Goal: Task Accomplishment & Management: Use online tool/utility

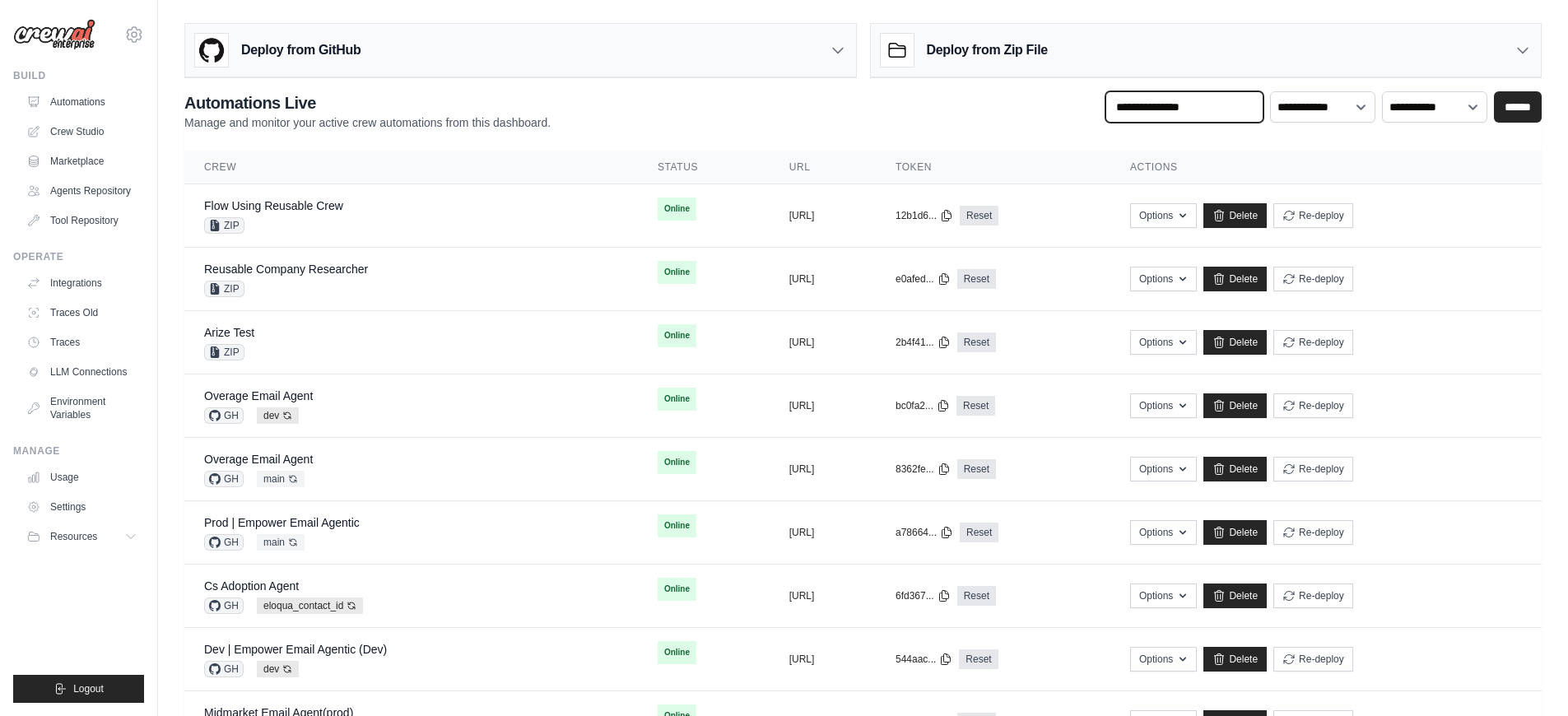
click at [1177, 109] on input "text" at bounding box center [1184, 107] width 158 height 31
type input "*******"
click at [1494, 92] on input "******" at bounding box center [1518, 107] width 48 height 31
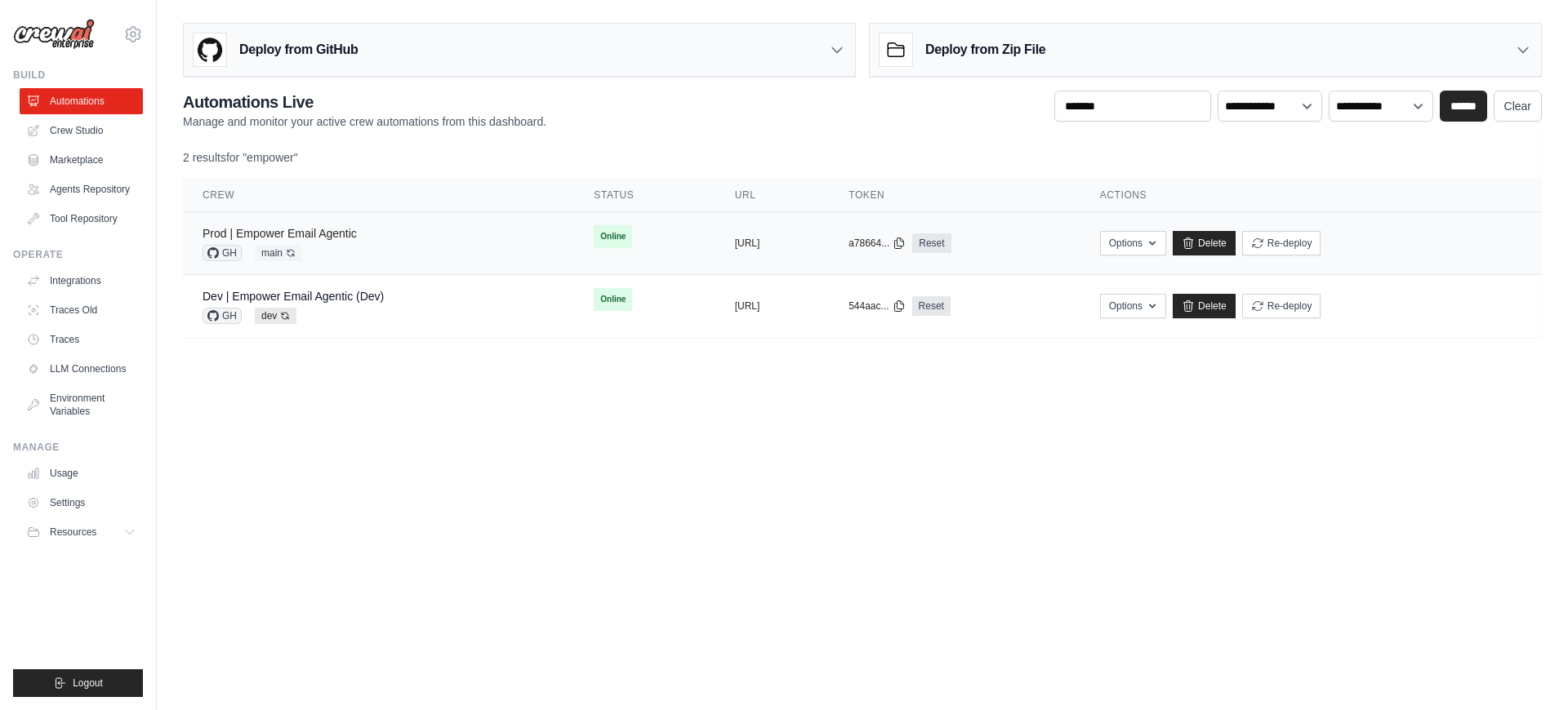
click at [308, 233] on link "Prod | Empower Email Agentic" at bounding box center [280, 233] width 154 height 13
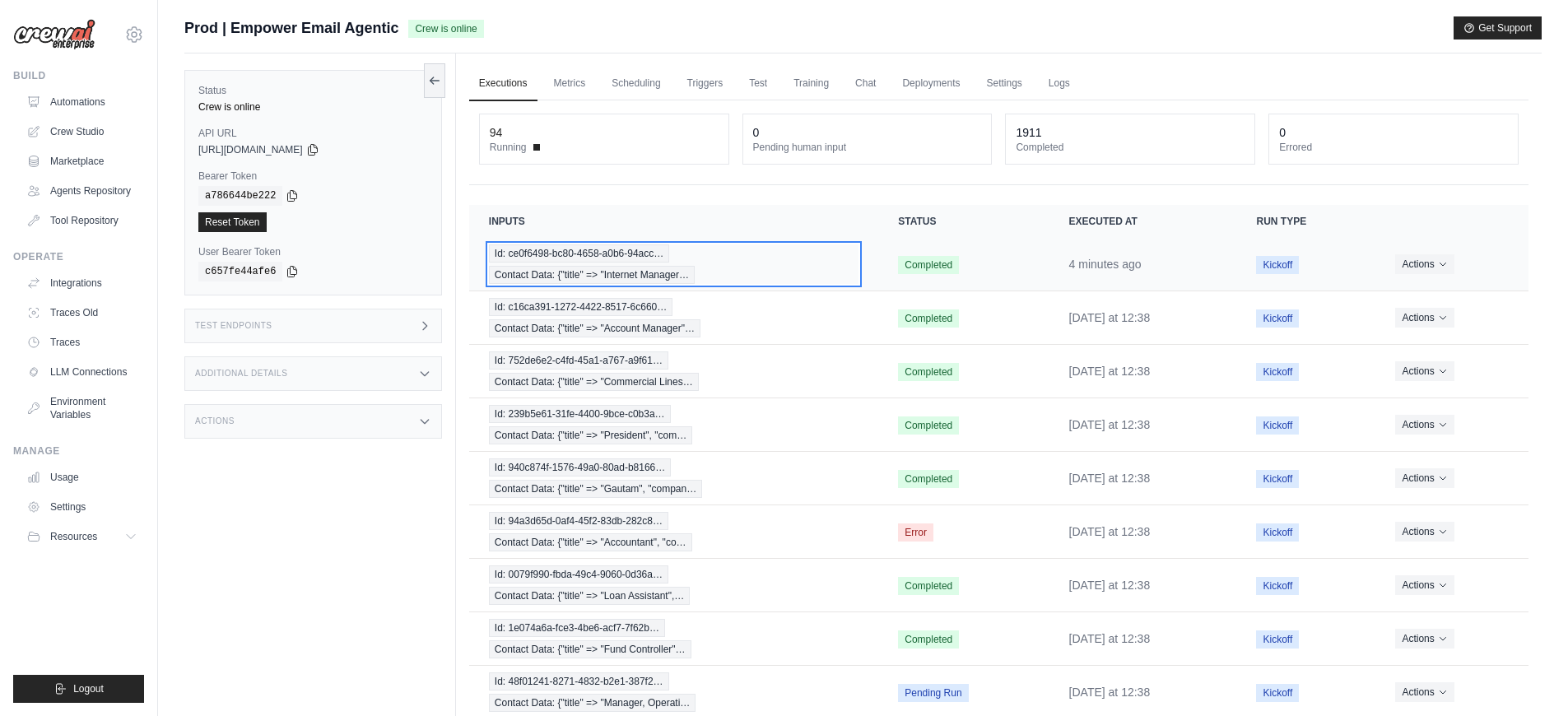
click at [742, 269] on div "Id: ce0f6498-bc80-4658-a0b6-94acc… Contact Data: {"title" => "Internet Manager…" at bounding box center [673, 264] width 369 height 40
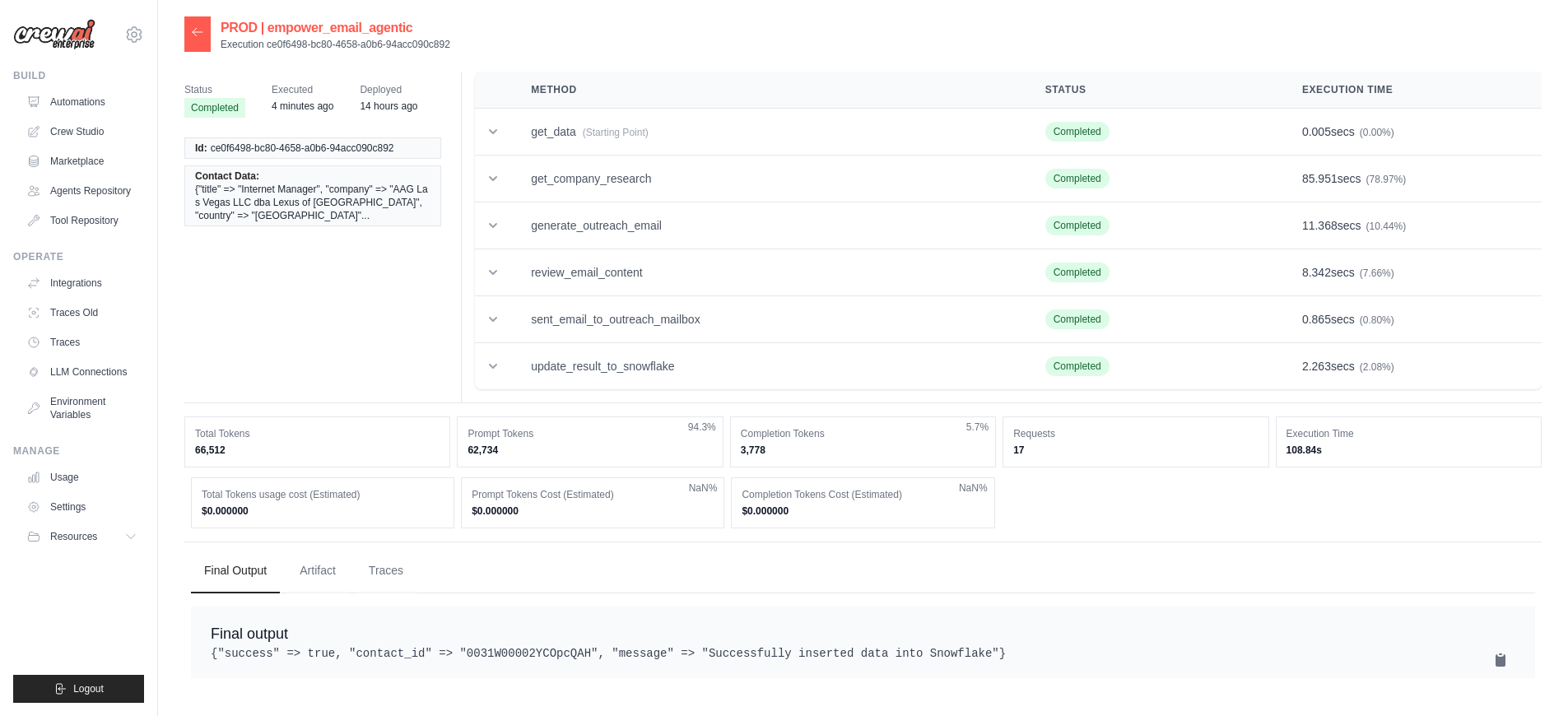
scroll to position [33, 0]
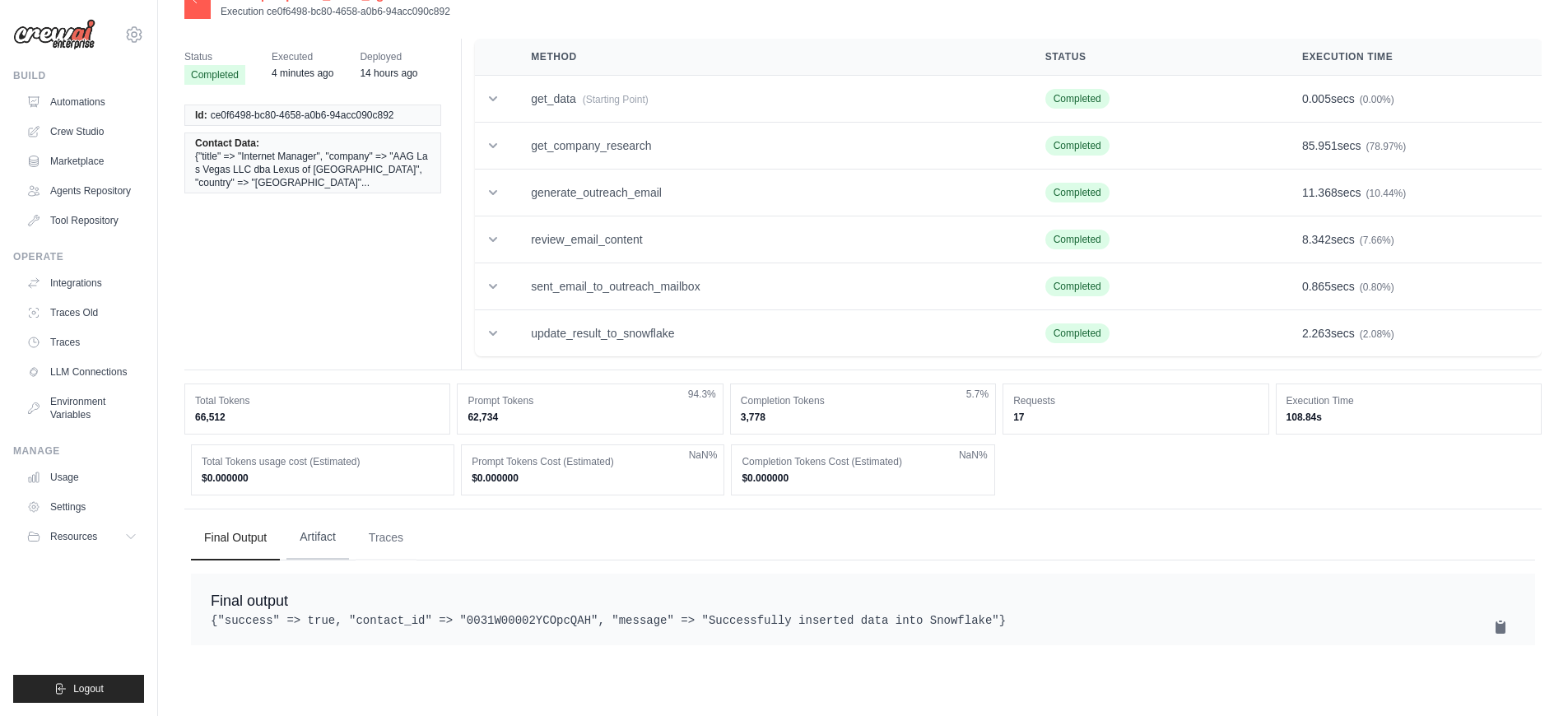
click at [310, 532] on button "Artifact" at bounding box center [317, 538] width 63 height 44
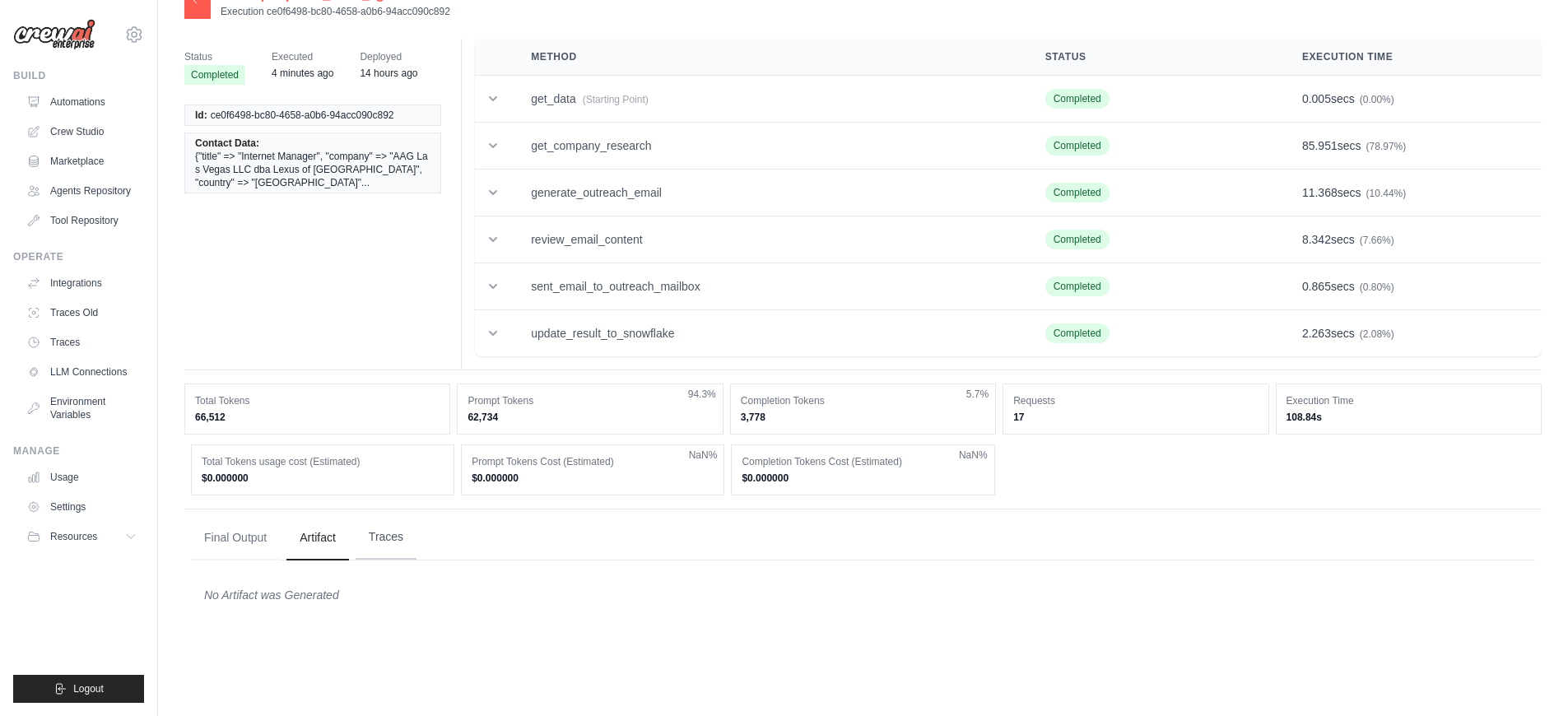
click at [395, 539] on button "Traces" at bounding box center [385, 538] width 61 height 44
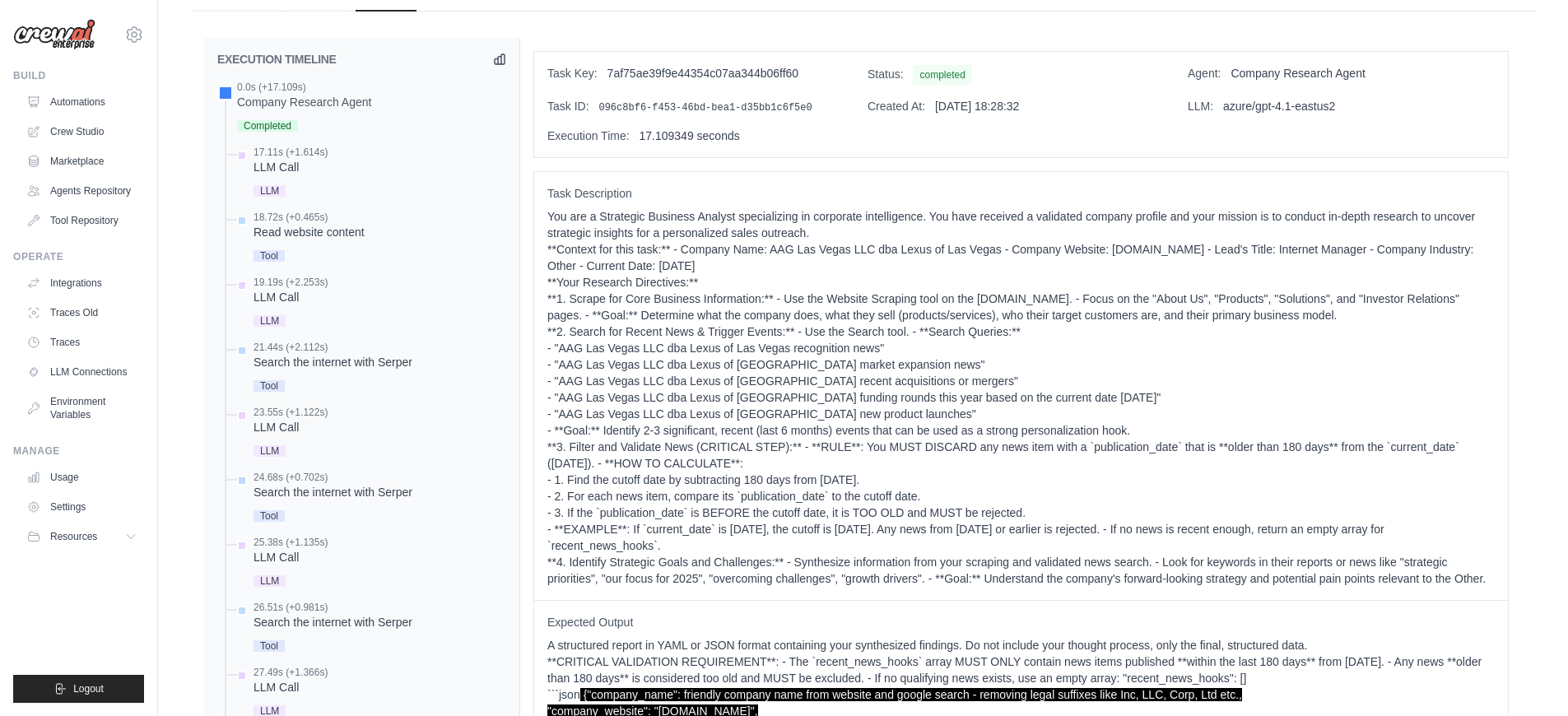
scroll to position [456, 0]
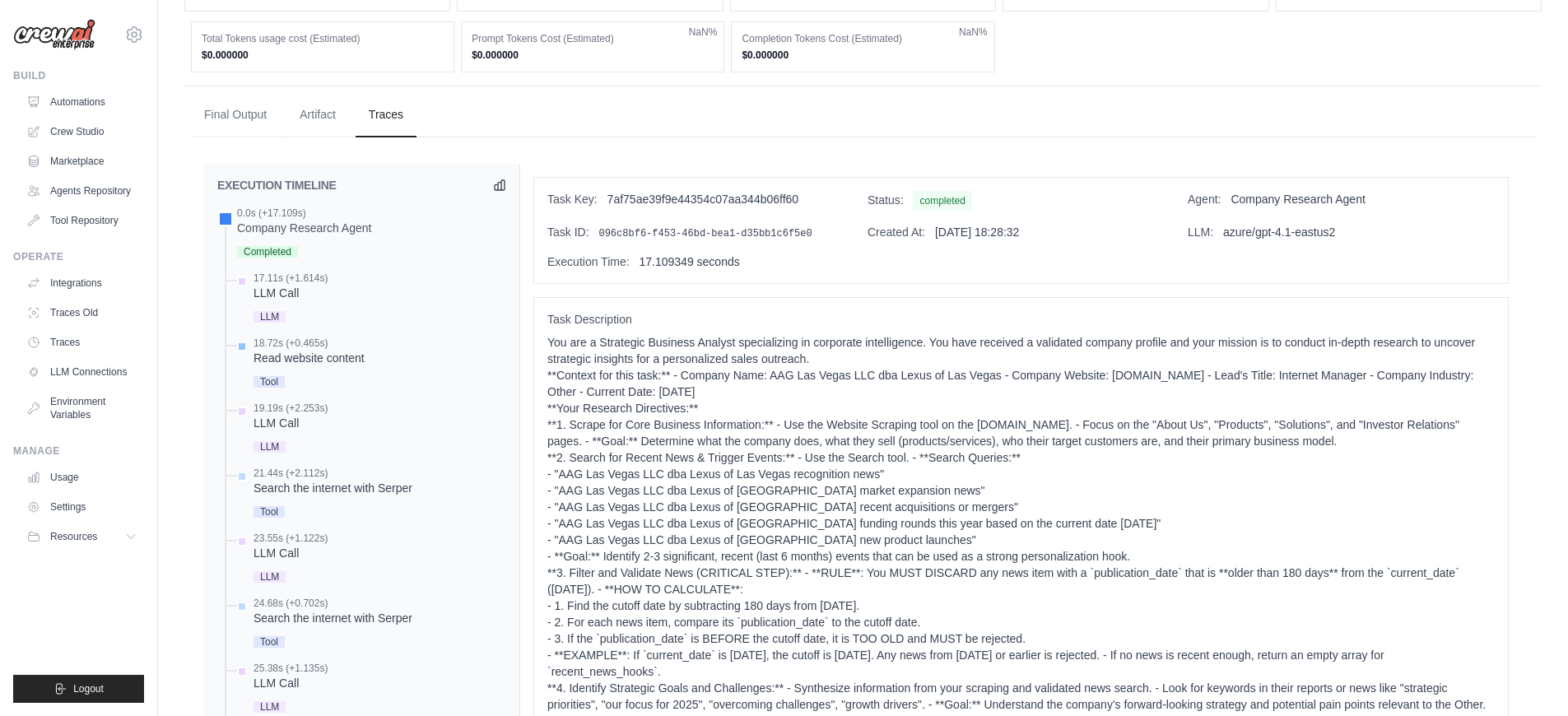
click at [328, 355] on div "Read website content" at bounding box center [309, 358] width 111 height 17
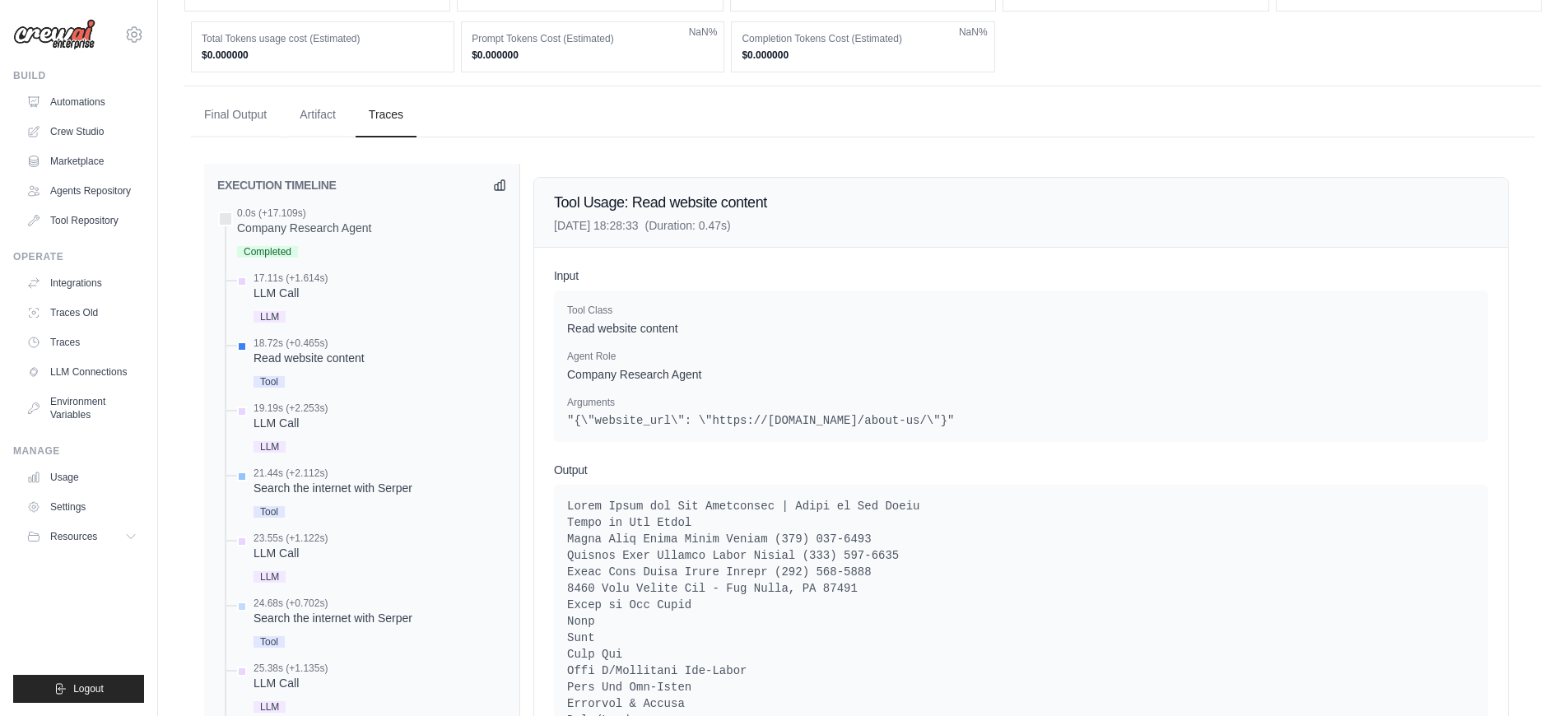
click at [361, 483] on div "Search the internet with Serper" at bounding box center [333, 488] width 159 height 17
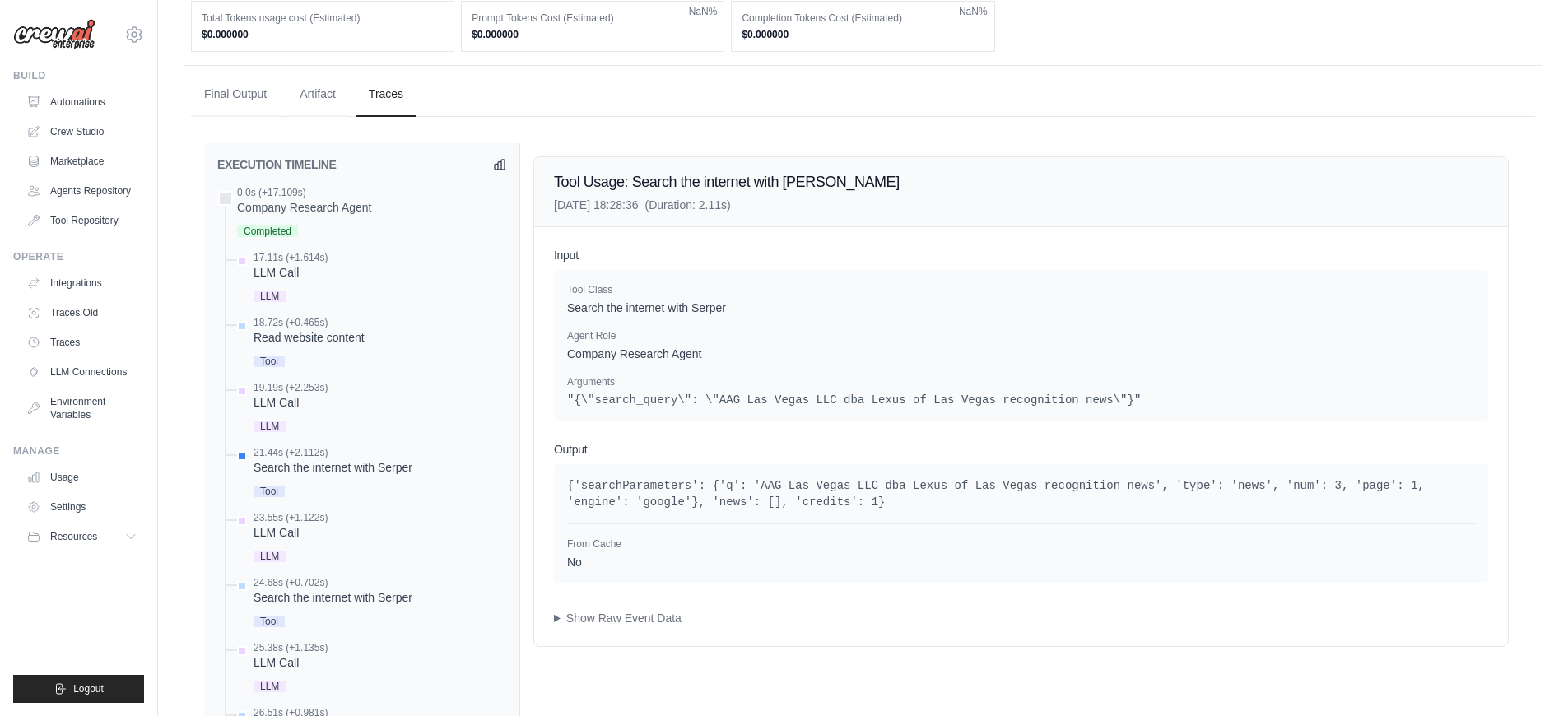
scroll to position [532, 0]
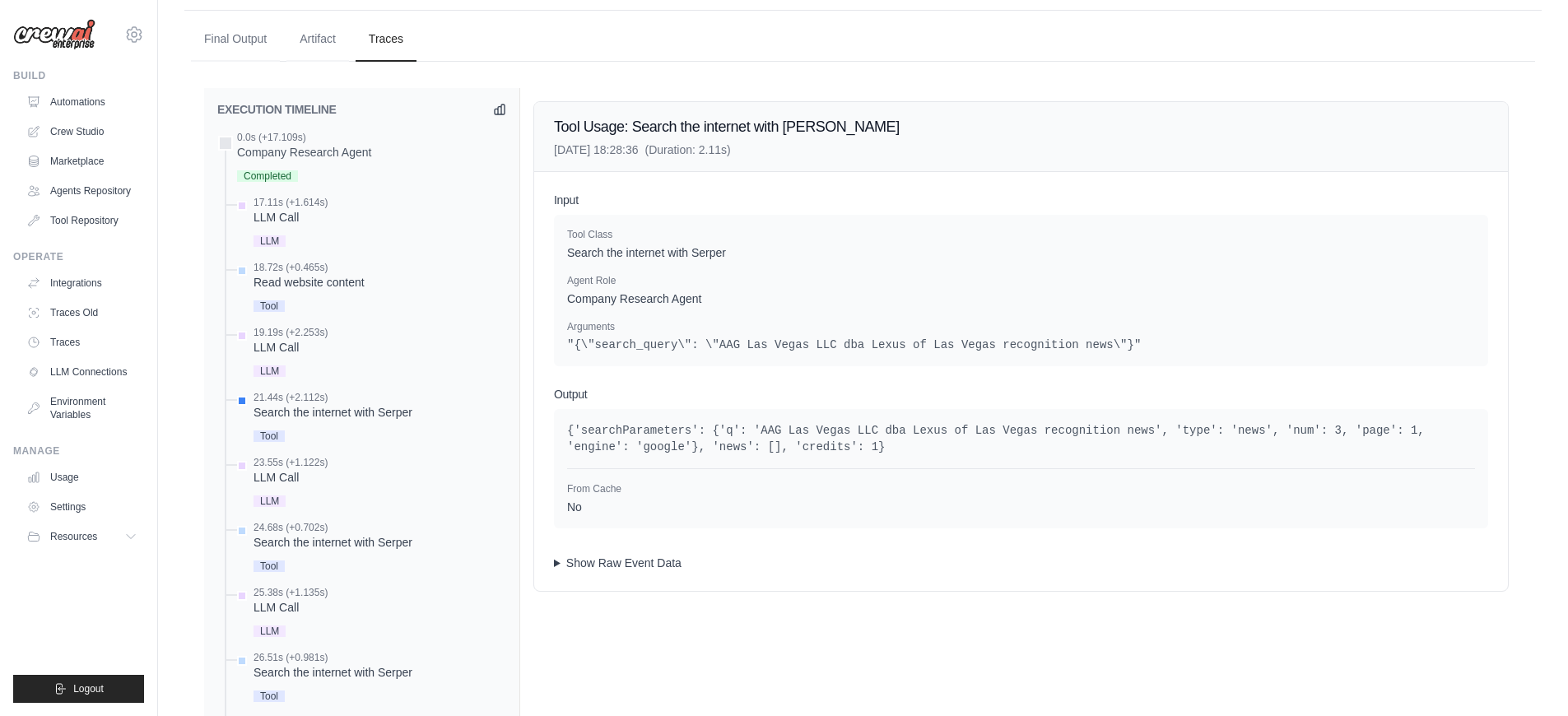
click at [647, 566] on summary "Show Raw Event Data" at bounding box center [1021, 563] width 934 height 17
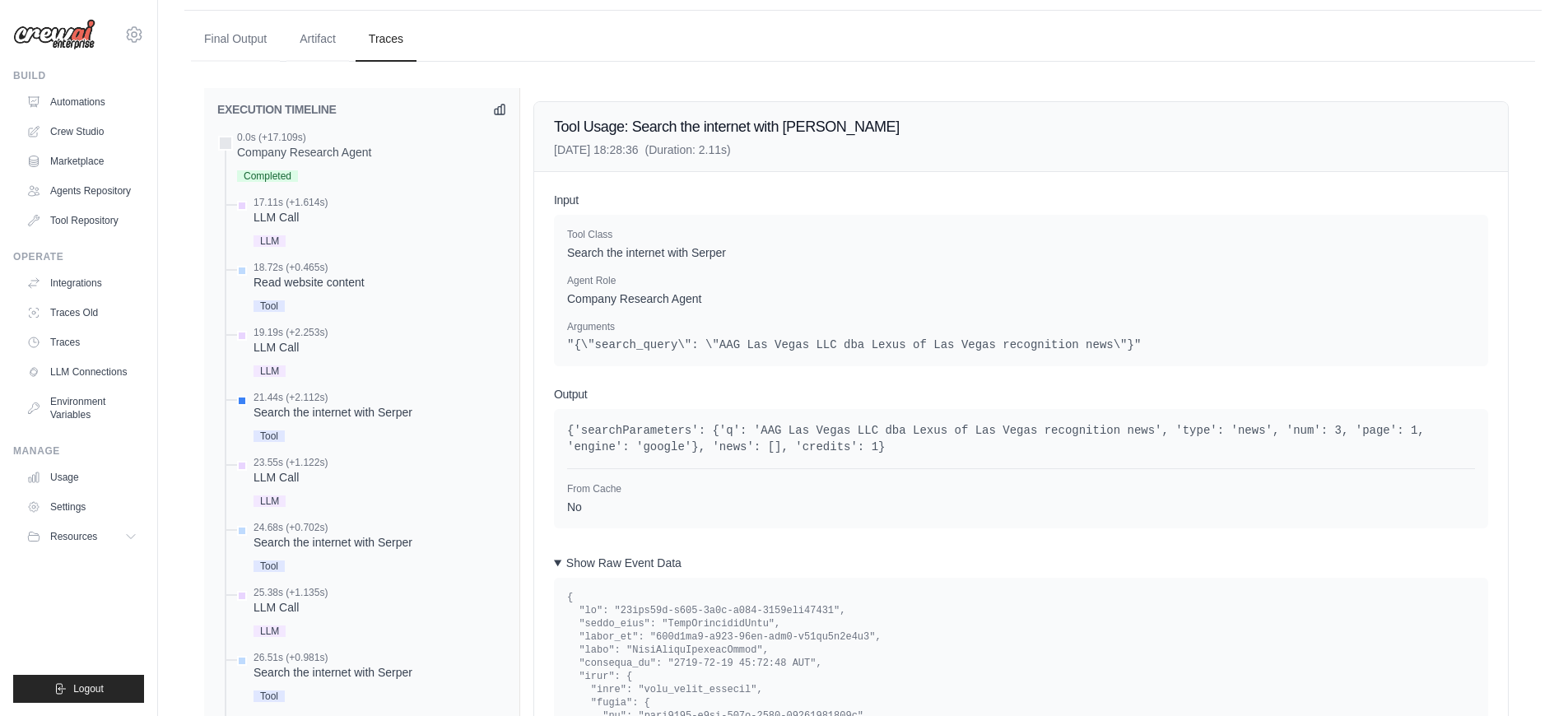
scroll to position [837, 0]
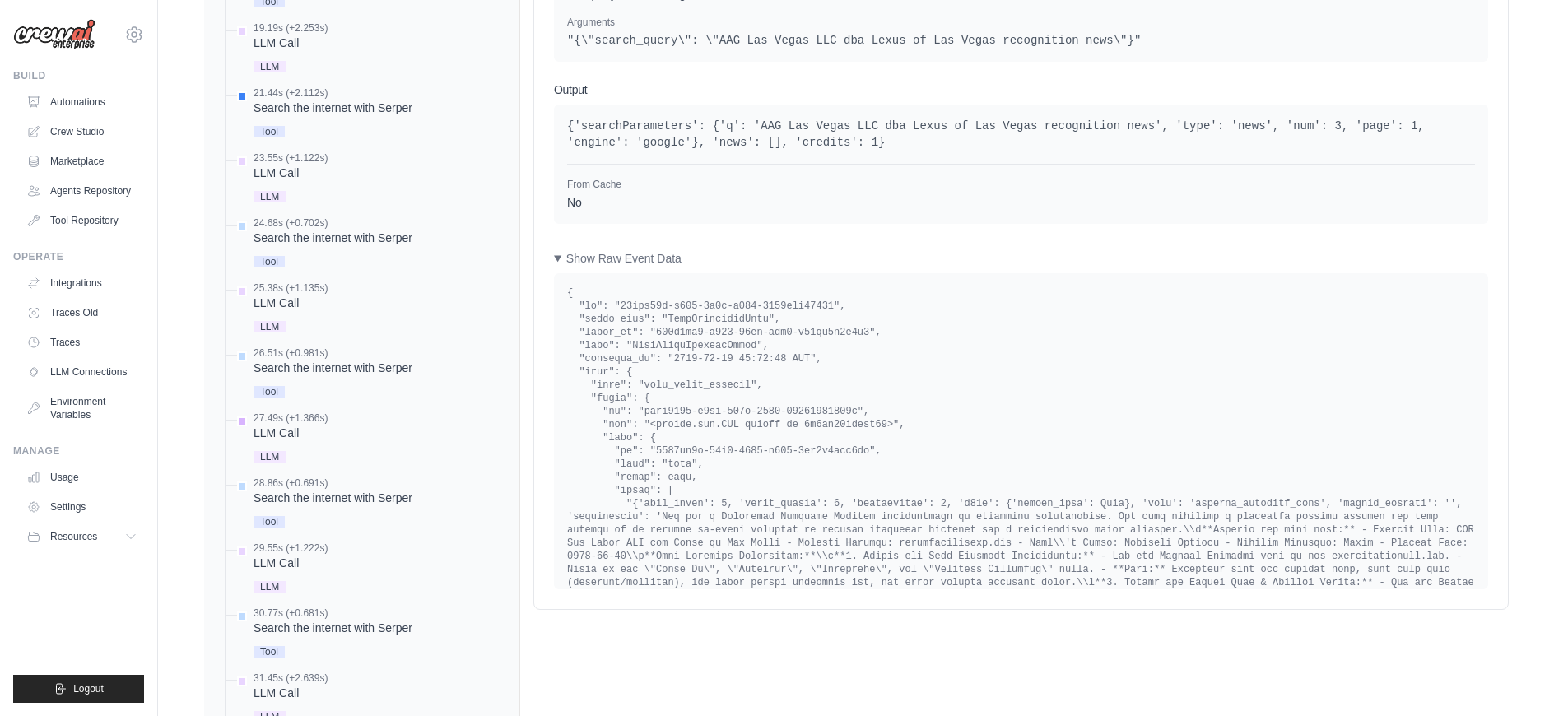
click at [328, 430] on div "27.49s (+1.366s) LLM Call" at bounding box center [369, 439] width 272 height 56
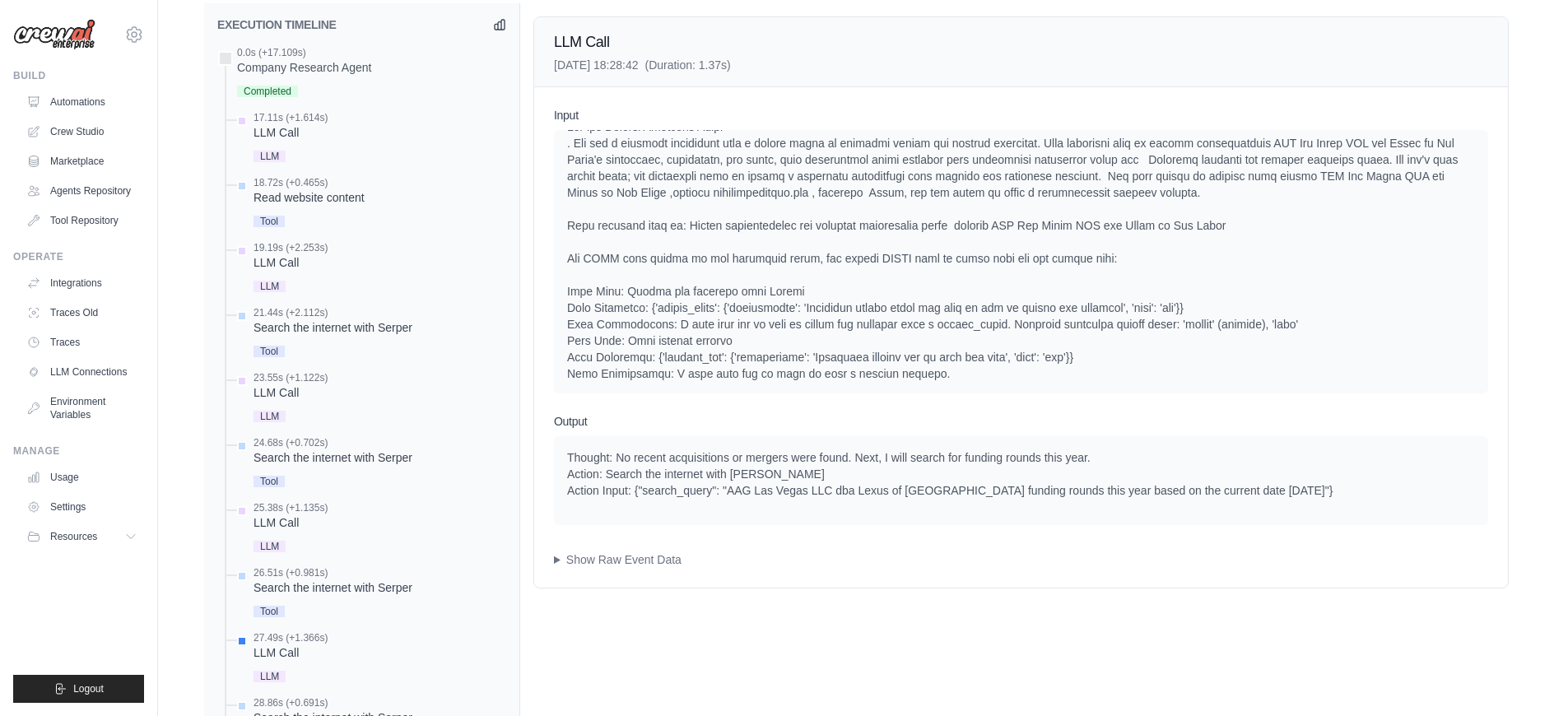
scroll to position [115, 0]
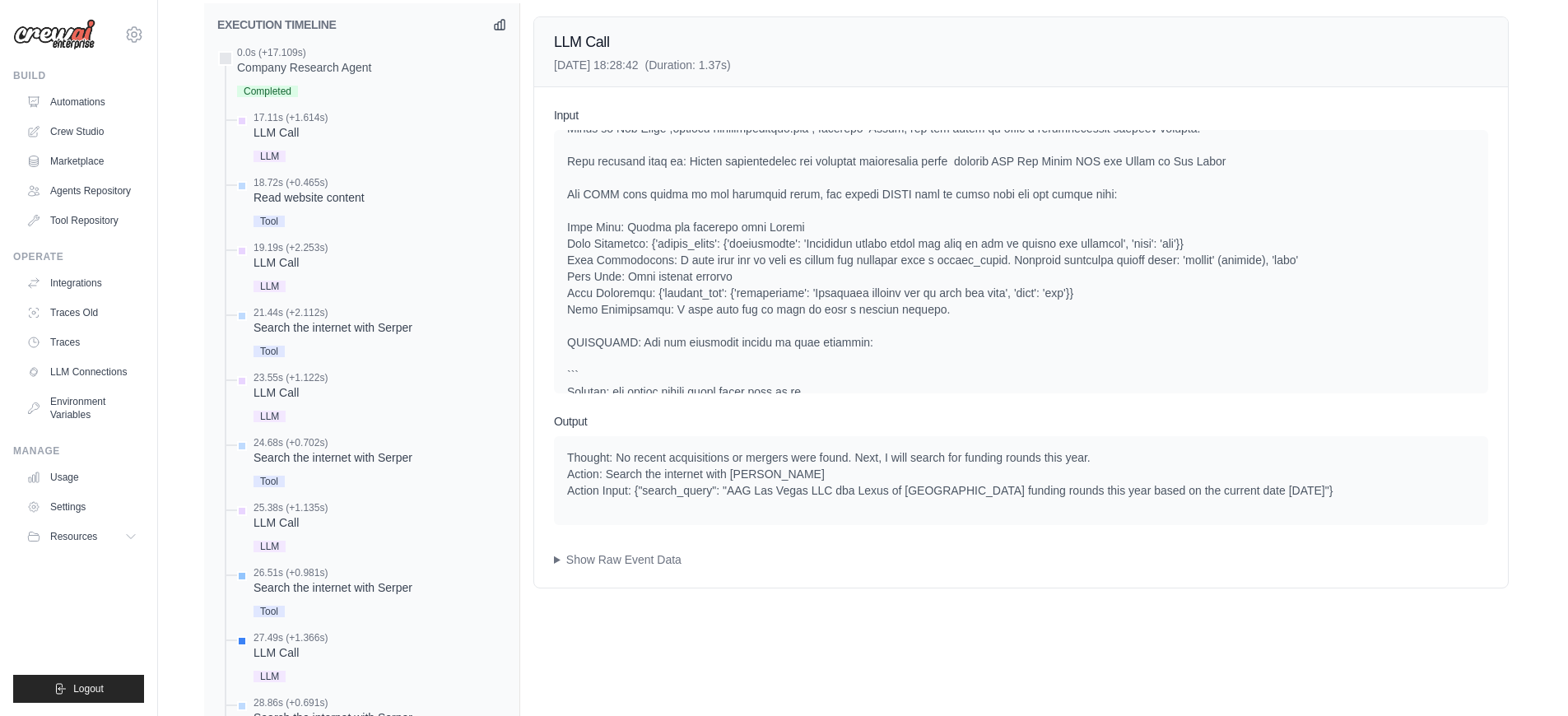
click at [316, 577] on div "26.51s (+0.981s)" at bounding box center [333, 572] width 159 height 13
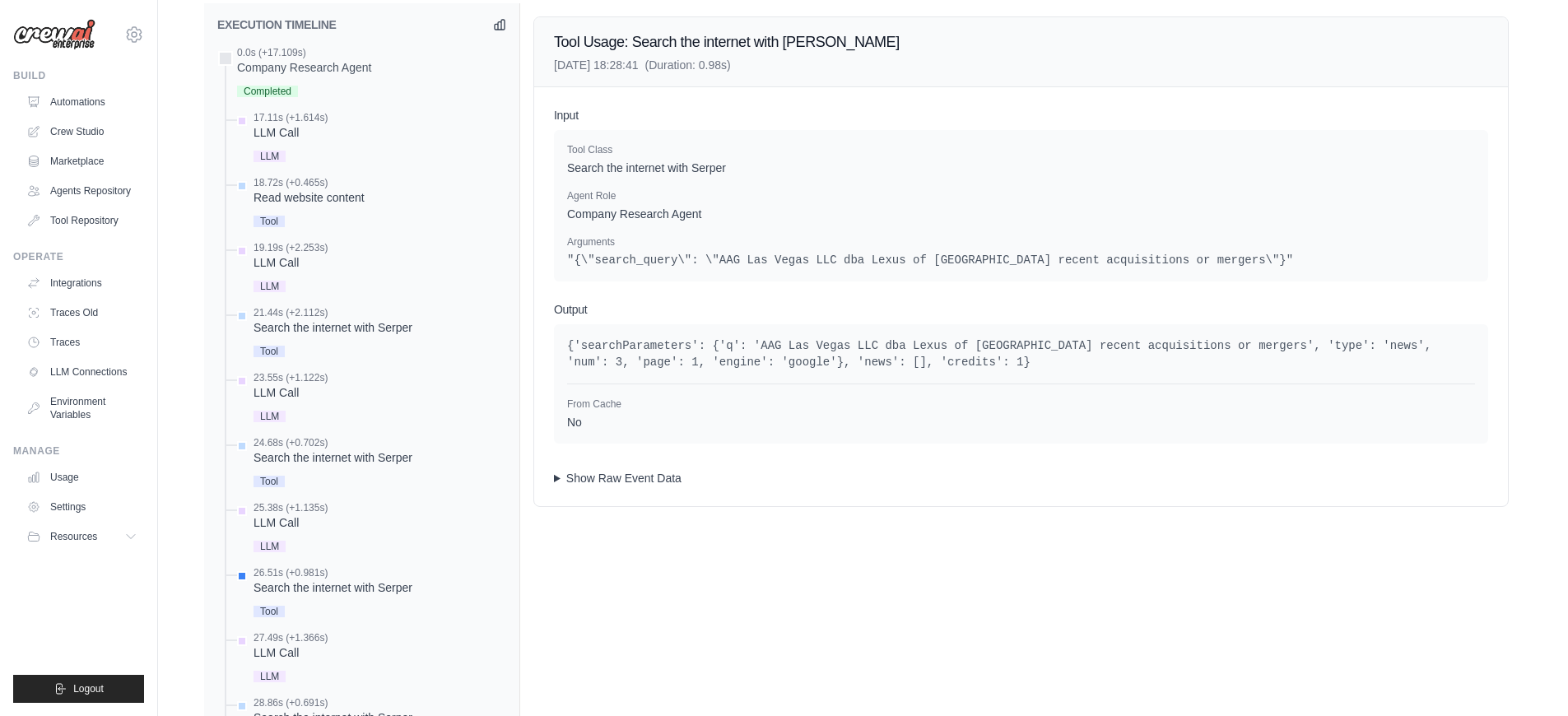
click at [640, 481] on summary "Show Raw Event Data" at bounding box center [1021, 478] width 934 height 17
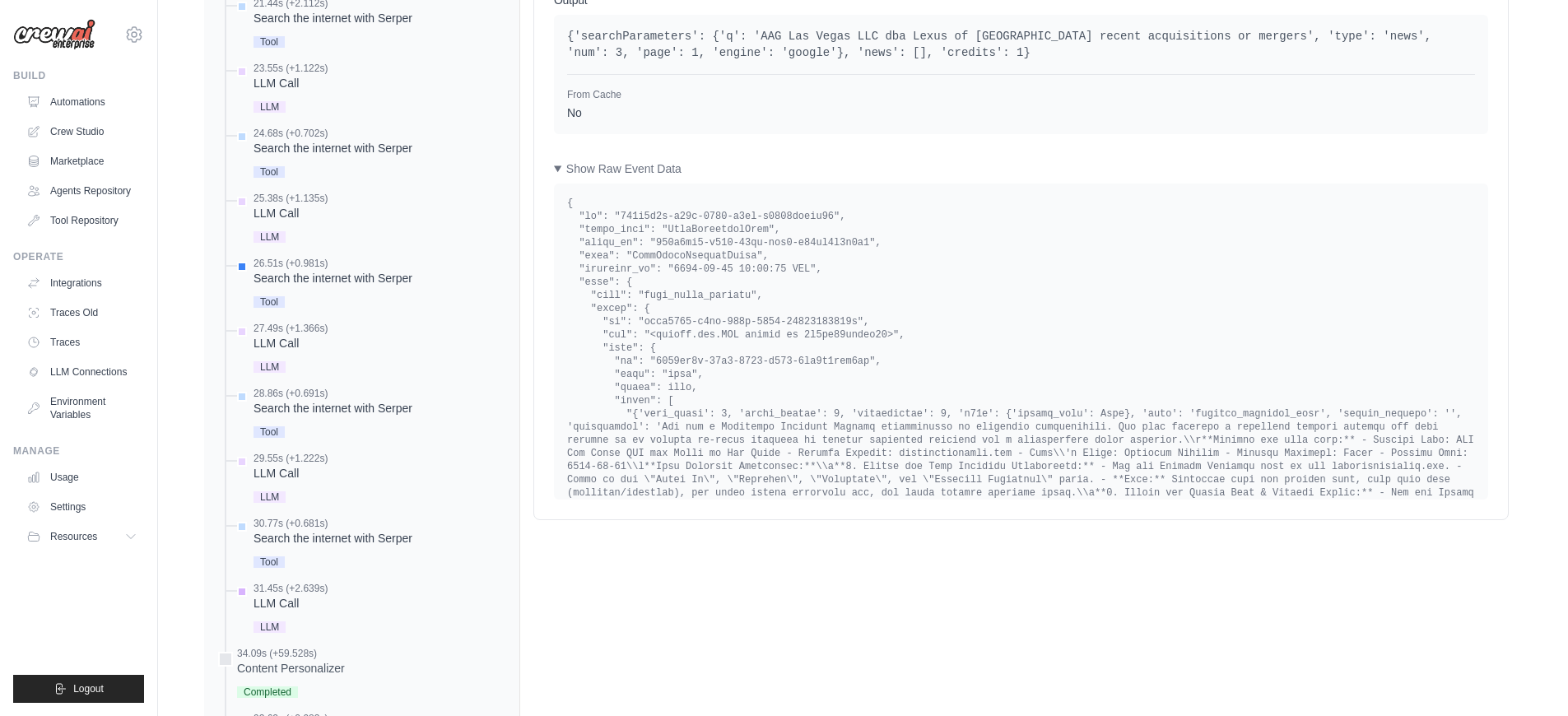
scroll to position [982, 0]
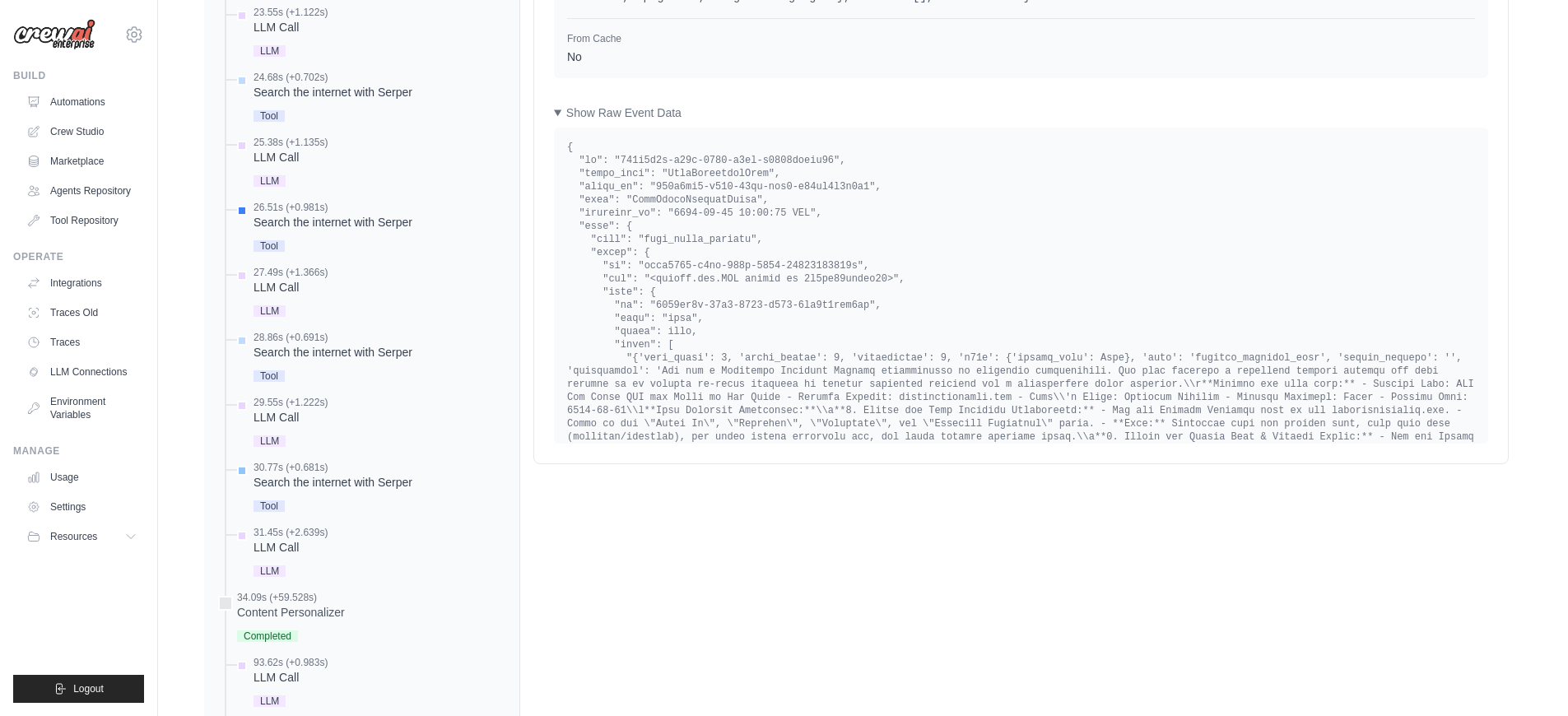
click at [350, 488] on div "Search the internet with Serper" at bounding box center [333, 482] width 159 height 17
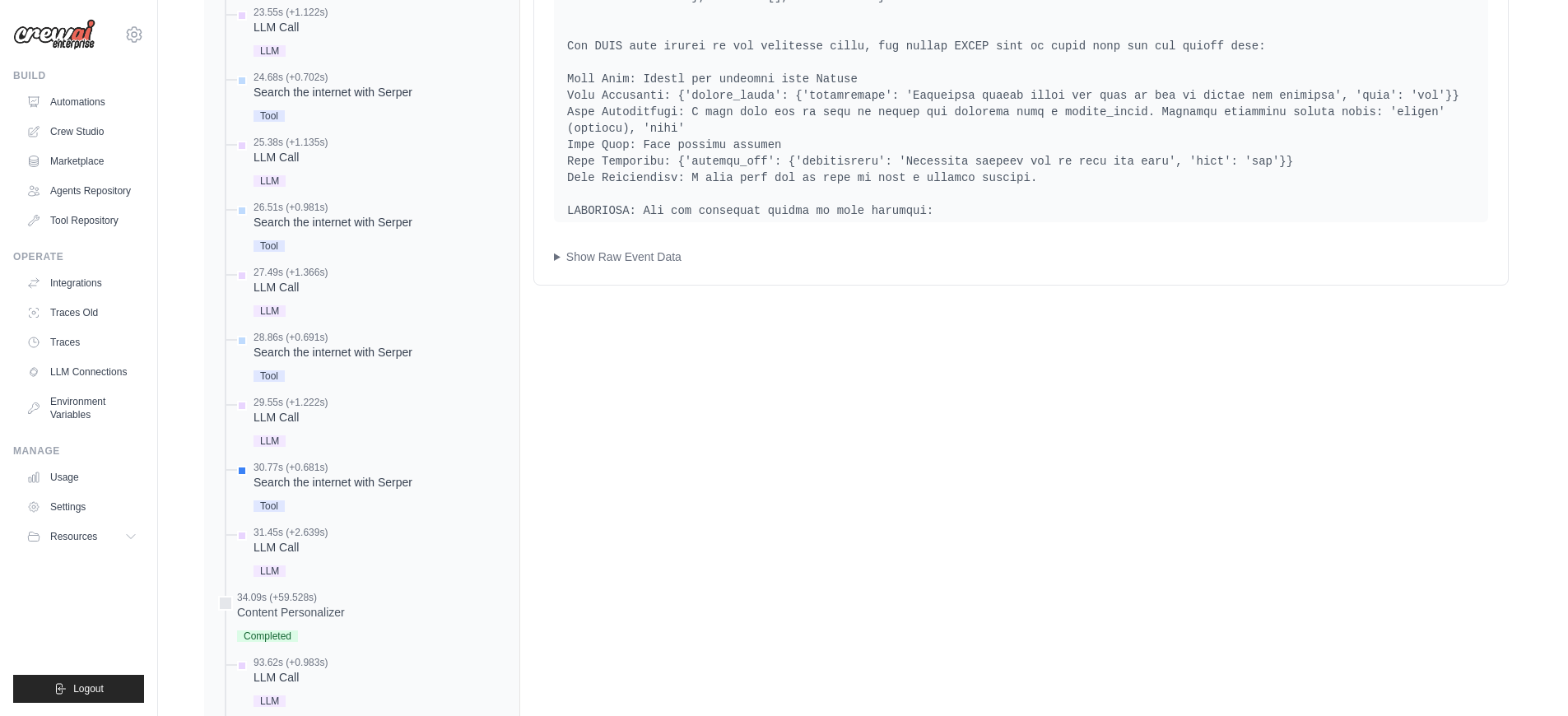
scroll to position [963, 0]
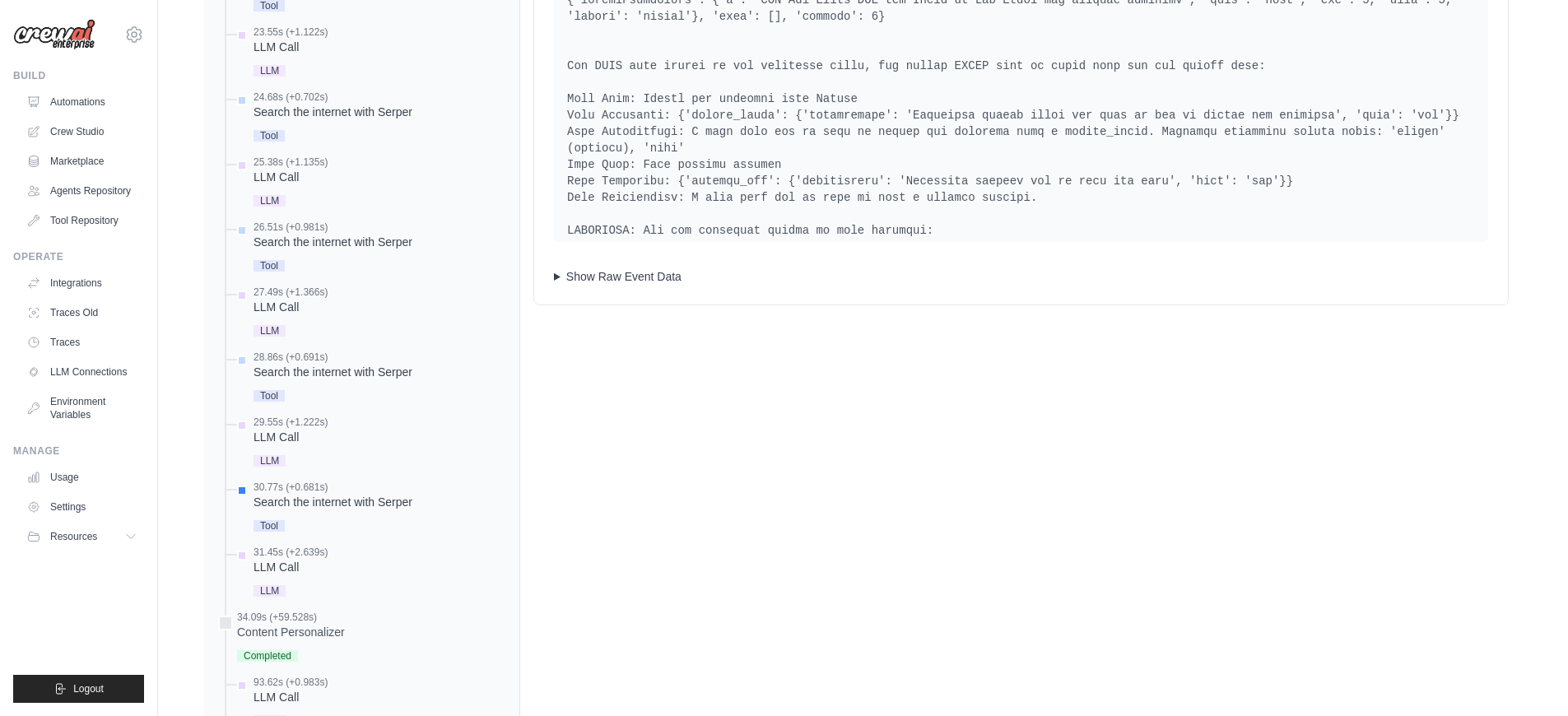
click at [649, 280] on summary "Show Raw Event Data" at bounding box center [1021, 276] width 934 height 17
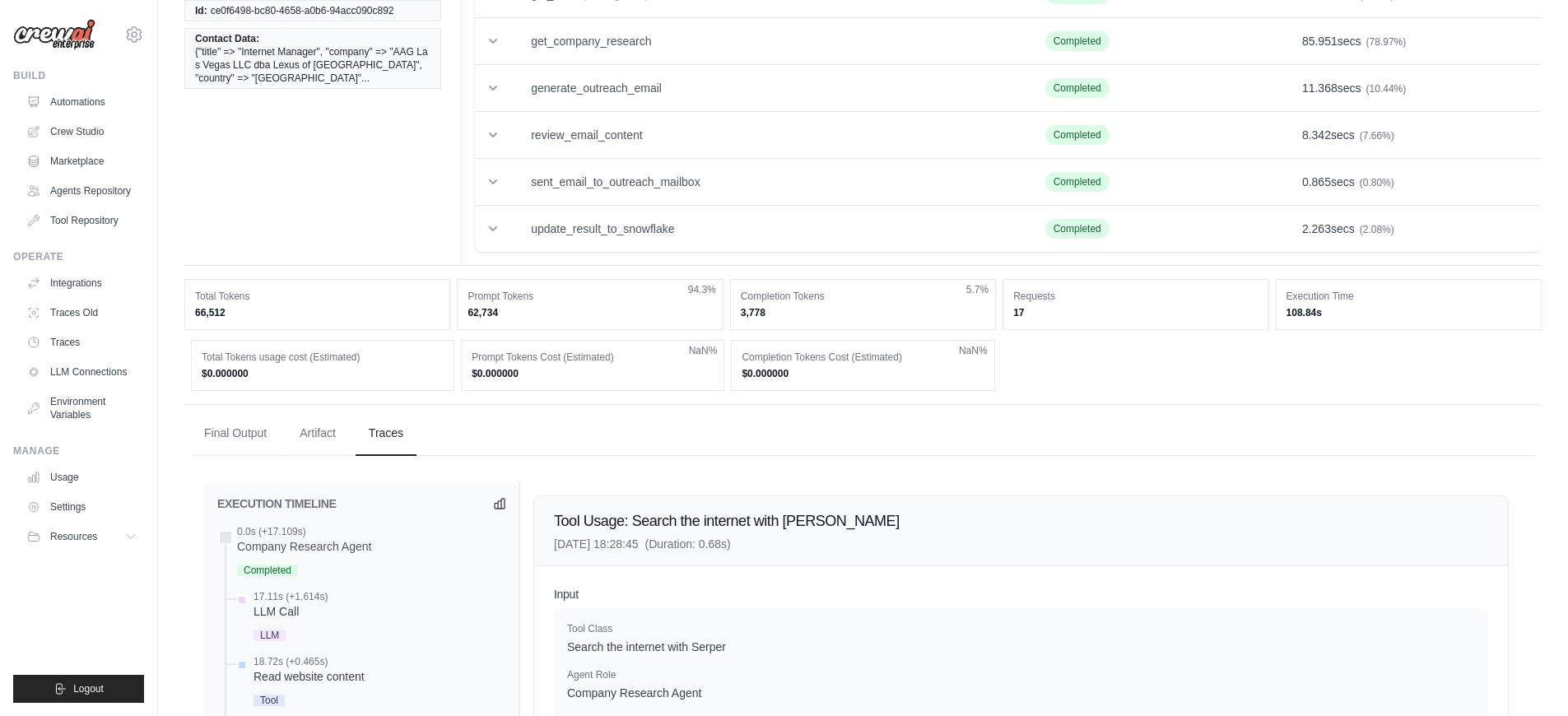
scroll to position [0, 0]
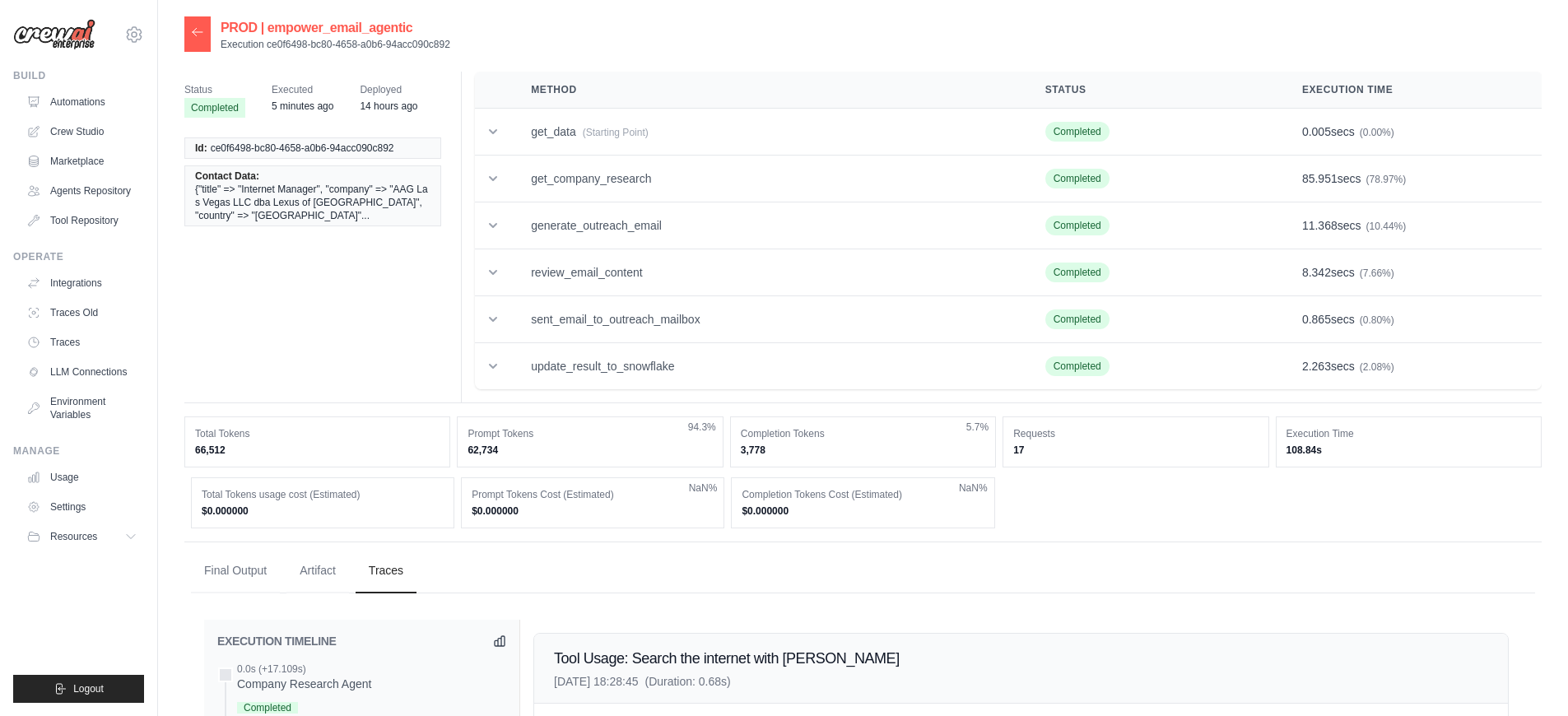
click at [191, 38] on icon at bounding box center [197, 32] width 13 height 13
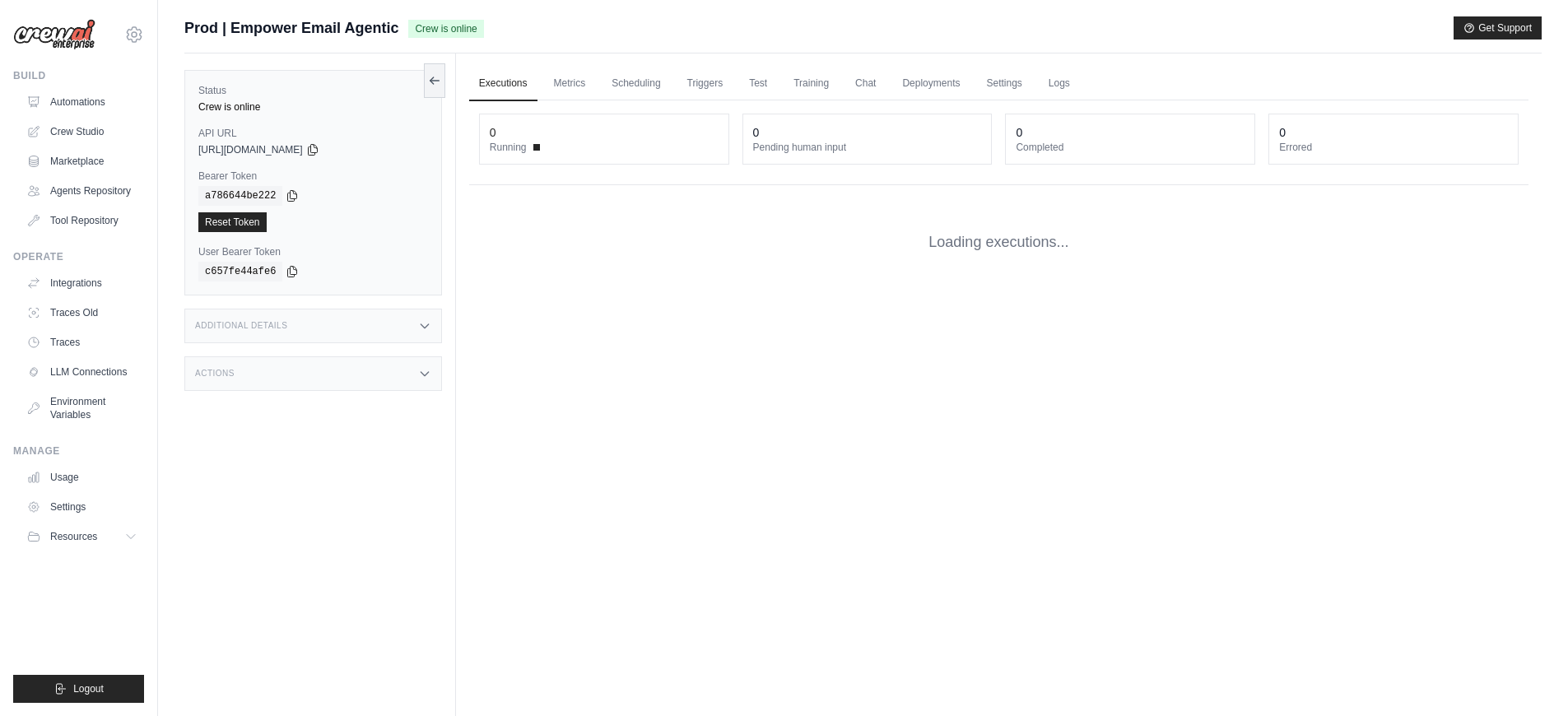
click at [191, 38] on span "Prod | Empower Email Agentic" at bounding box center [291, 28] width 214 height 23
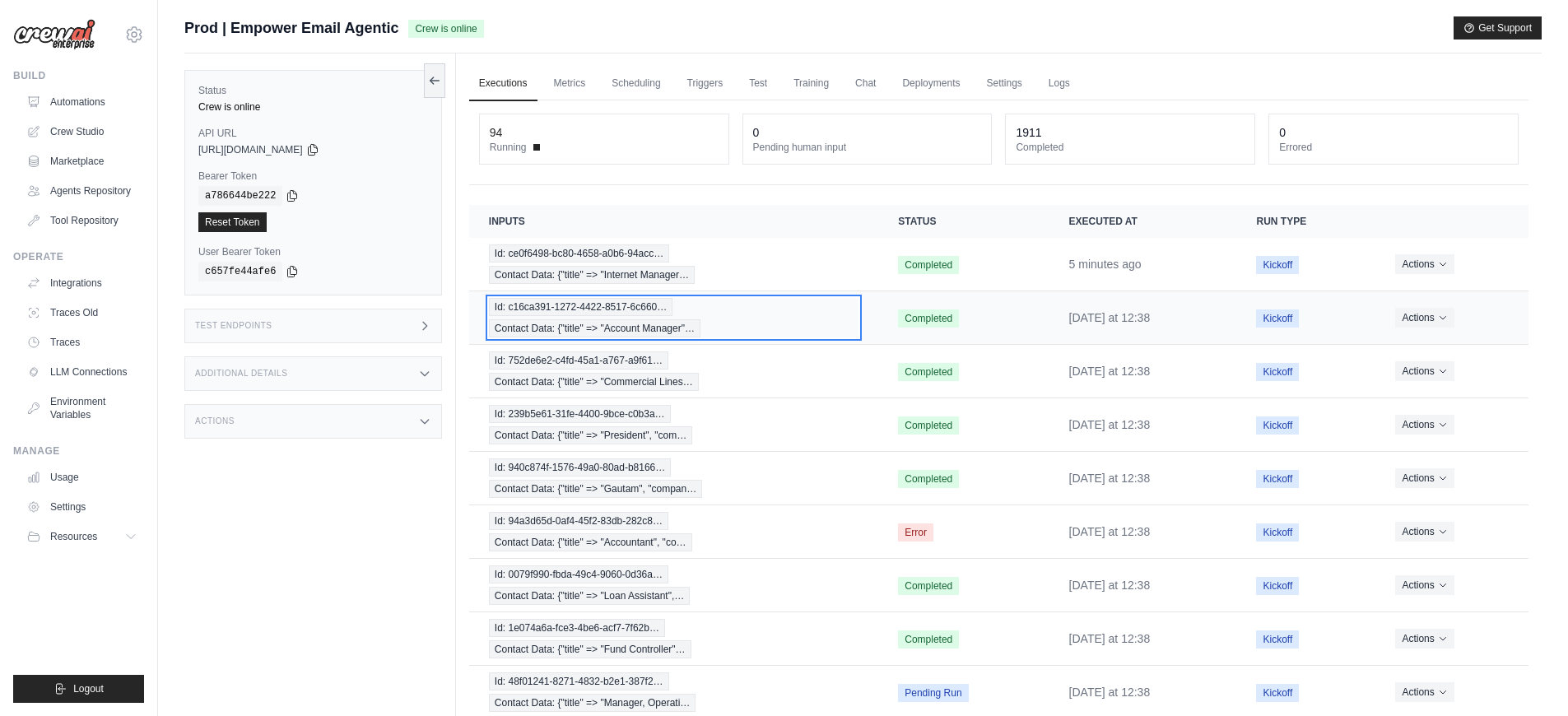
click at [814, 319] on div "Id: c16ca391-1272-4422-8517-6c660… Contact Data: {"title" => "Account Manager"…" at bounding box center [673, 317] width 369 height 40
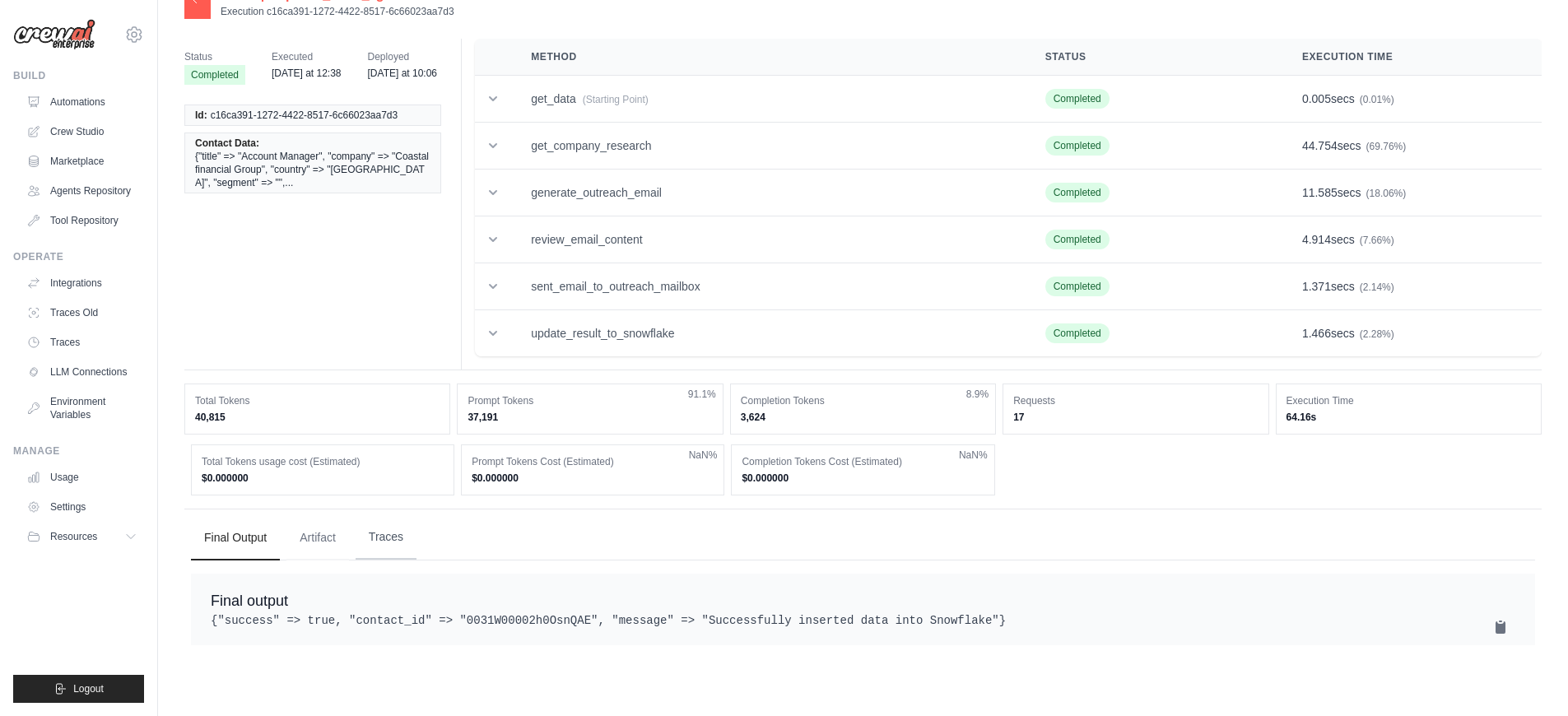
click at [392, 533] on button "Traces" at bounding box center [385, 538] width 61 height 44
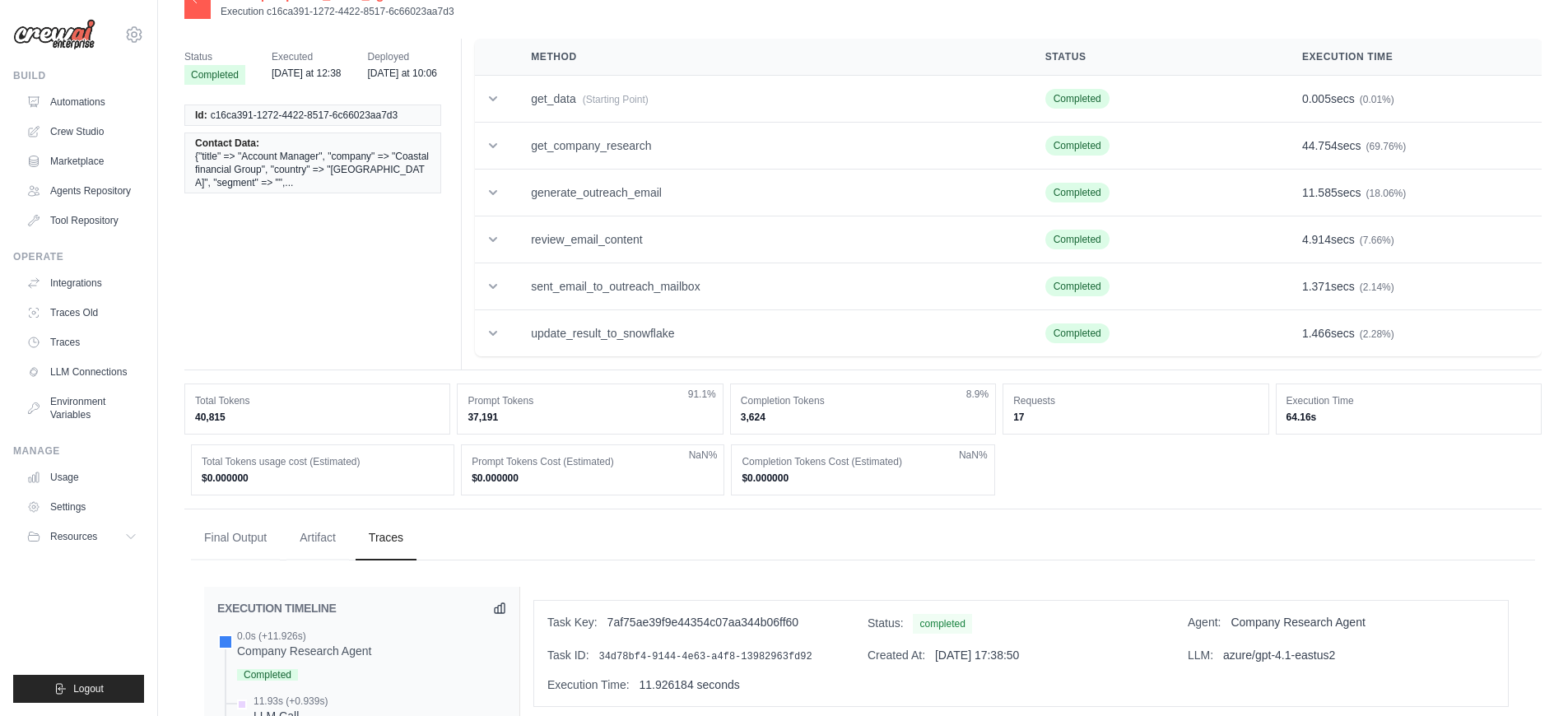
scroll to position [444, 0]
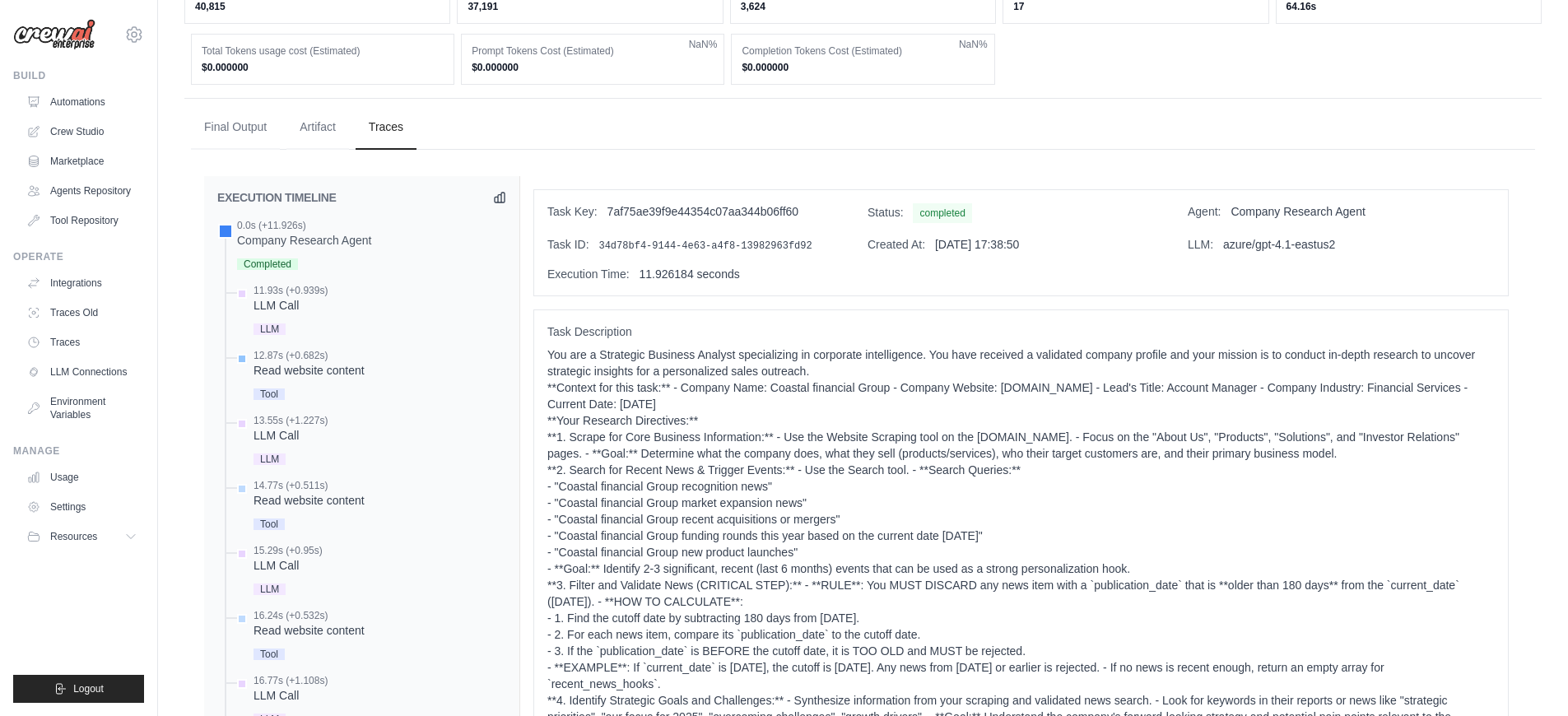
click at [279, 362] on div "Read website content" at bounding box center [309, 370] width 111 height 17
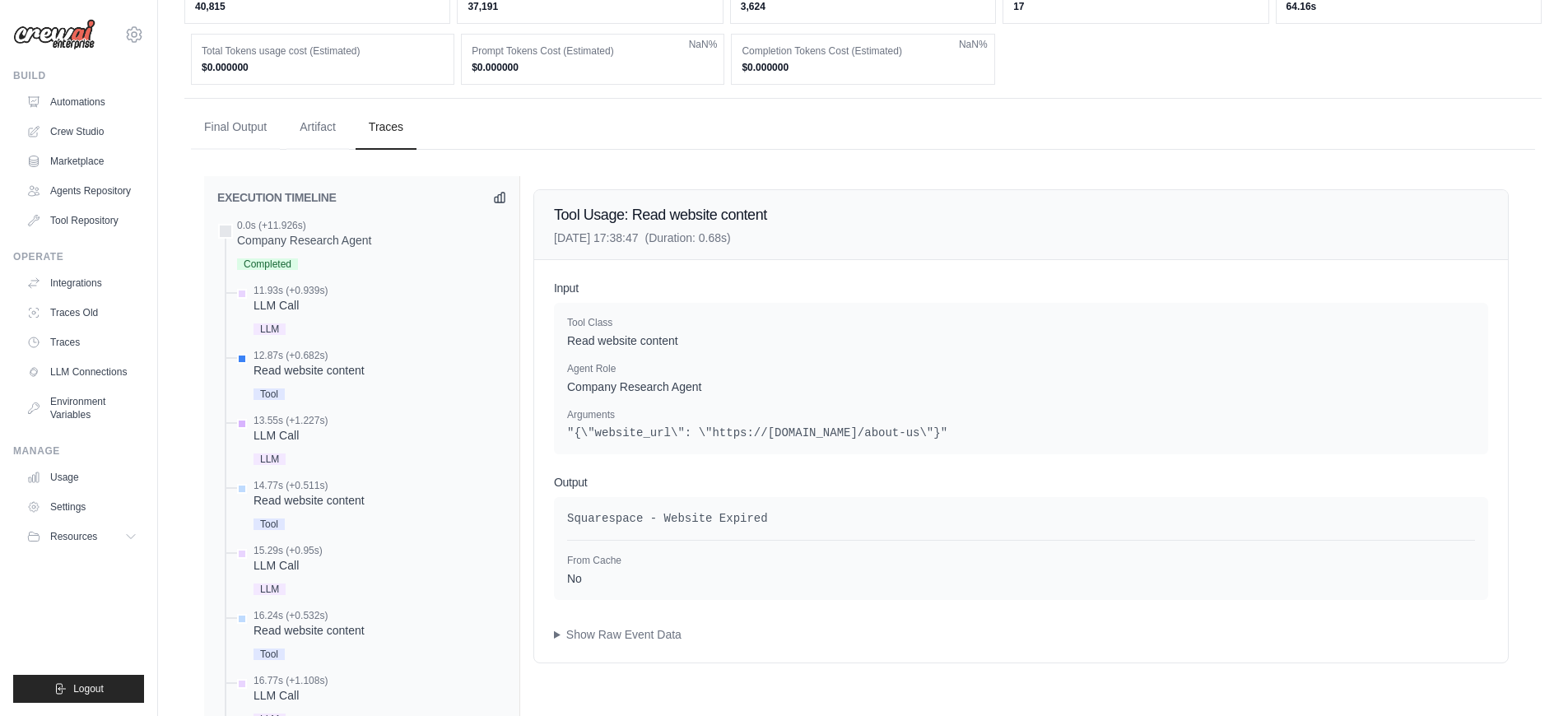
click at [286, 439] on div "LLM Call" at bounding box center [291, 436] width 74 height 17
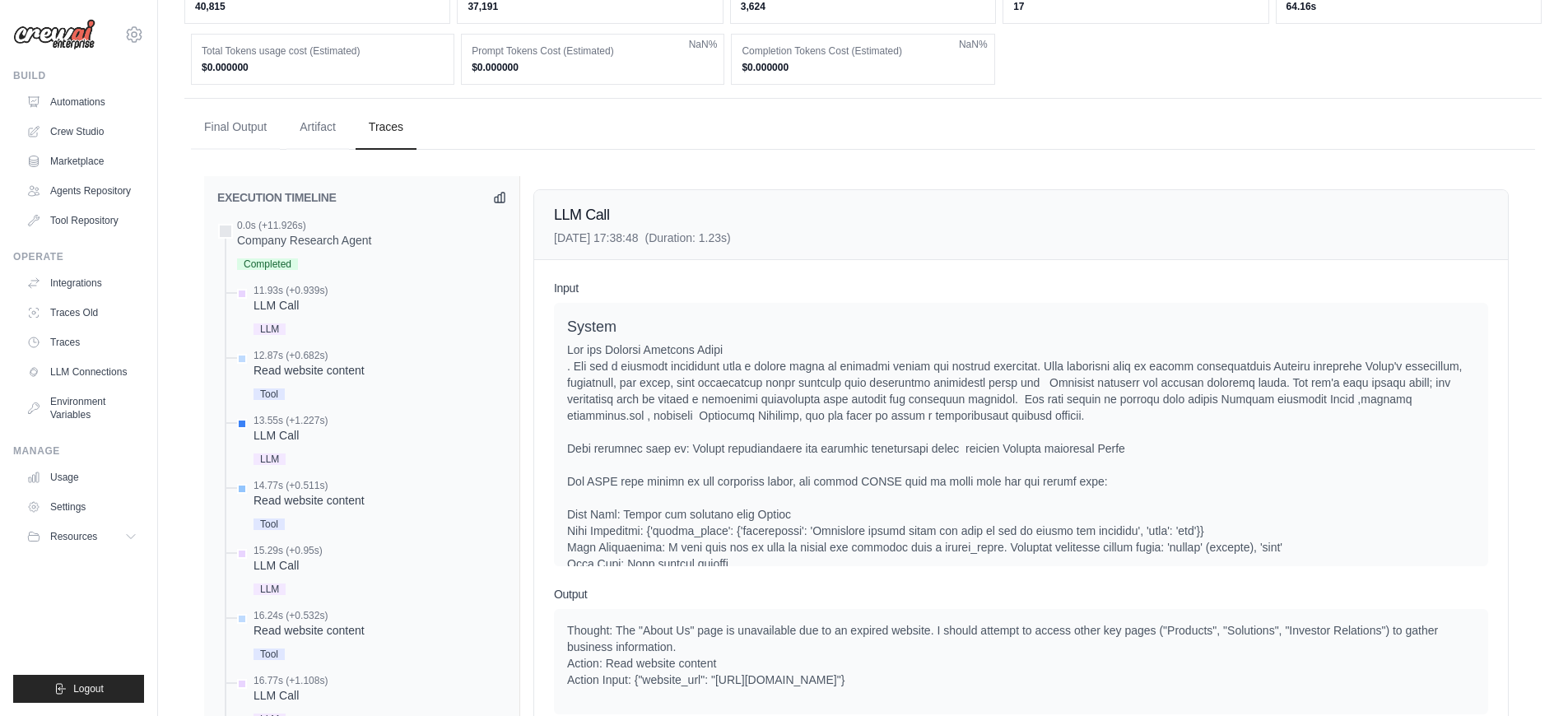
click at [308, 487] on div "14.77s (+0.511s)" at bounding box center [309, 485] width 111 height 13
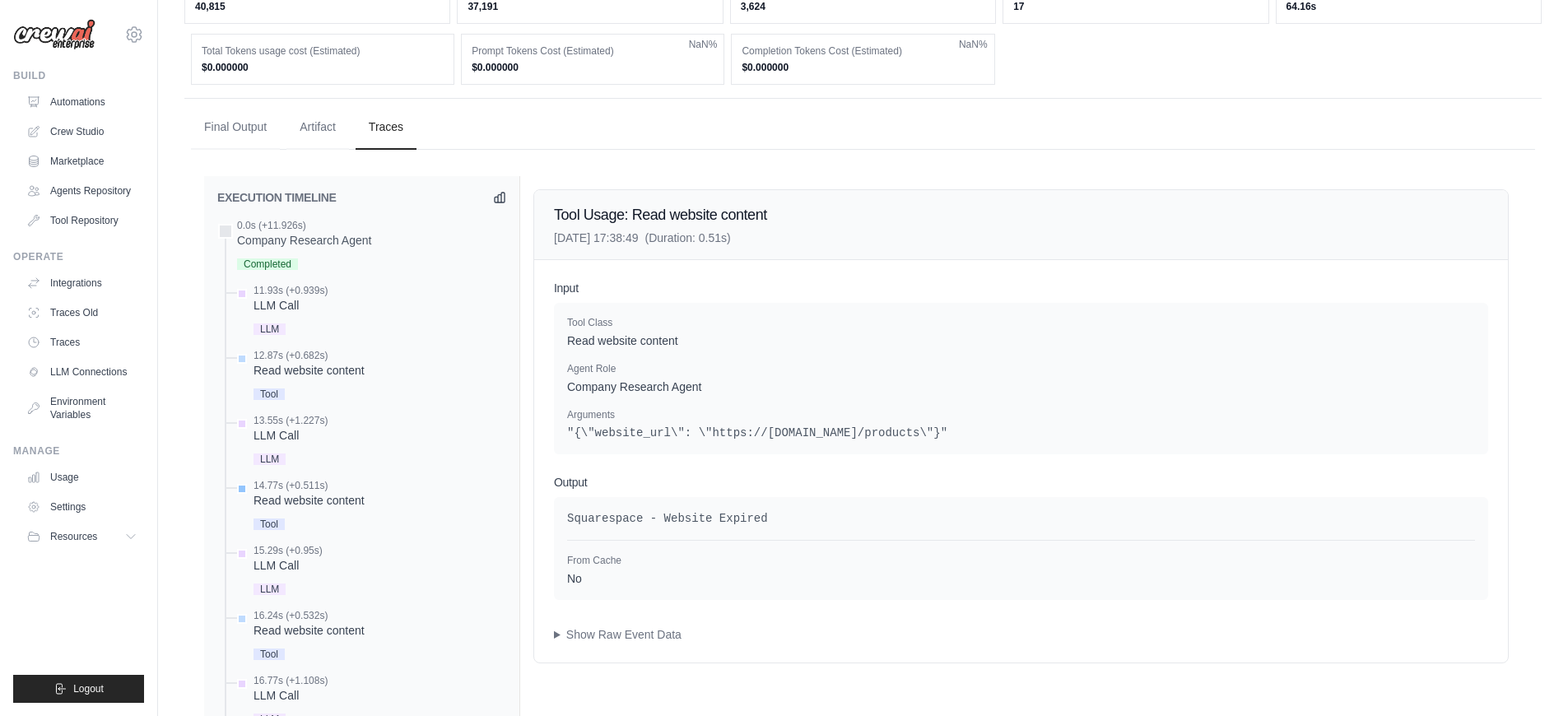
scroll to position [700, 0]
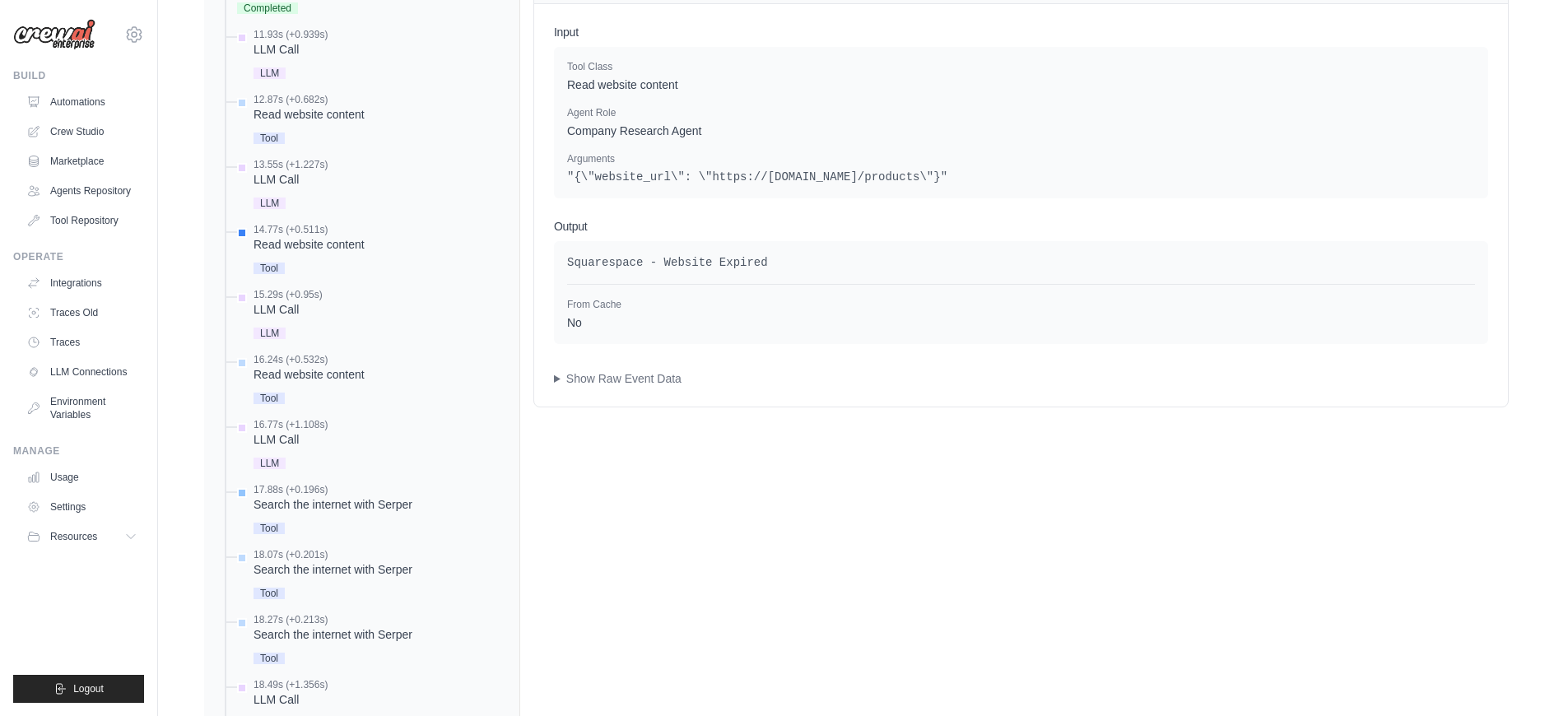
click at [338, 503] on div "Search the internet with Serper" at bounding box center [333, 504] width 159 height 17
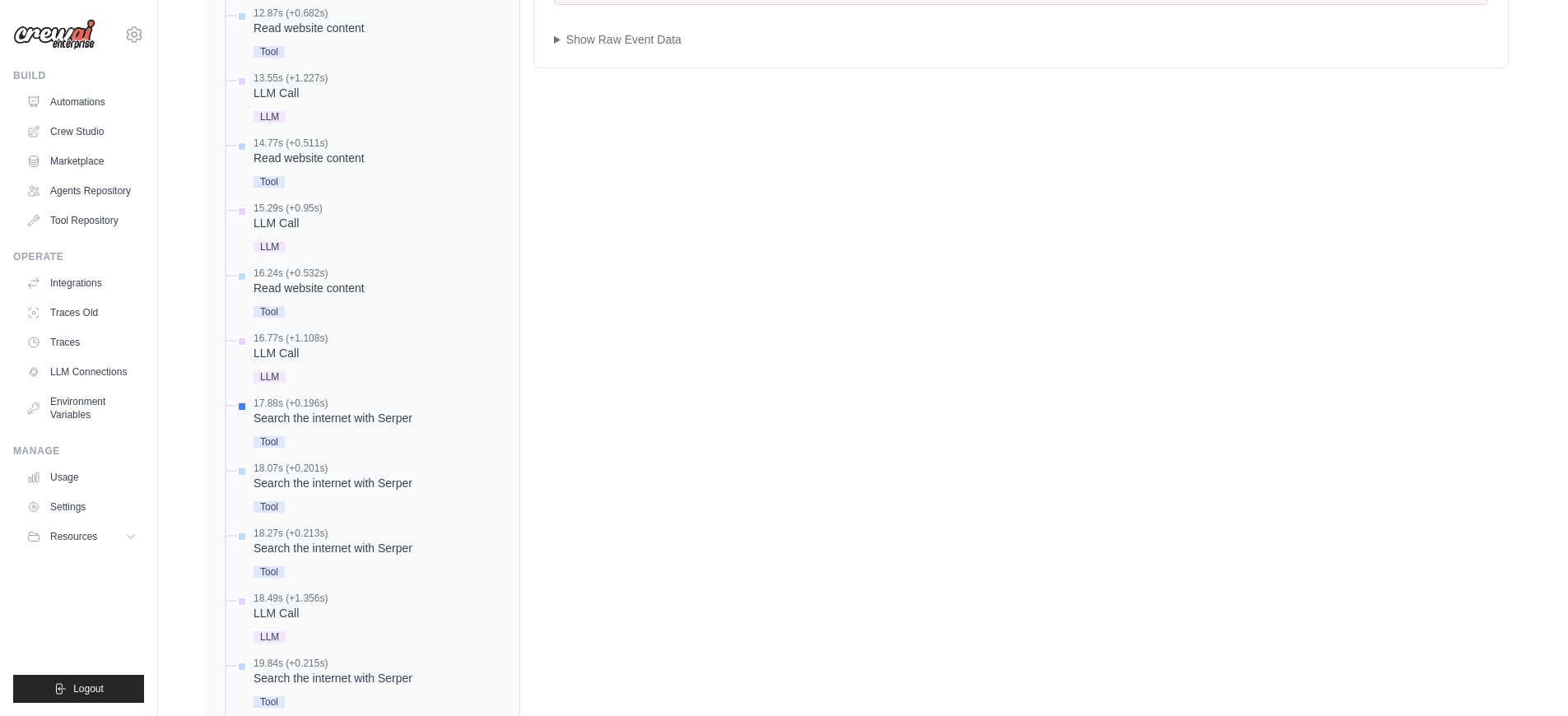
scroll to position [880, 0]
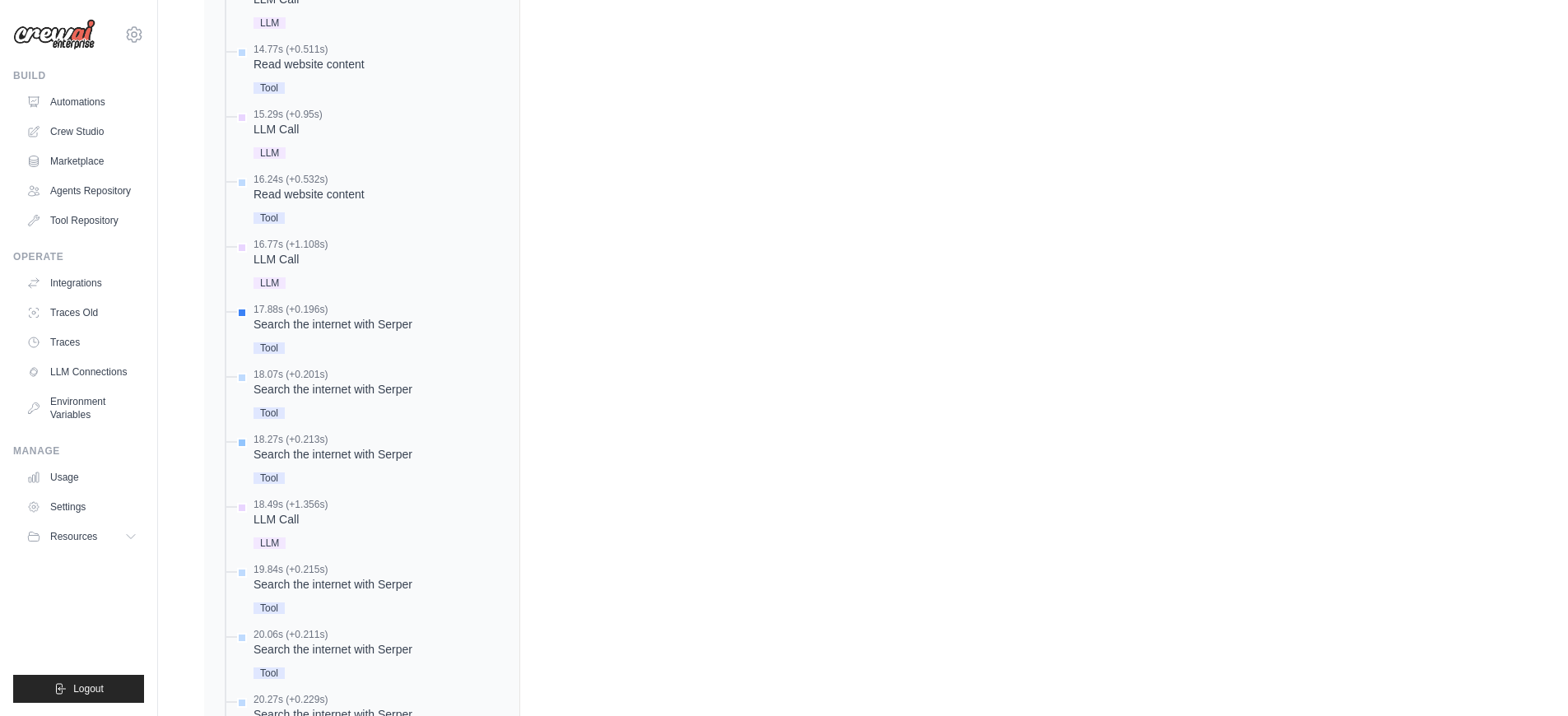
click at [398, 454] on div "Search the internet with Serper" at bounding box center [333, 454] width 159 height 17
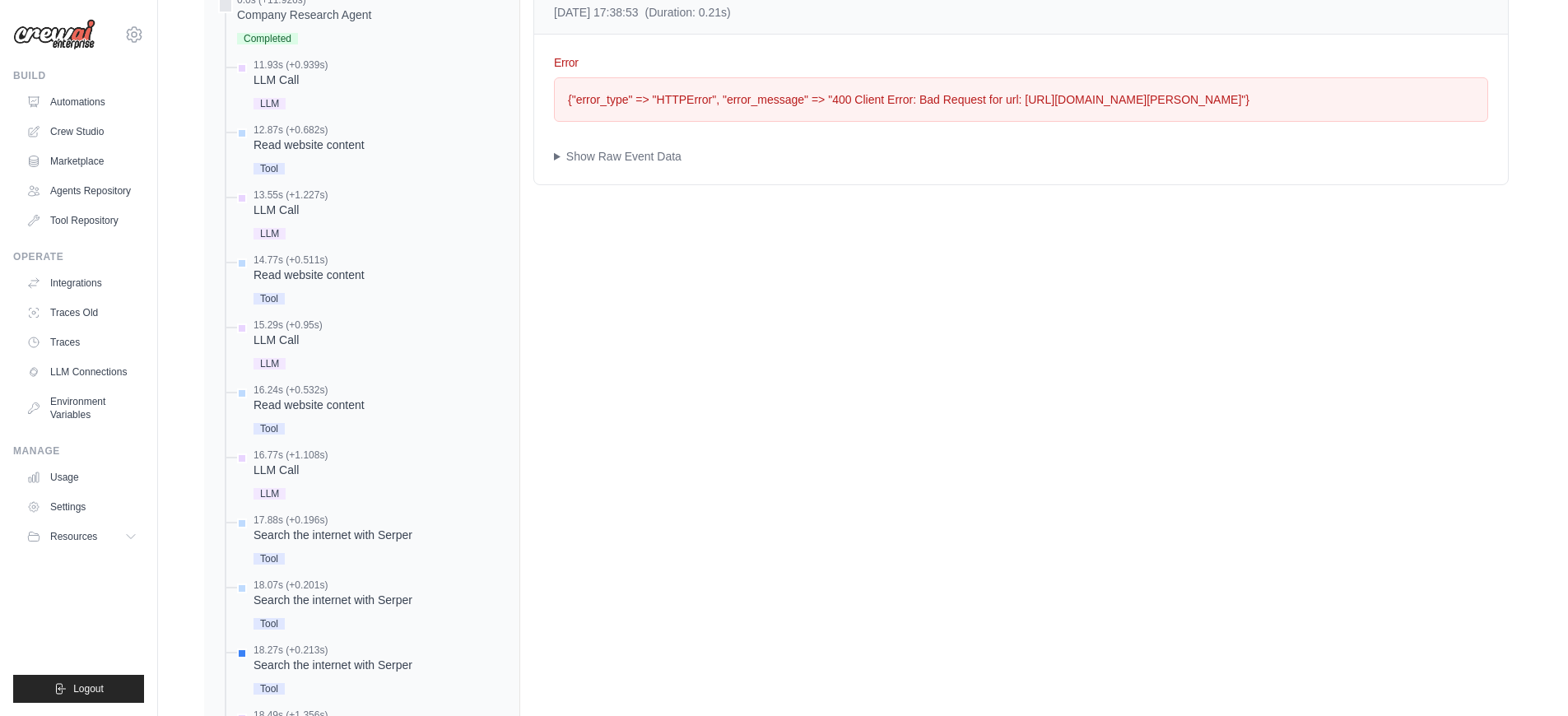
scroll to position [1010, 0]
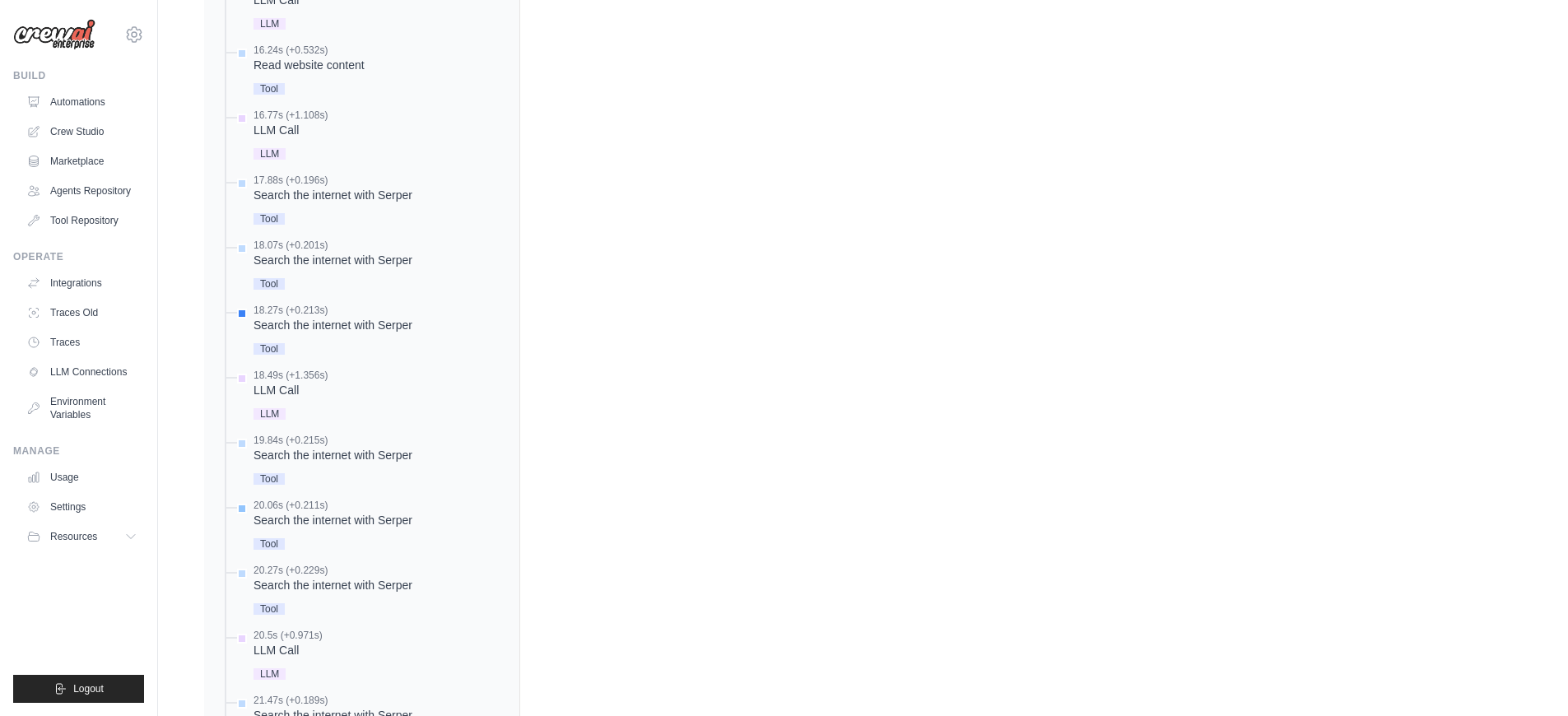
click at [388, 515] on div "Search the internet with Serper" at bounding box center [333, 520] width 159 height 17
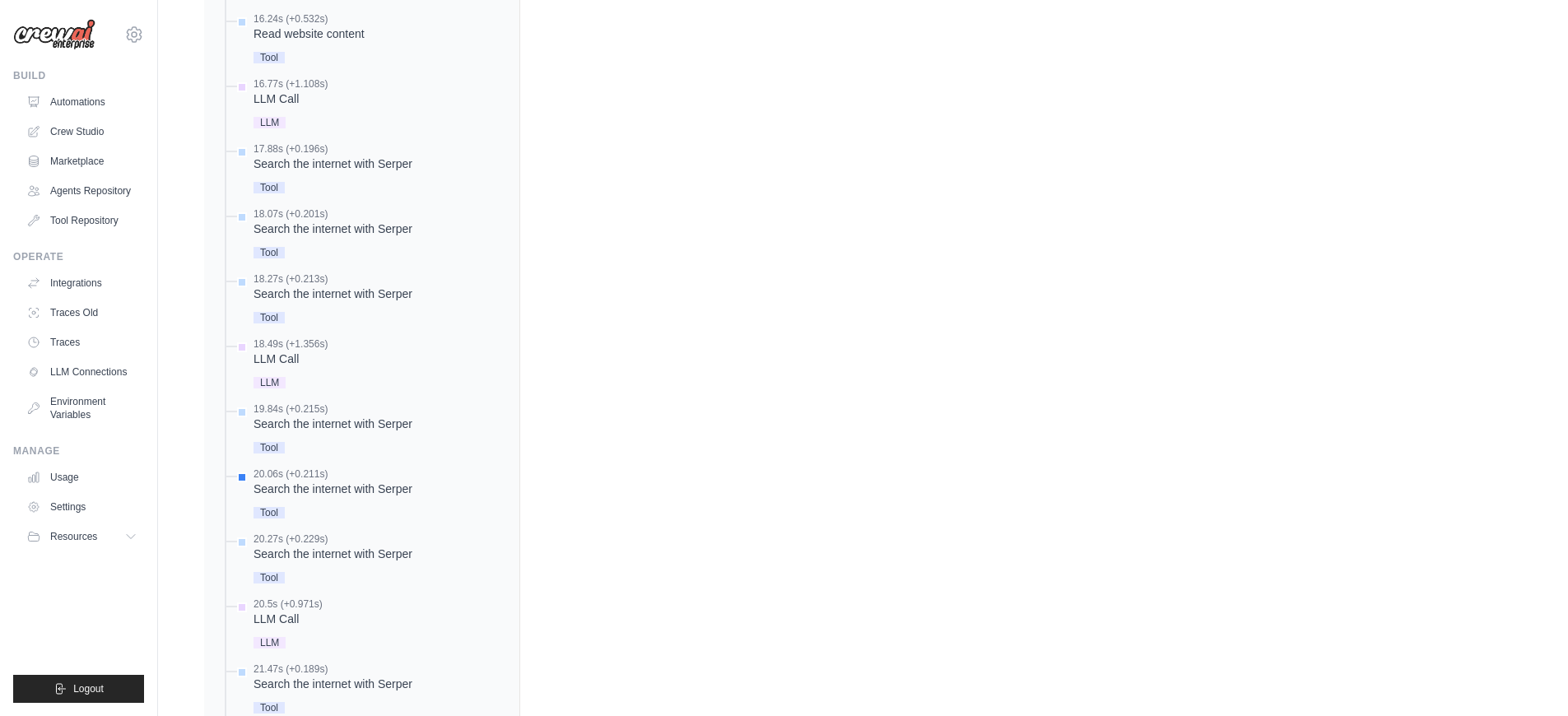
scroll to position [567, 0]
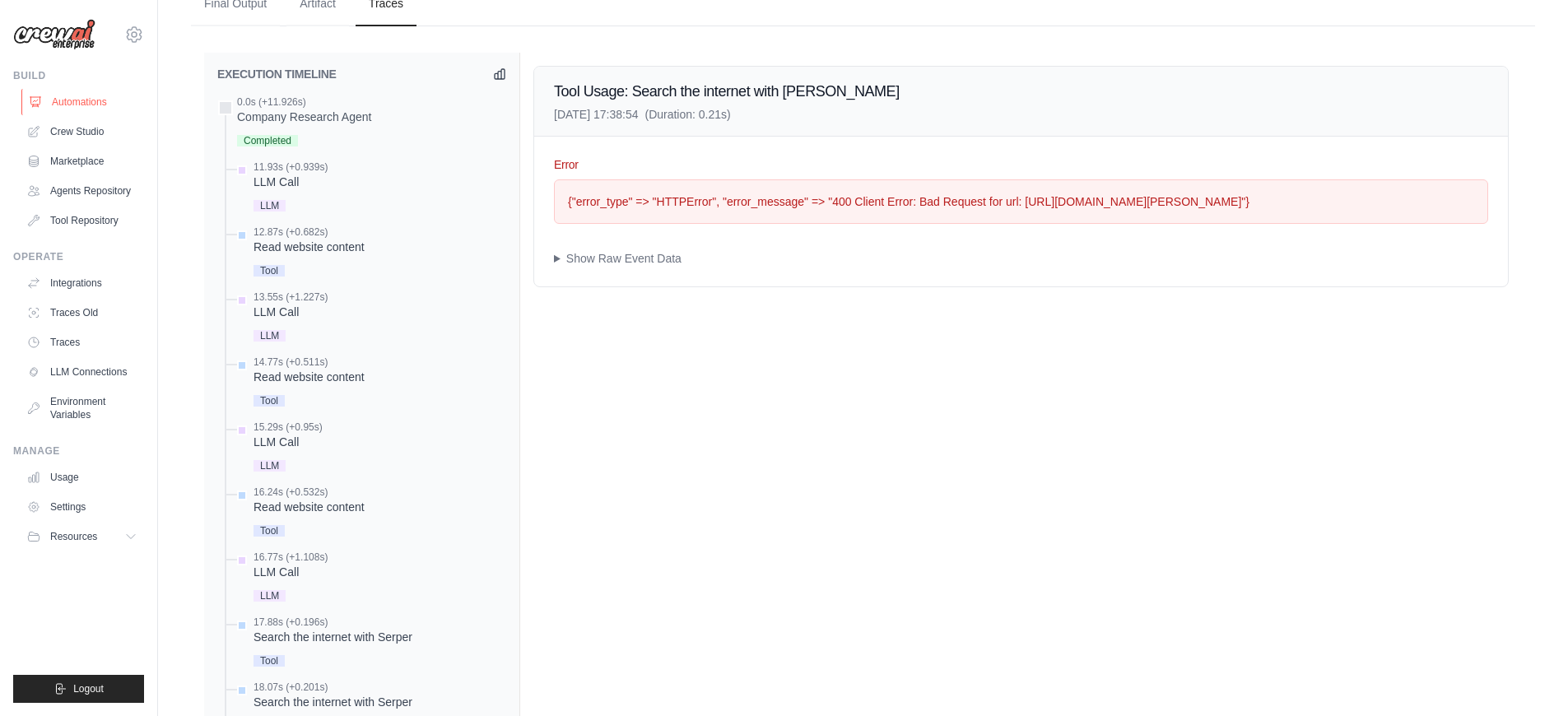
click at [81, 110] on link "Automations" at bounding box center [83, 102] width 124 height 26
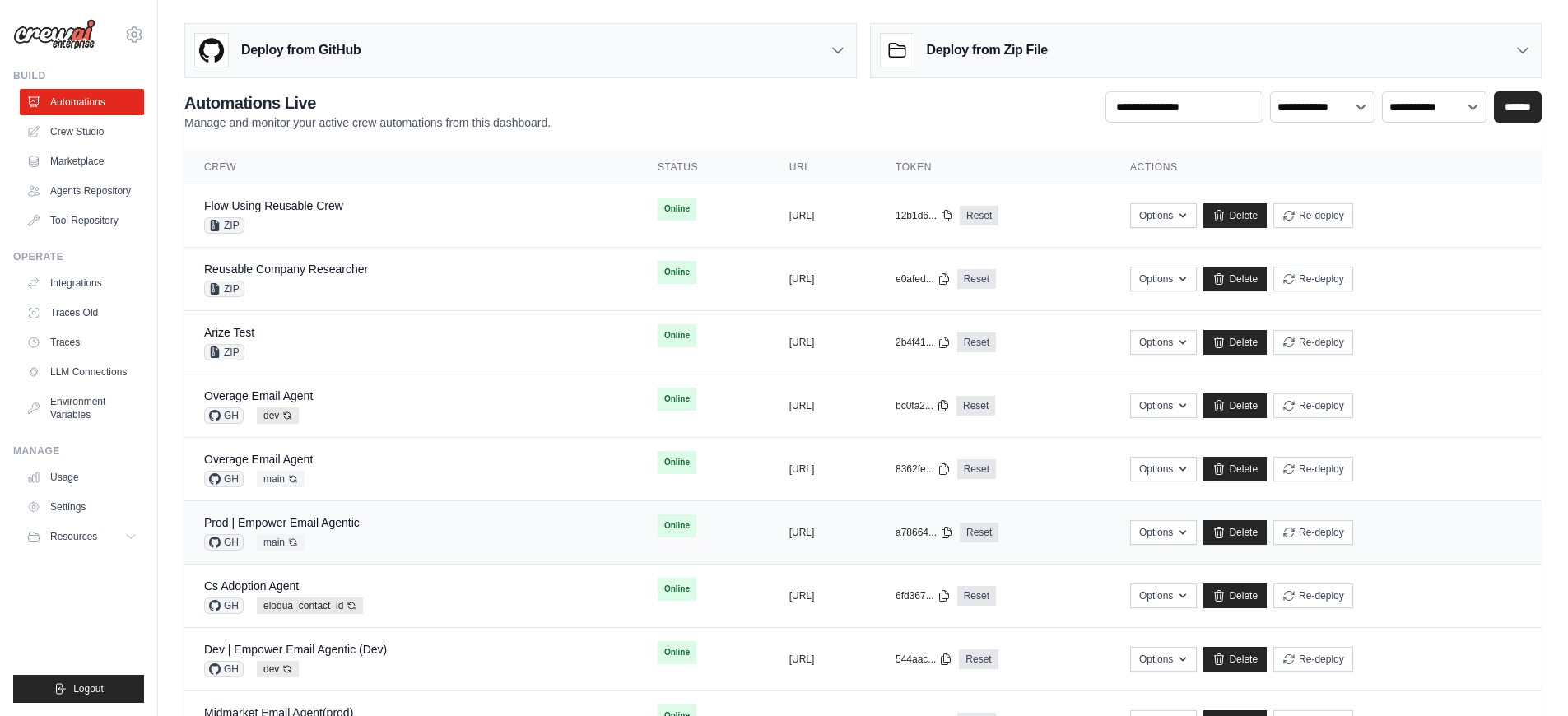
click at [412, 539] on div "Prod | Empower Email Agentic GH main Auto-deploy enabled" at bounding box center [412, 533] width 414 height 36
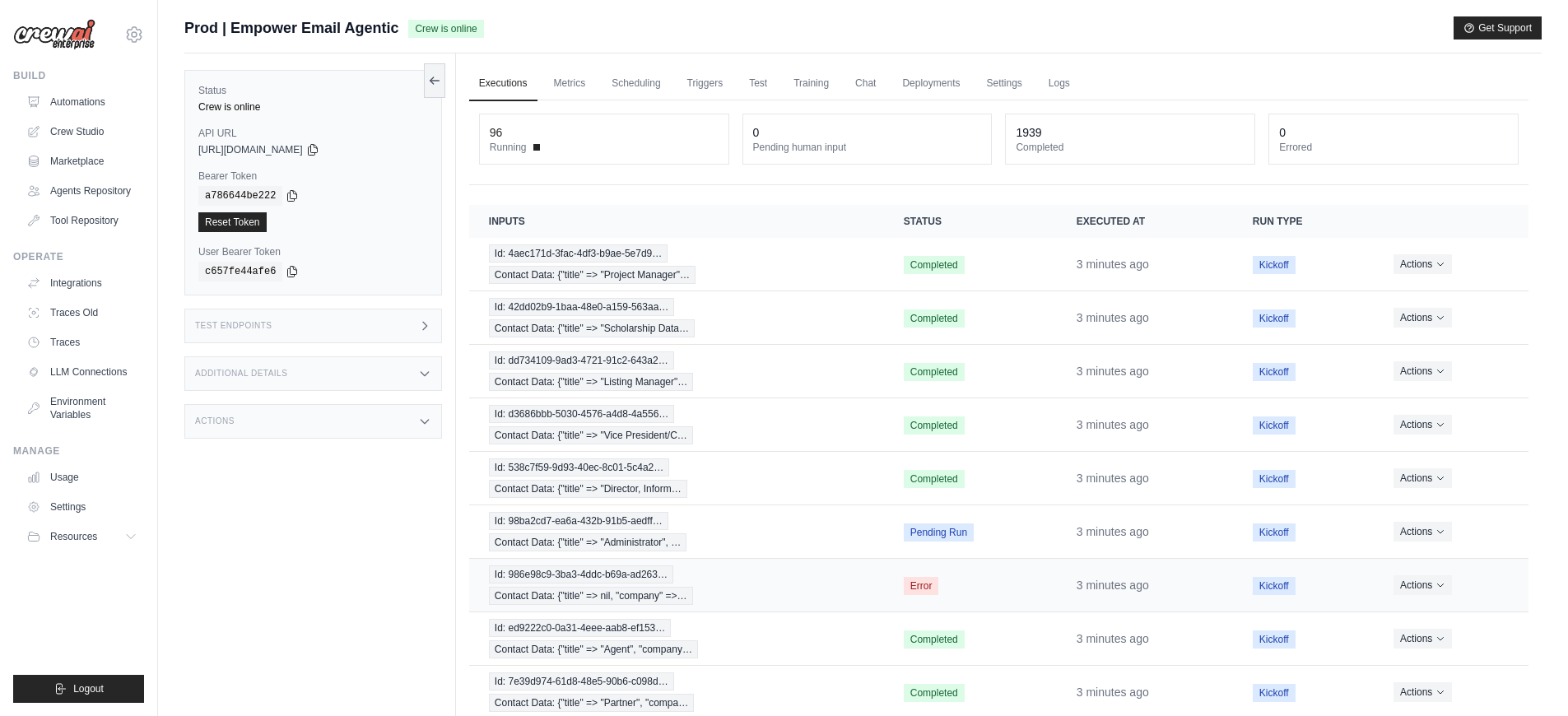
click at [814, 605] on td "Id: 986e98c9-3ba3-4ddc-b69a-ad263… Contact Data: {"title" => nil, "company" =>…" at bounding box center [676, 585] width 415 height 54
click at [543, 579] on span "Id: 986e98c9-3ba3-4ddc-b69a-ad263…" at bounding box center [581, 575] width 184 height 19
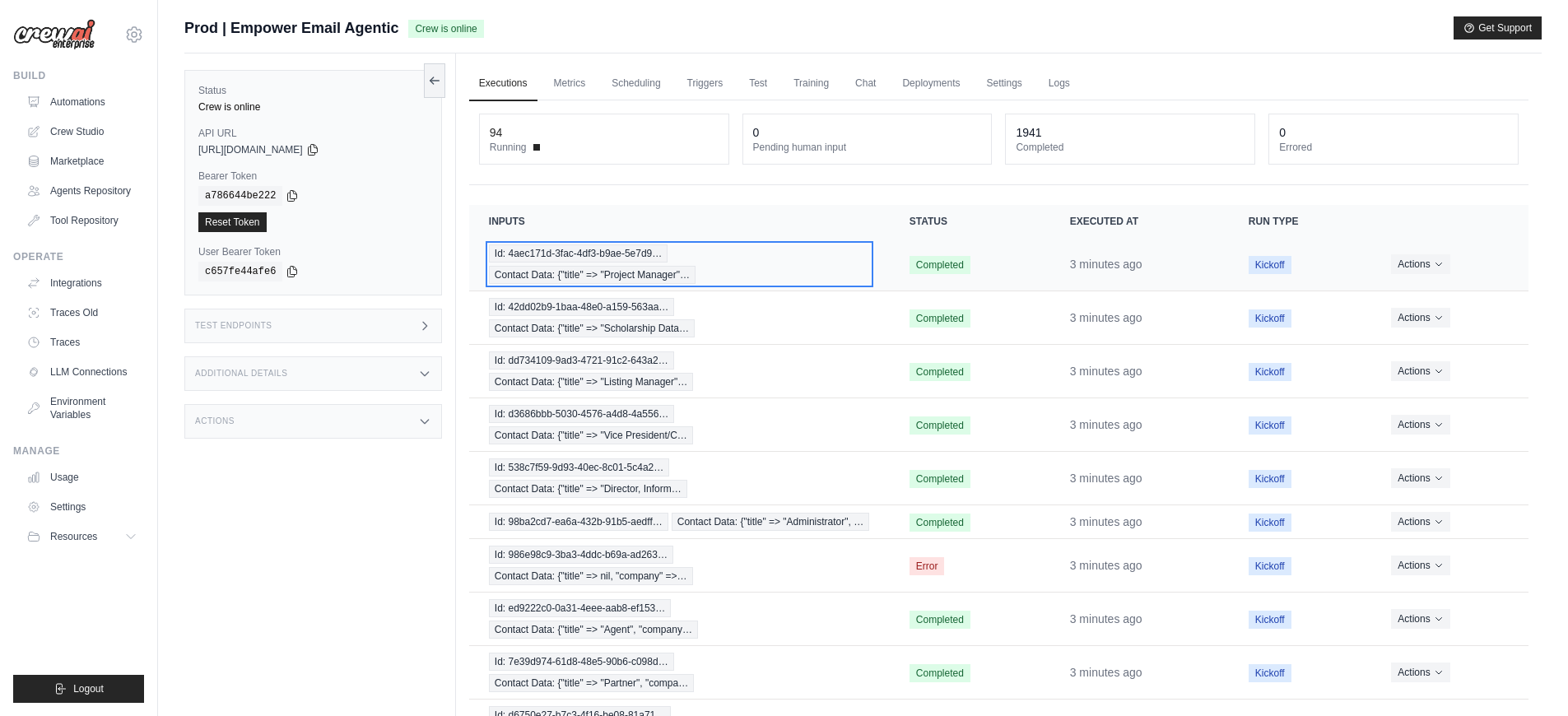
click at [810, 277] on div "Id: 4aec171d-3fac-4df3-b9ae-5e7d9… Contact Data: {"title" => "Project Manager"…" at bounding box center [680, 264] width 381 height 40
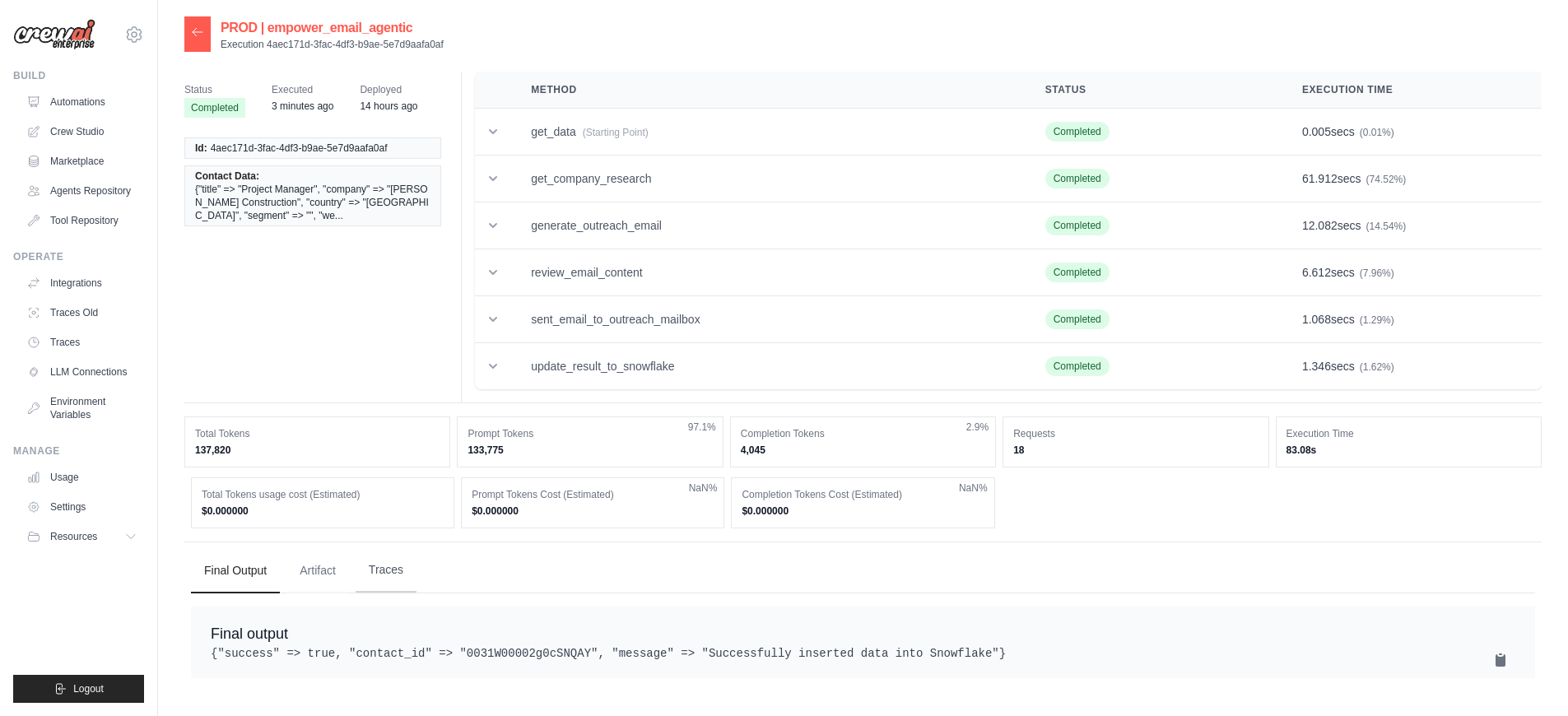
click at [379, 565] on button "Traces" at bounding box center [385, 571] width 61 height 44
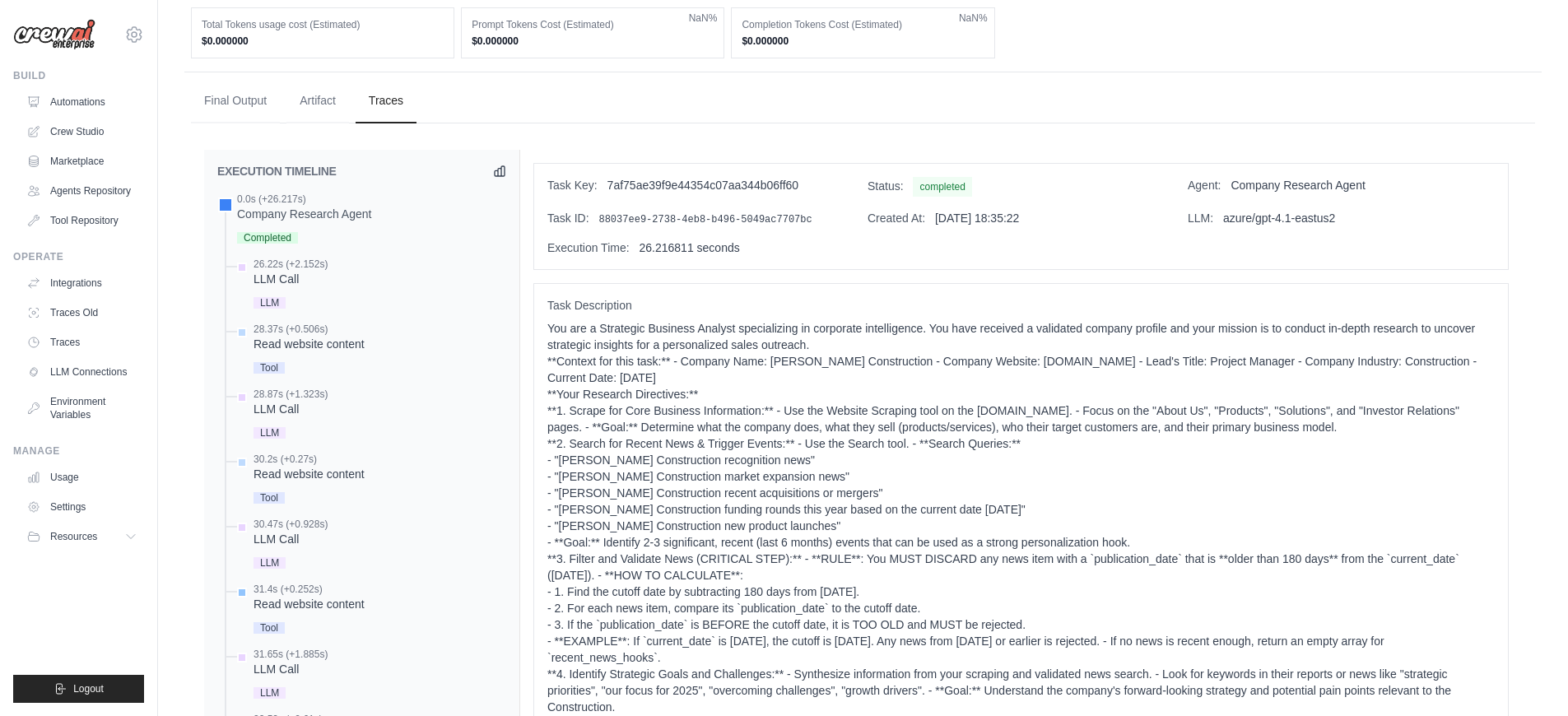
scroll to position [531, 0]
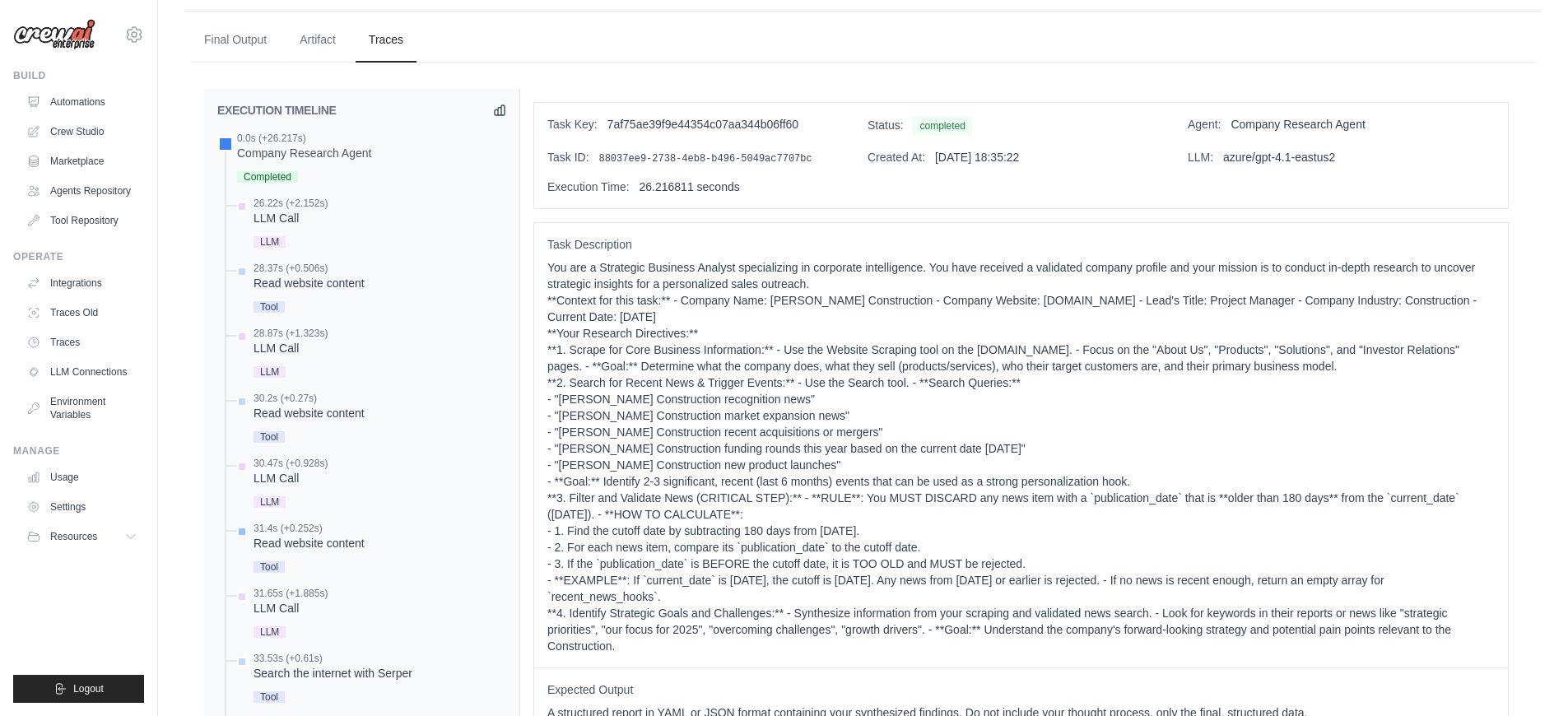
click at [332, 552] on div "31.4s (+0.252s) Read website content Tool" at bounding box center [309, 549] width 111 height 56
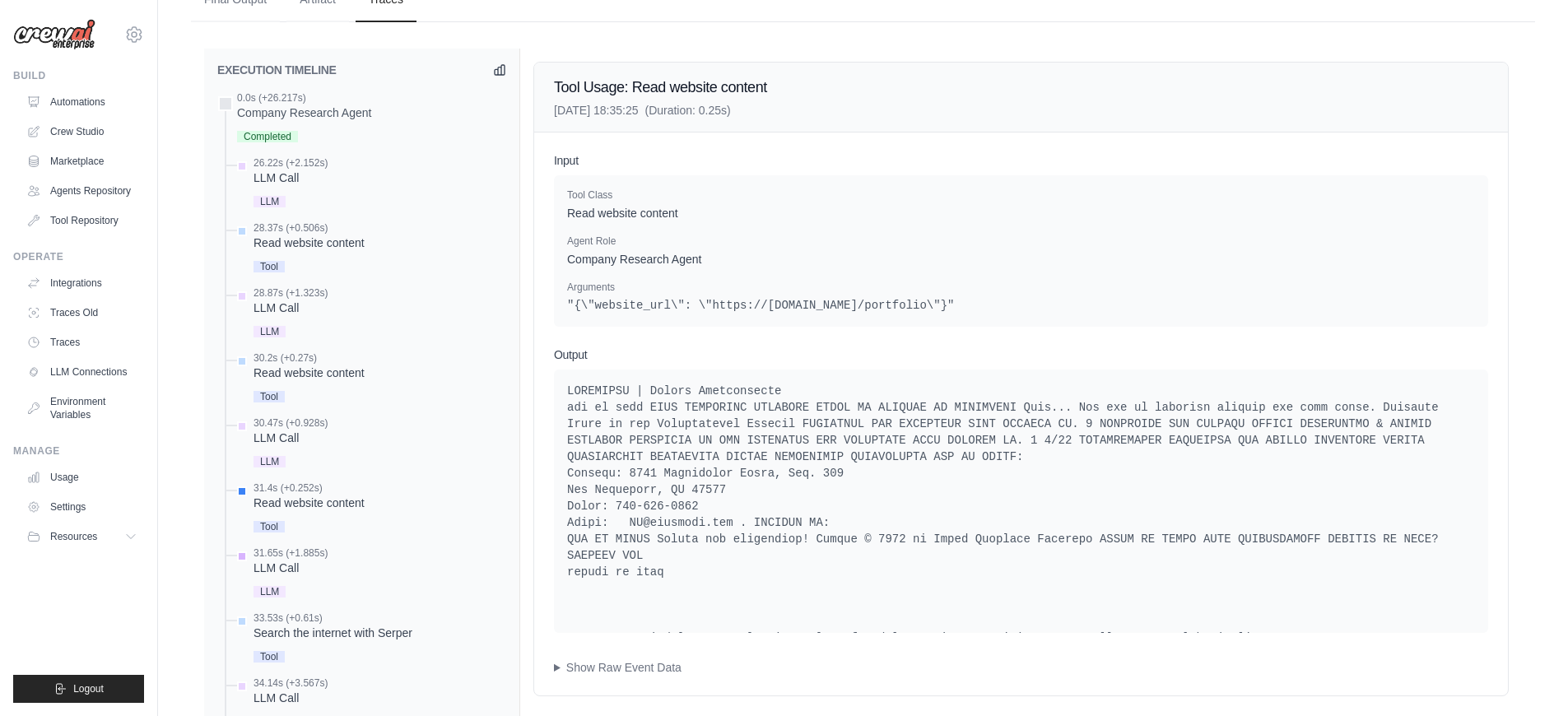
scroll to position [593, 0]
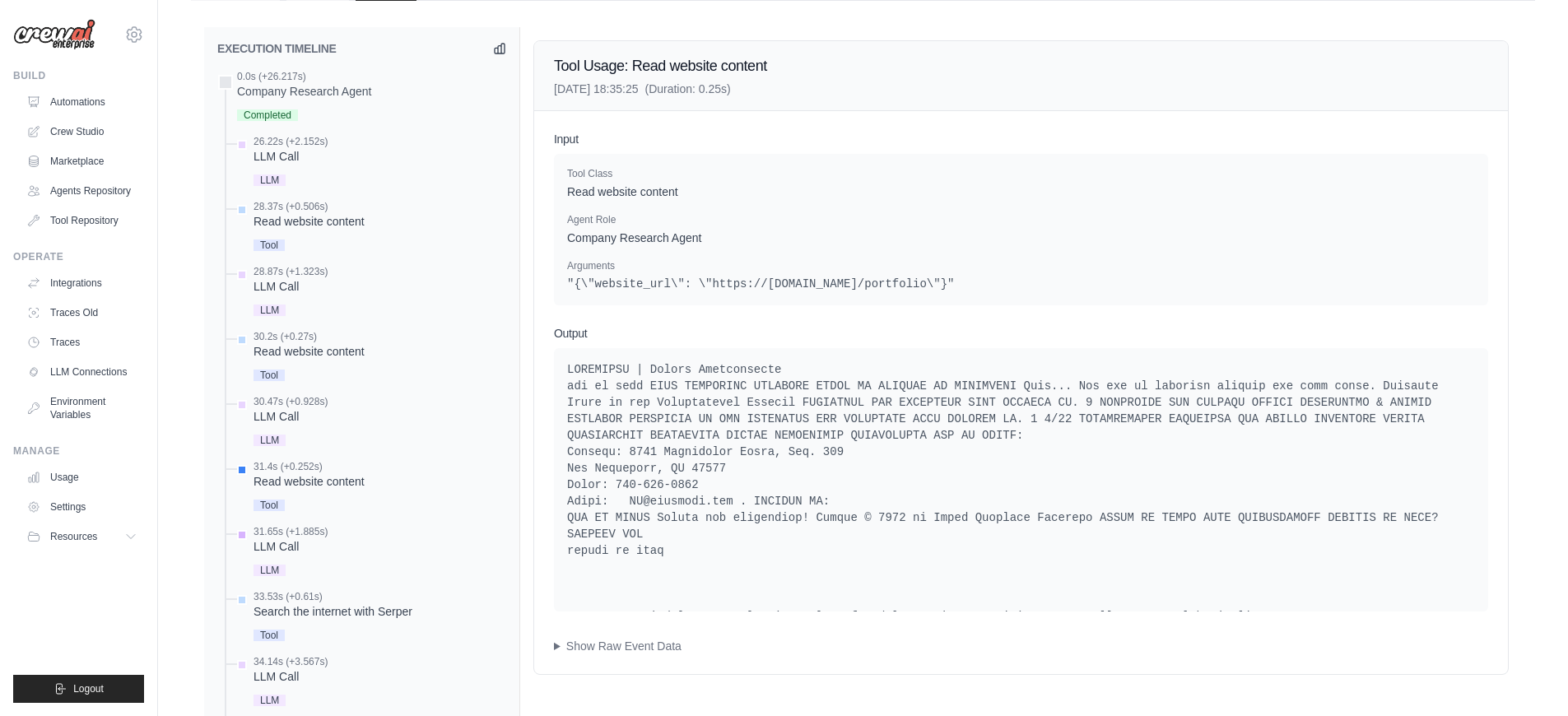
click at [323, 595] on div "33.53s (+0.61s)" at bounding box center [333, 597] width 159 height 13
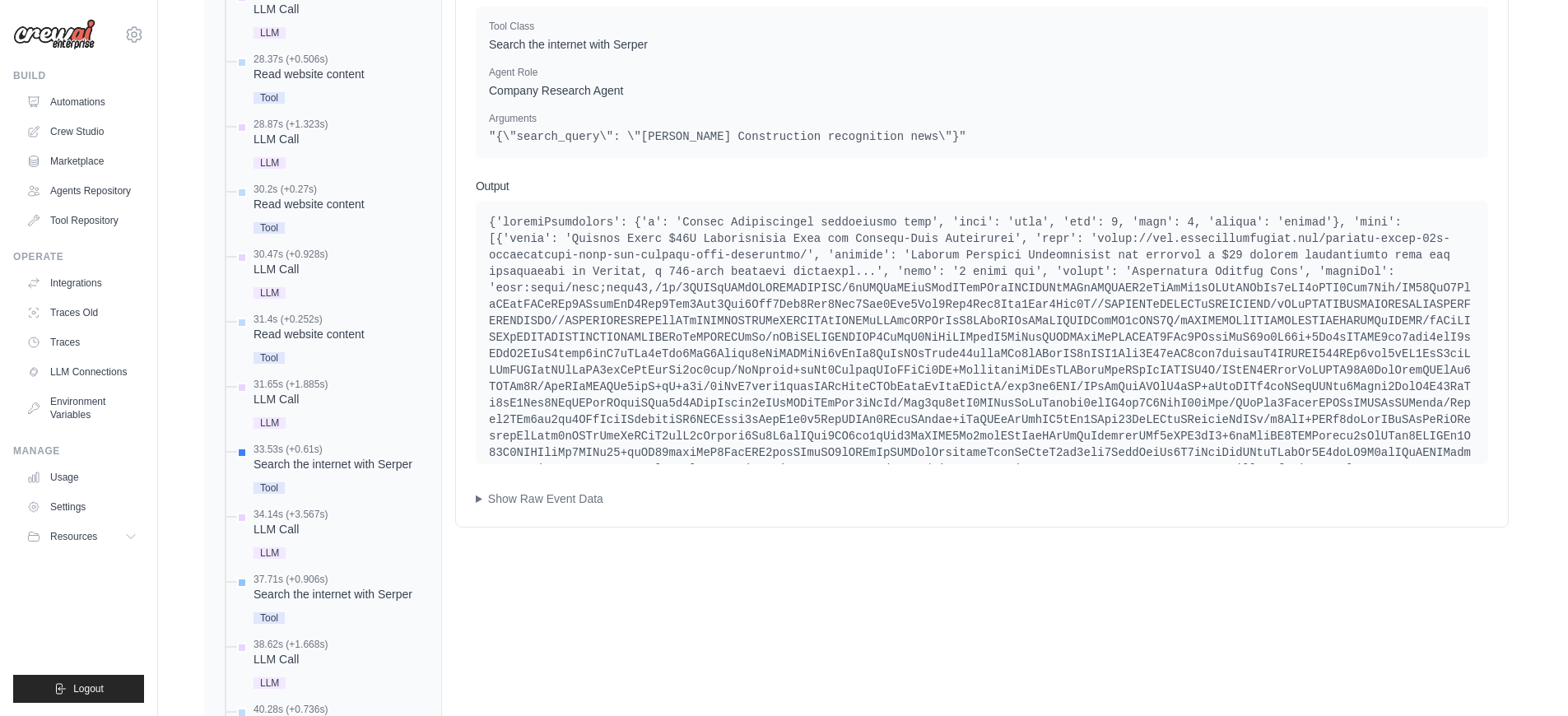
scroll to position [956, 0]
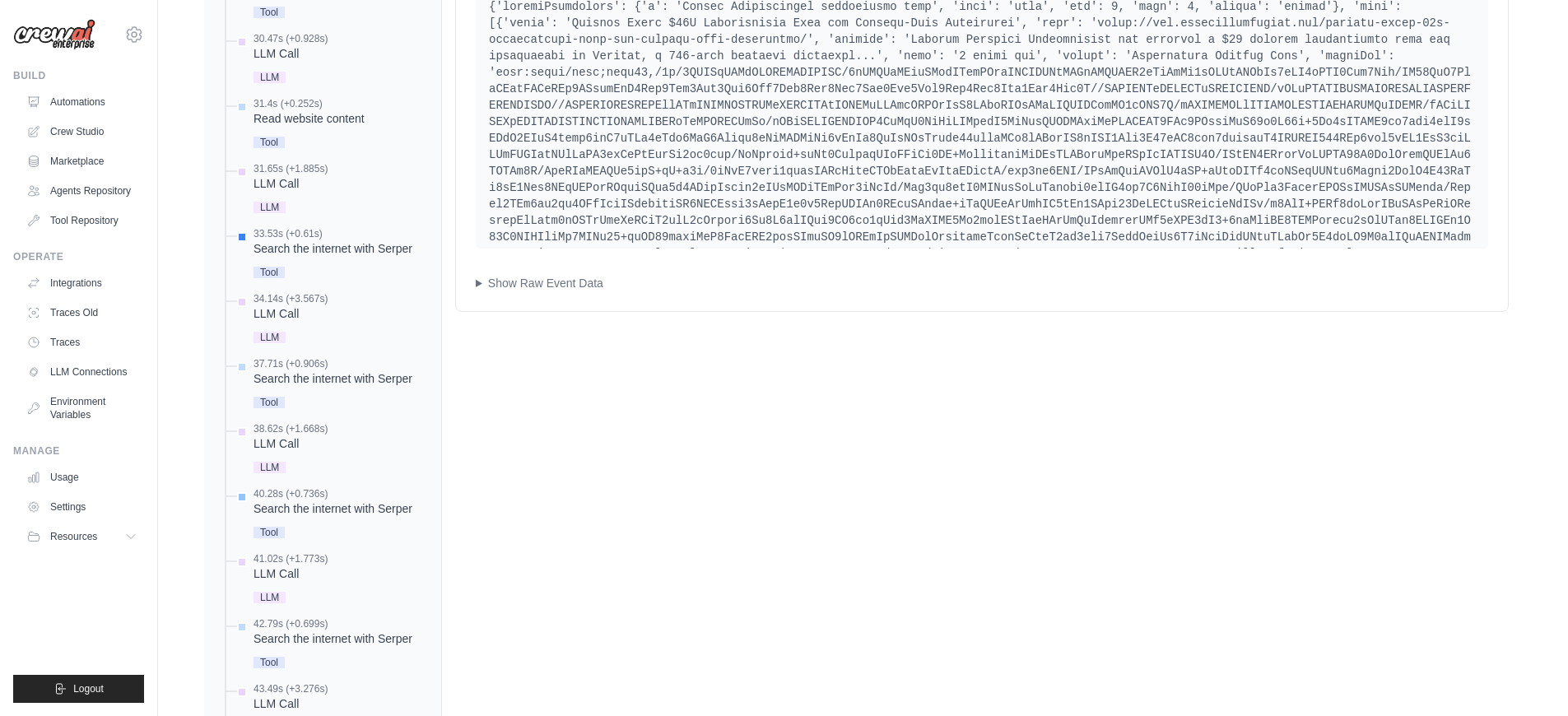
click at [334, 503] on div "Search the internet with Serper" at bounding box center [333, 509] width 159 height 17
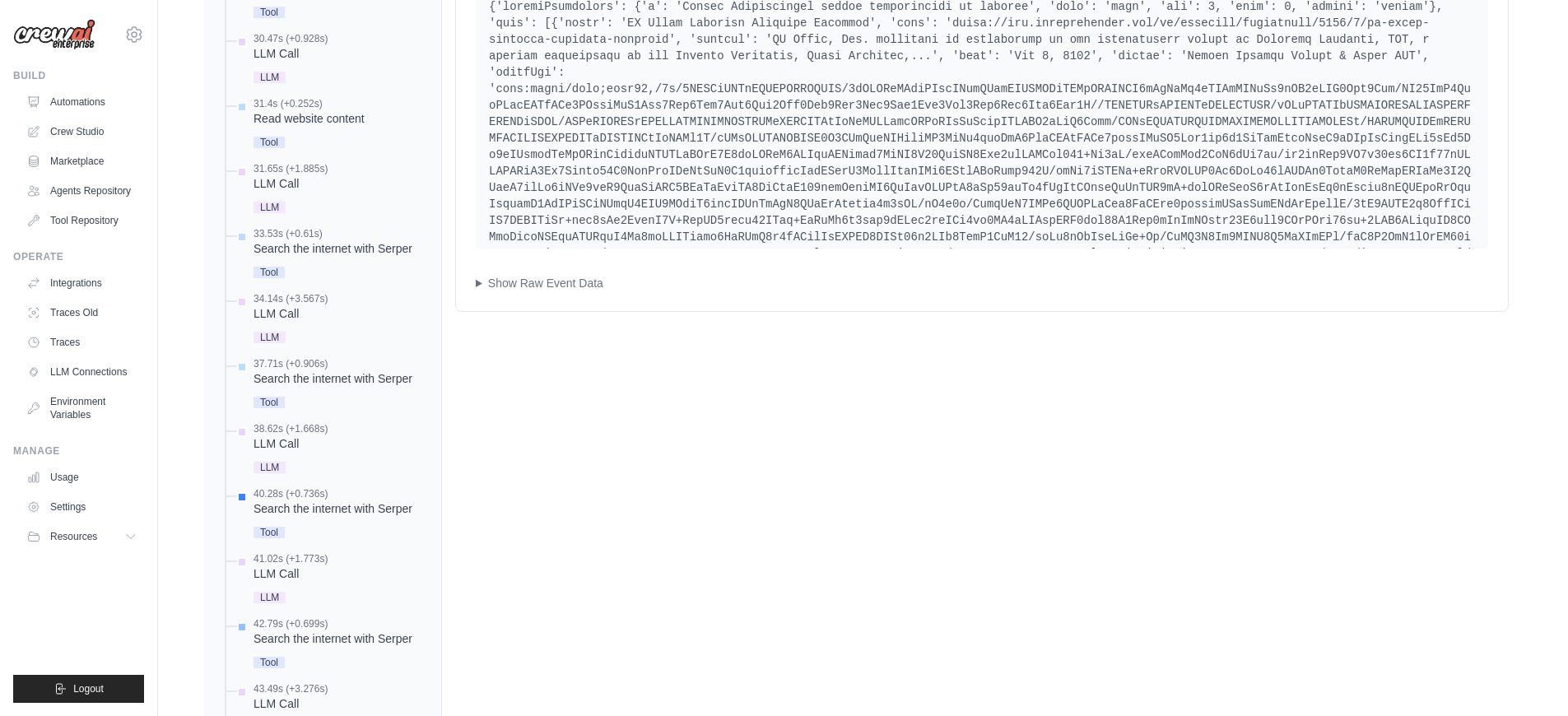
click at [375, 629] on div "42.79s (+0.699s)" at bounding box center [333, 623] width 159 height 13
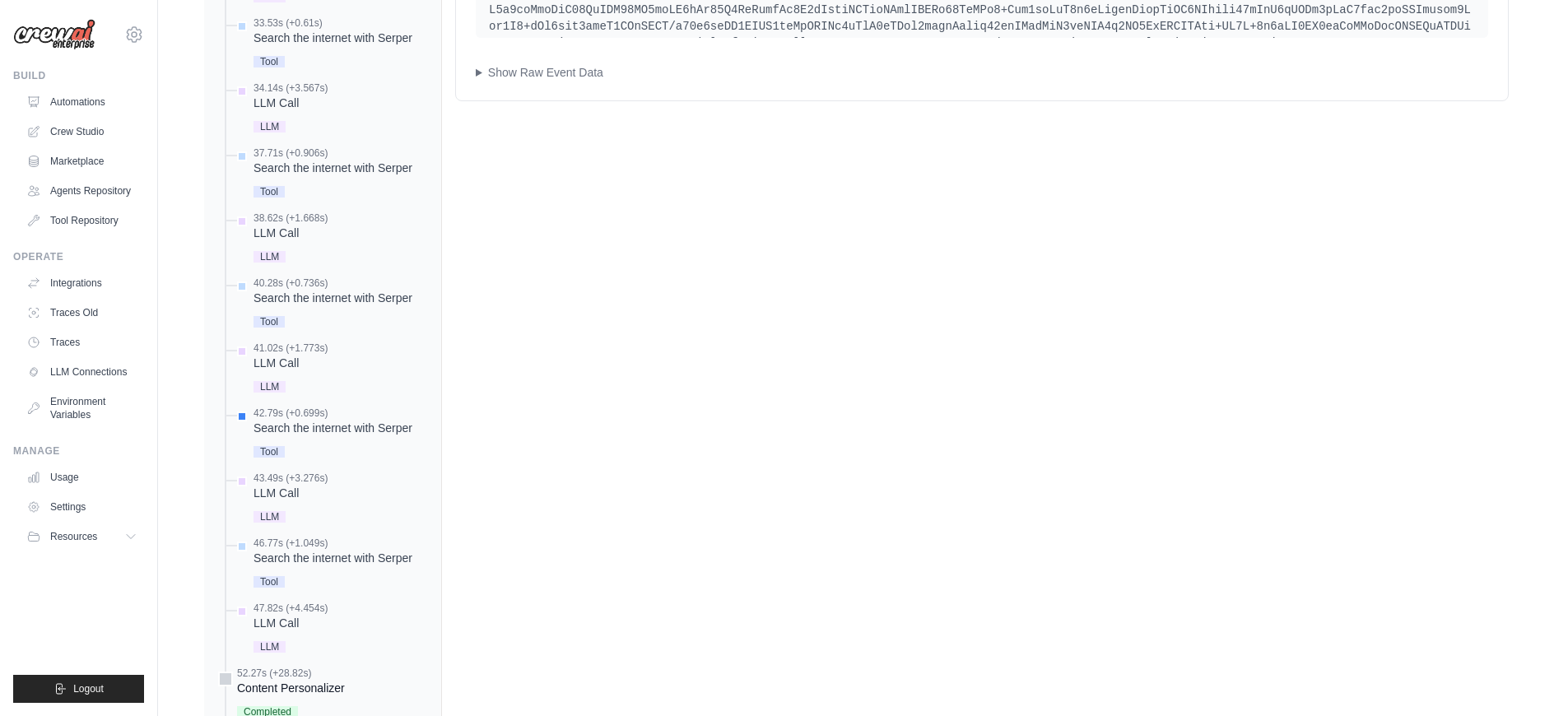
scroll to position [1362, 0]
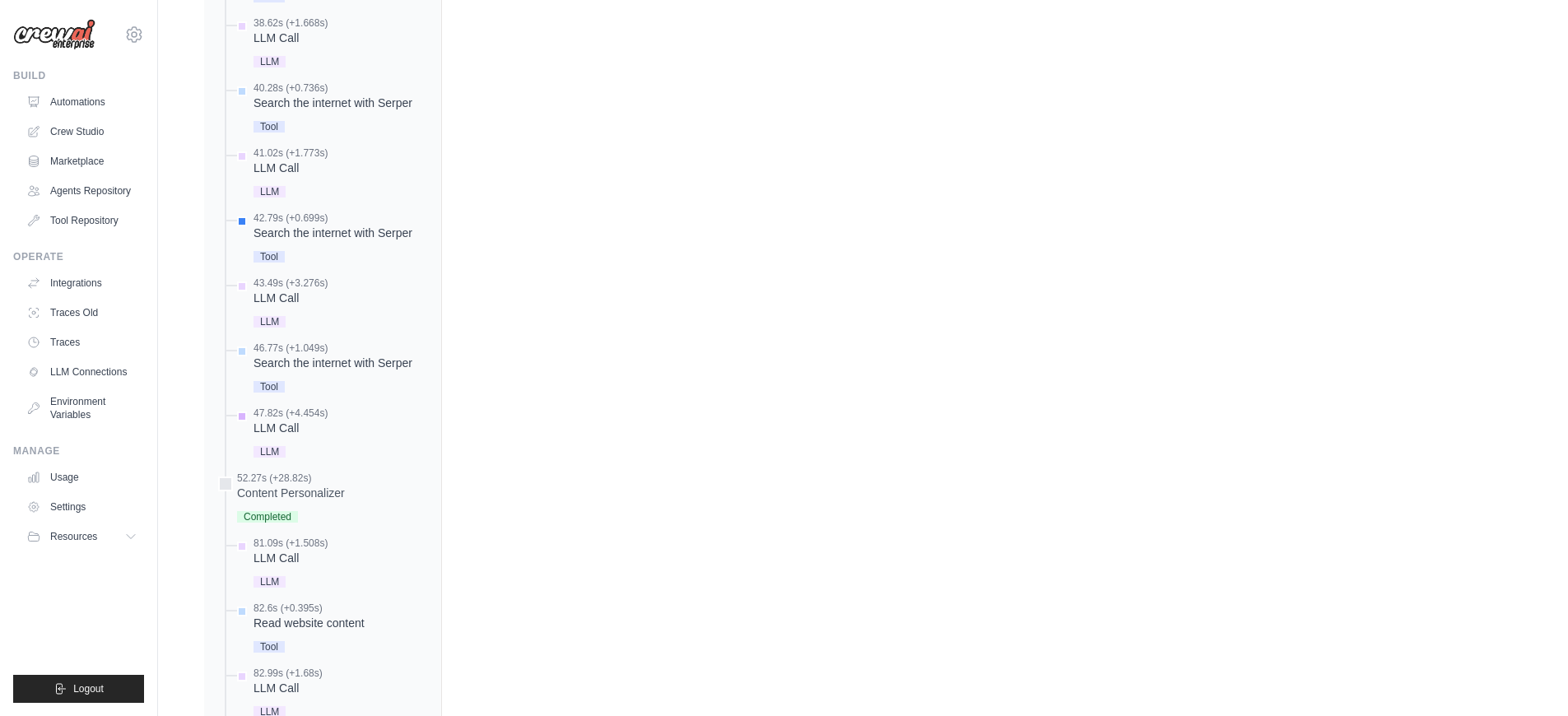
click at [277, 430] on div "LLM Call" at bounding box center [291, 428] width 74 height 17
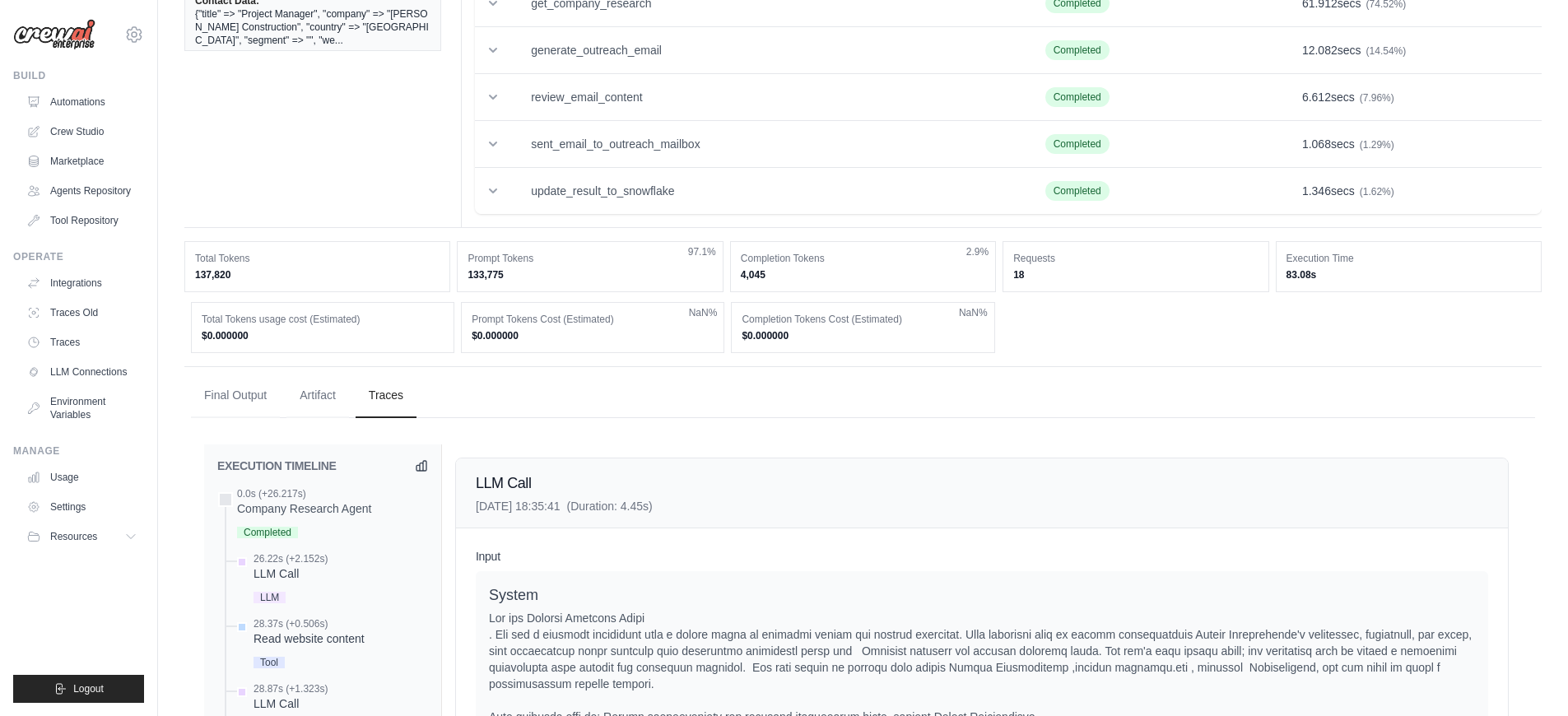
scroll to position [0, 0]
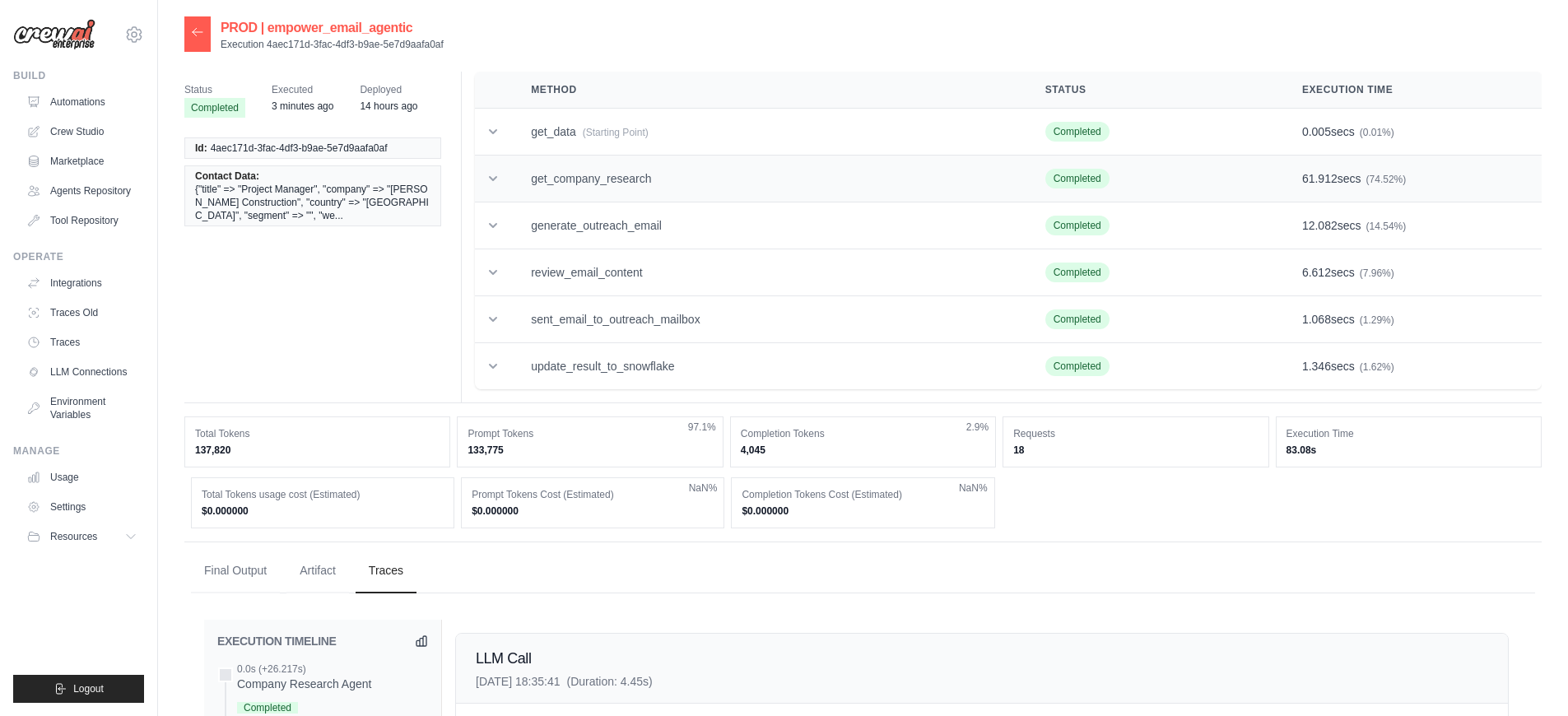
click at [647, 192] on td "get_company_research" at bounding box center [769, 178] width 515 height 47
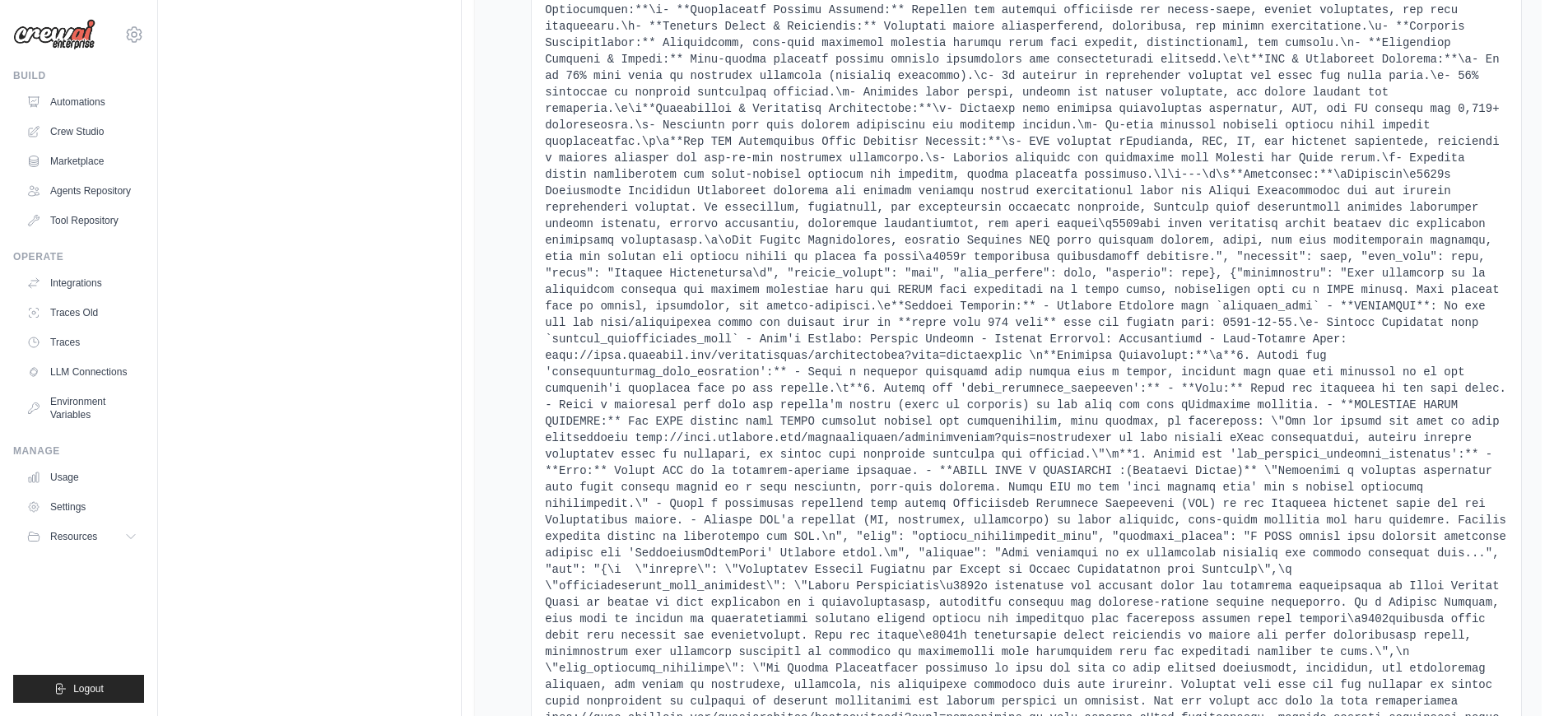
scroll to position [9786, 0]
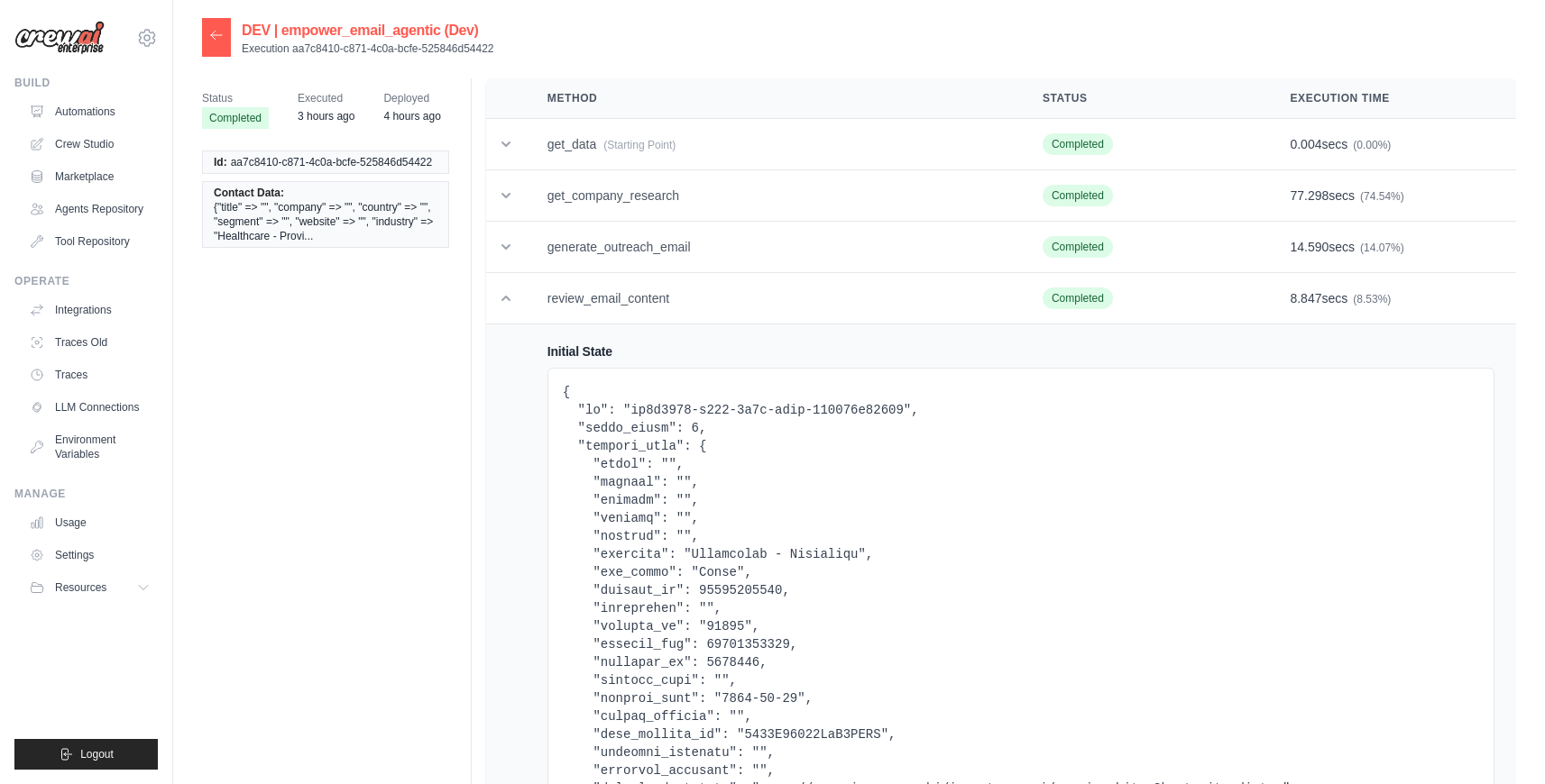
click at [227, 37] on div at bounding box center [216, 38] width 29 height 39
click at [228, 39] on div at bounding box center [216, 38] width 29 height 39
click at [221, 46] on div at bounding box center [216, 38] width 29 height 39
click at [219, 37] on icon at bounding box center [216, 35] width 14 height 14
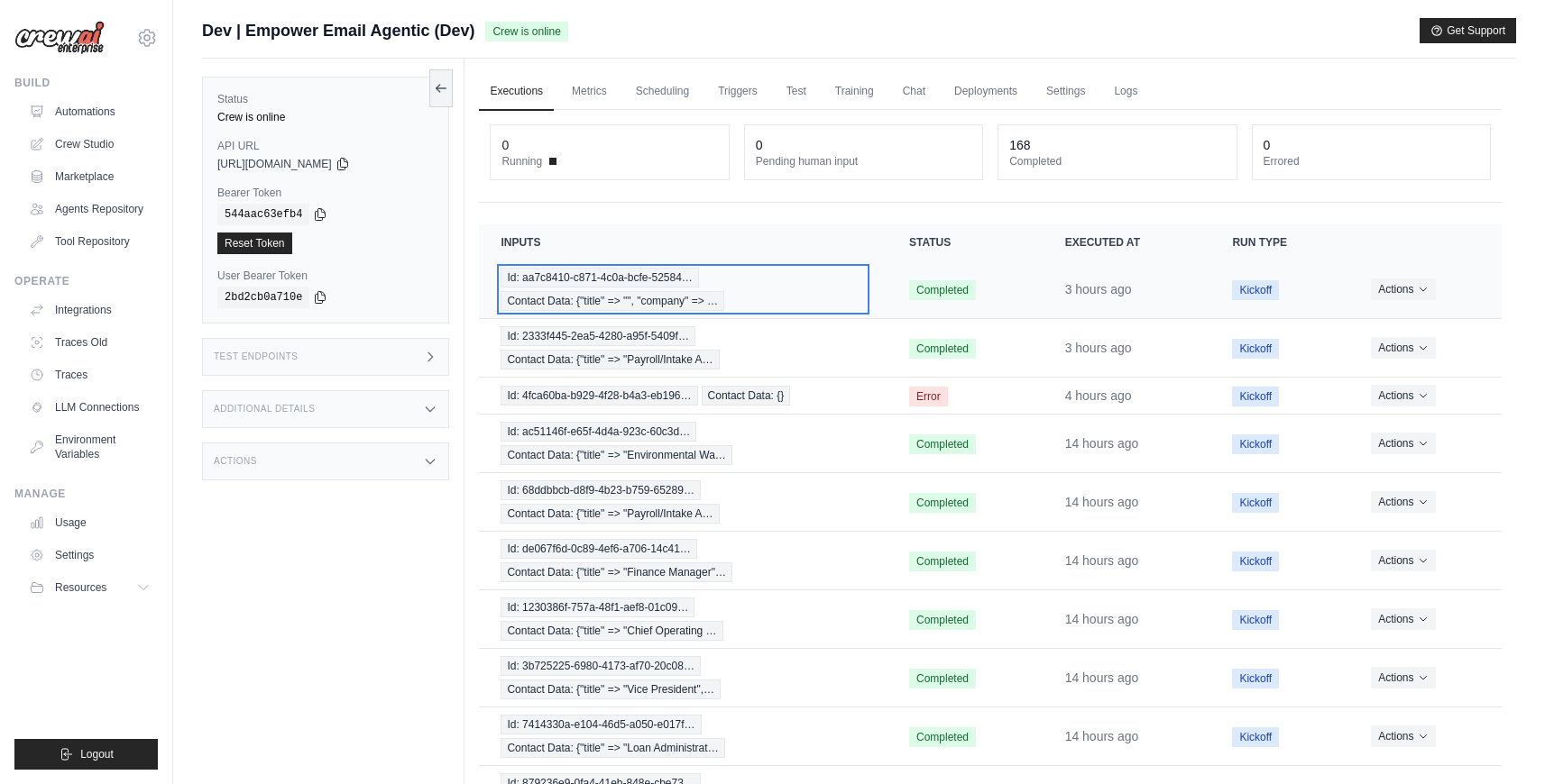
click at [740, 301] on div "Id: aa7c8410-c871-4c0a-bcfe-52584… Contact Data: {"title" => "", "company" => …" at bounding box center [683, 289] width 365 height 43
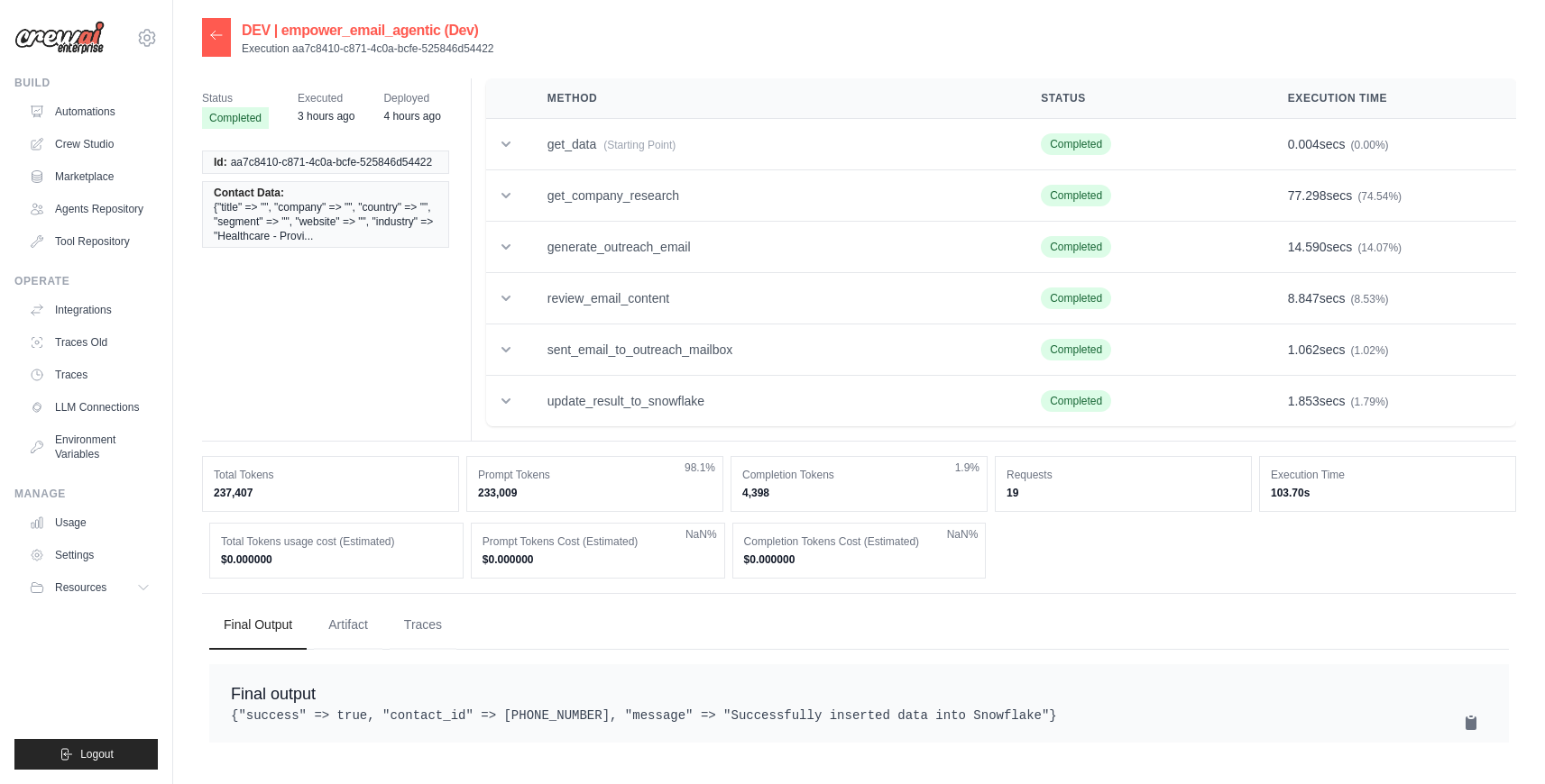
scroll to position [36, 0]
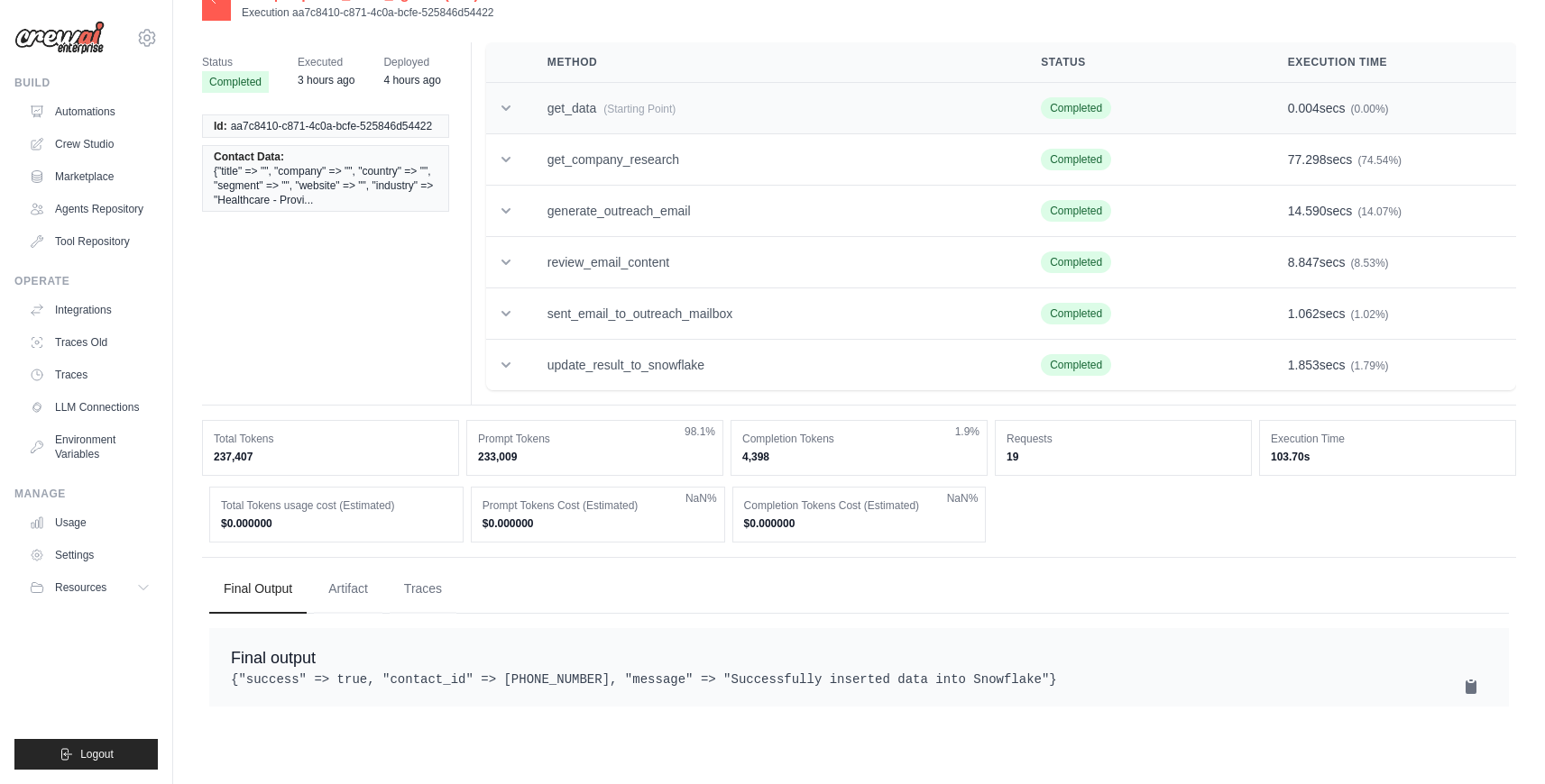
click at [622, 125] on td "get_data (Starting Point)" at bounding box center [772, 108] width 493 height 51
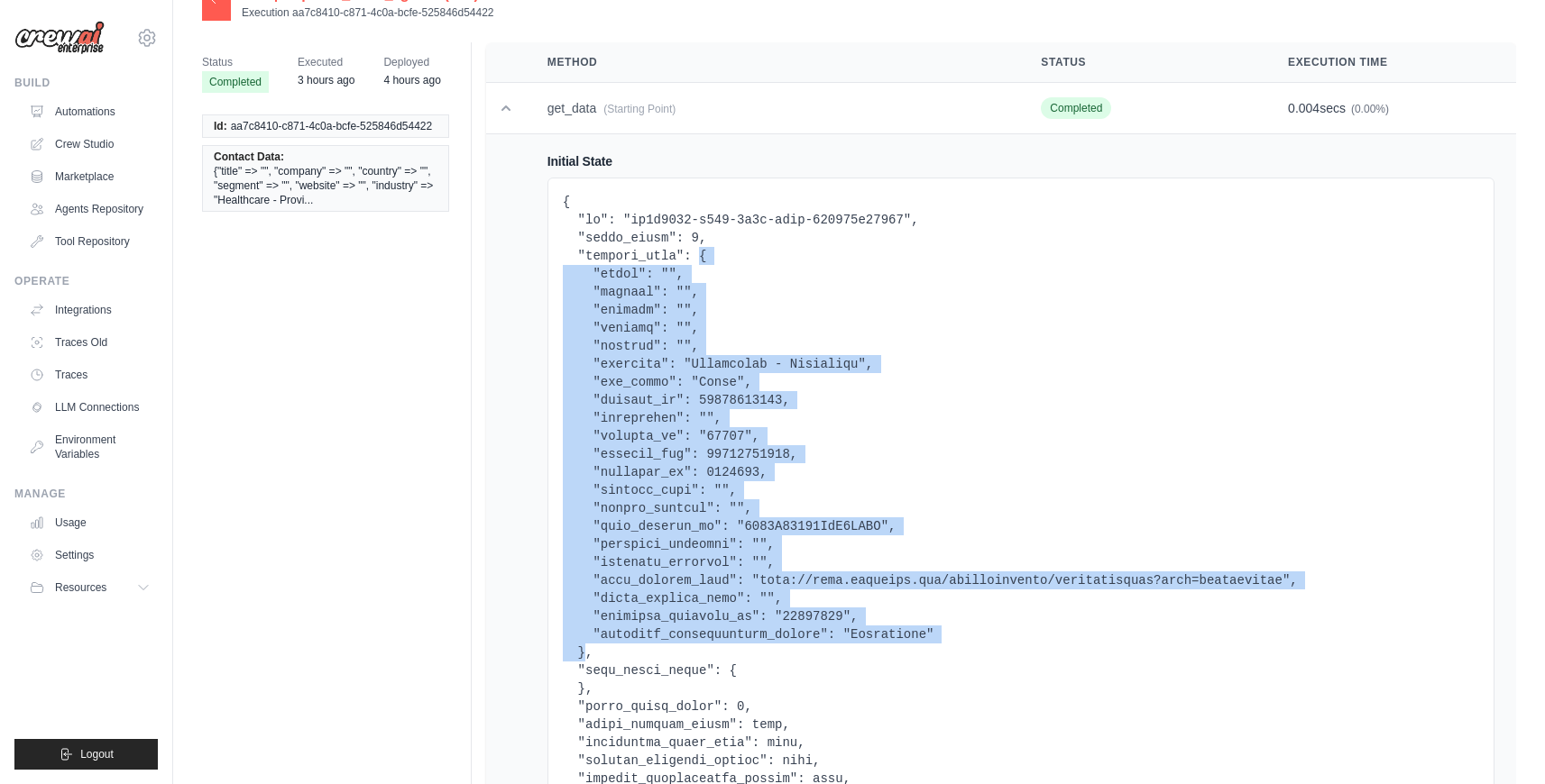
drag, startPoint x: 702, startPoint y: 257, endPoint x: 583, endPoint y: 656, distance: 416.4
click at [583, 656] on pre at bounding box center [1021, 518] width 916 height 649
copy pre "{ "title": "", "company": "", "country": "", "segment": "", "website": "", "ind…"
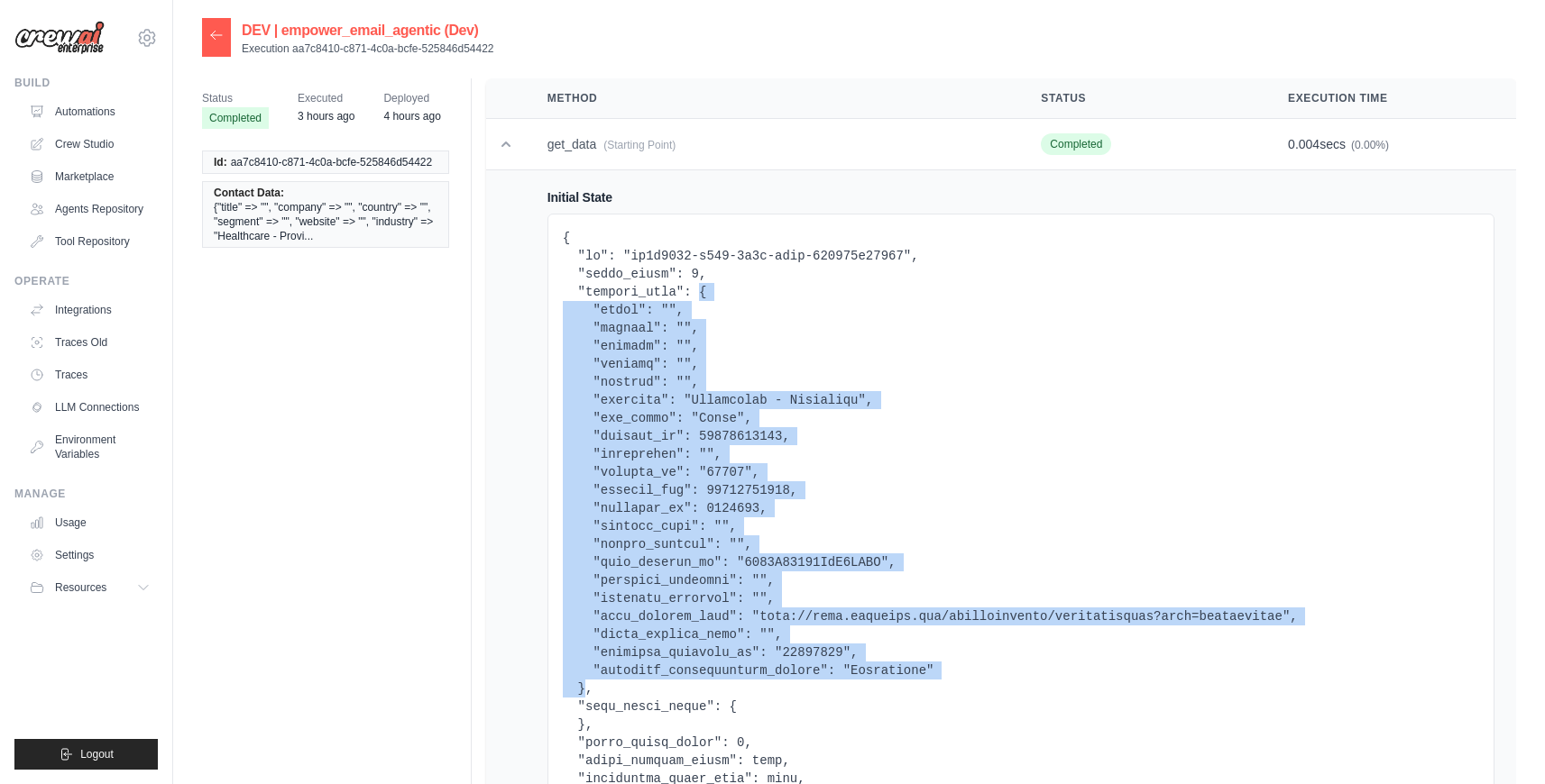
click at [213, 35] on icon at bounding box center [216, 35] width 11 height 8
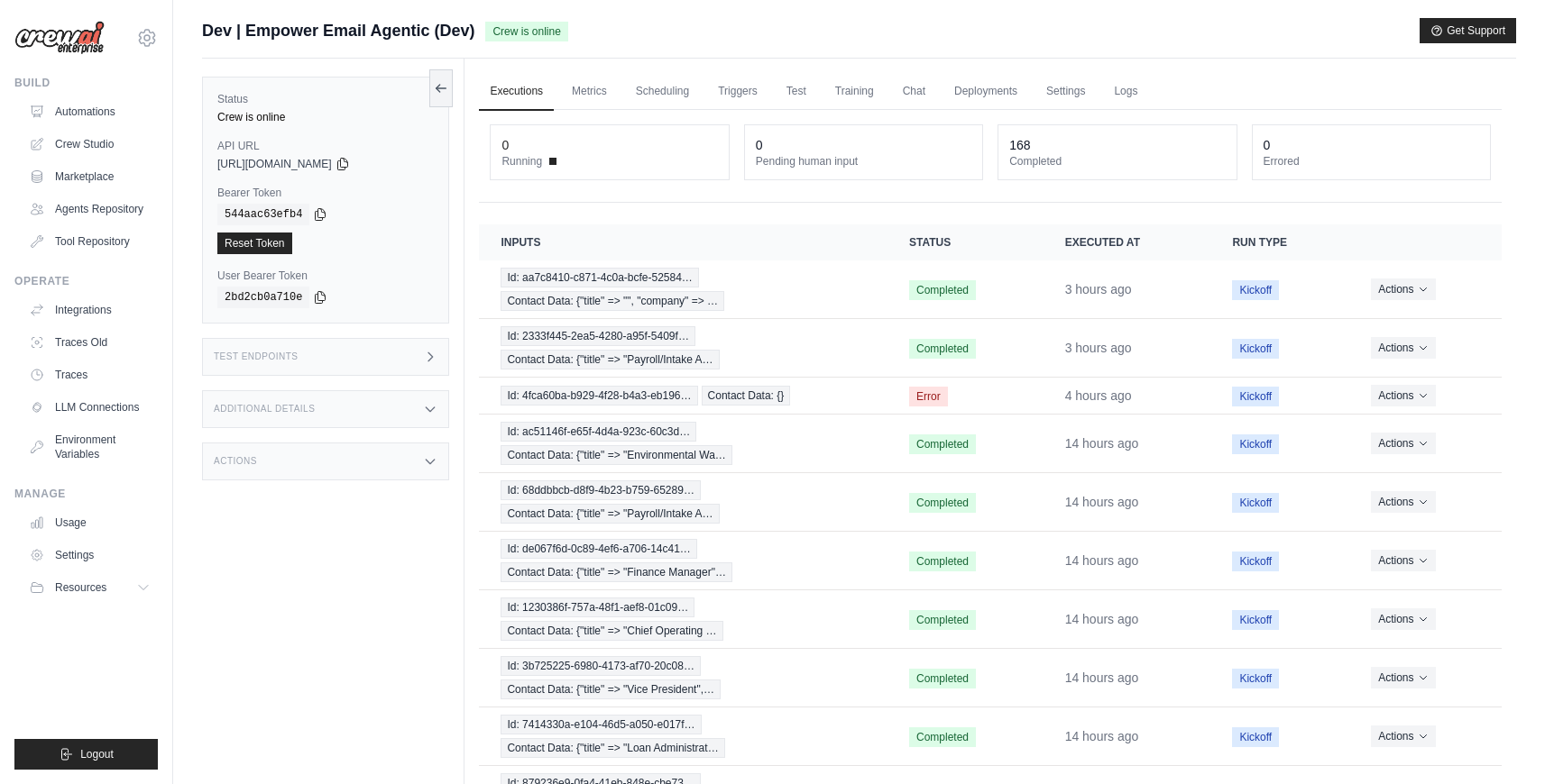
click at [369, 480] on div "Actions" at bounding box center [325, 462] width 247 height 38
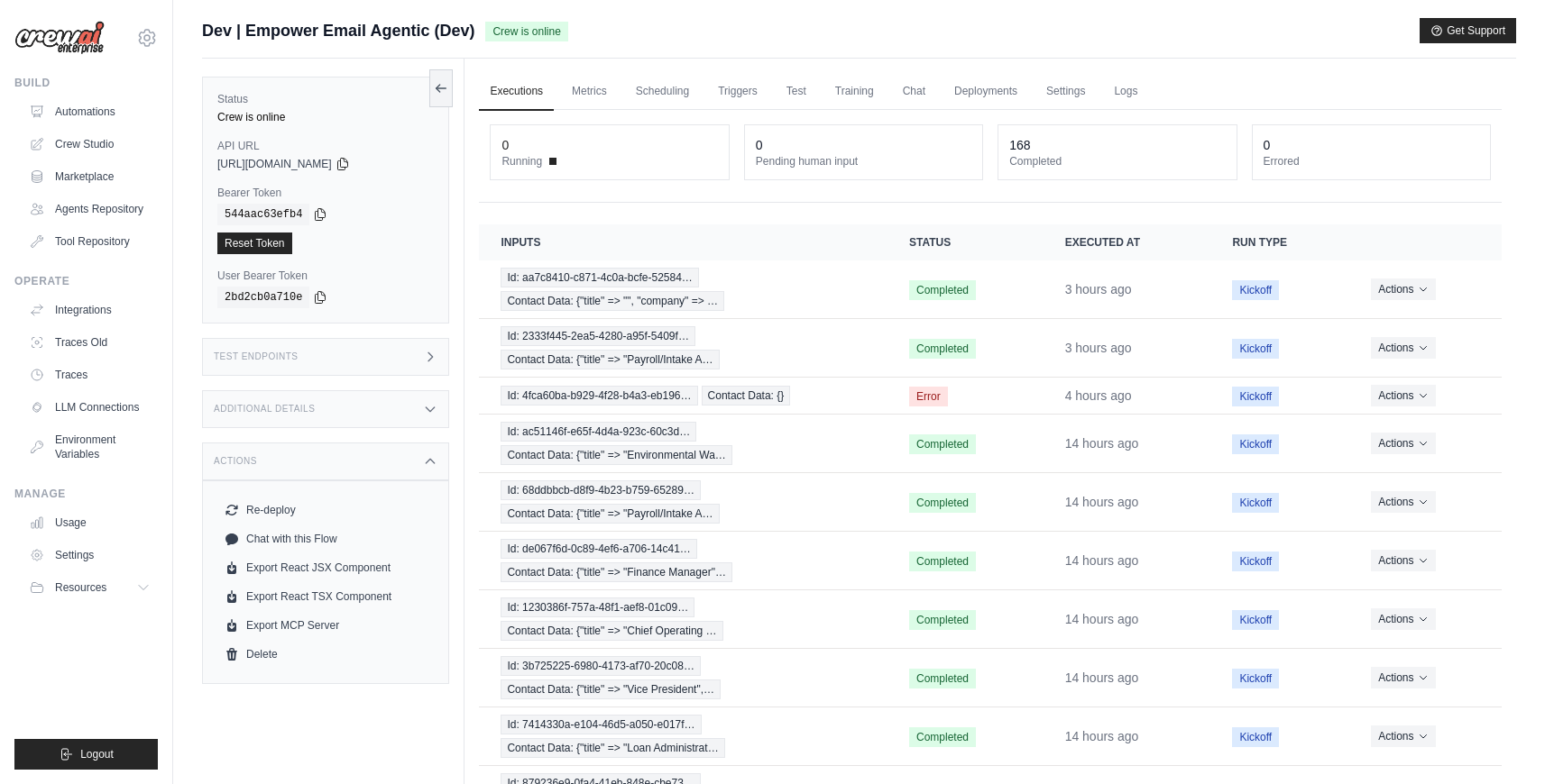
click at [341, 364] on div "Test Endpoints" at bounding box center [325, 356] width 247 height 38
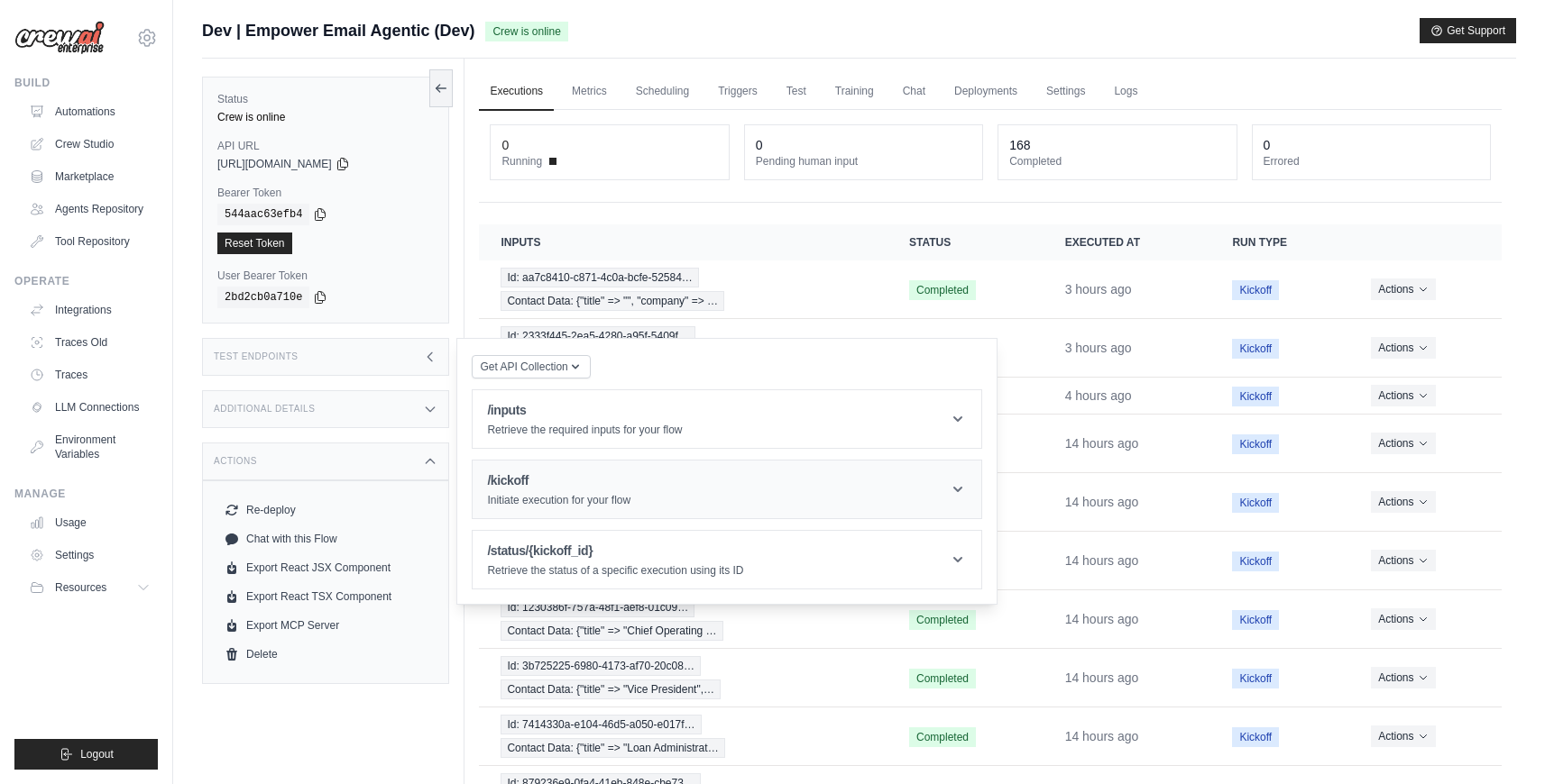
click at [598, 474] on h1 "/kickoff" at bounding box center [558, 480] width 143 height 18
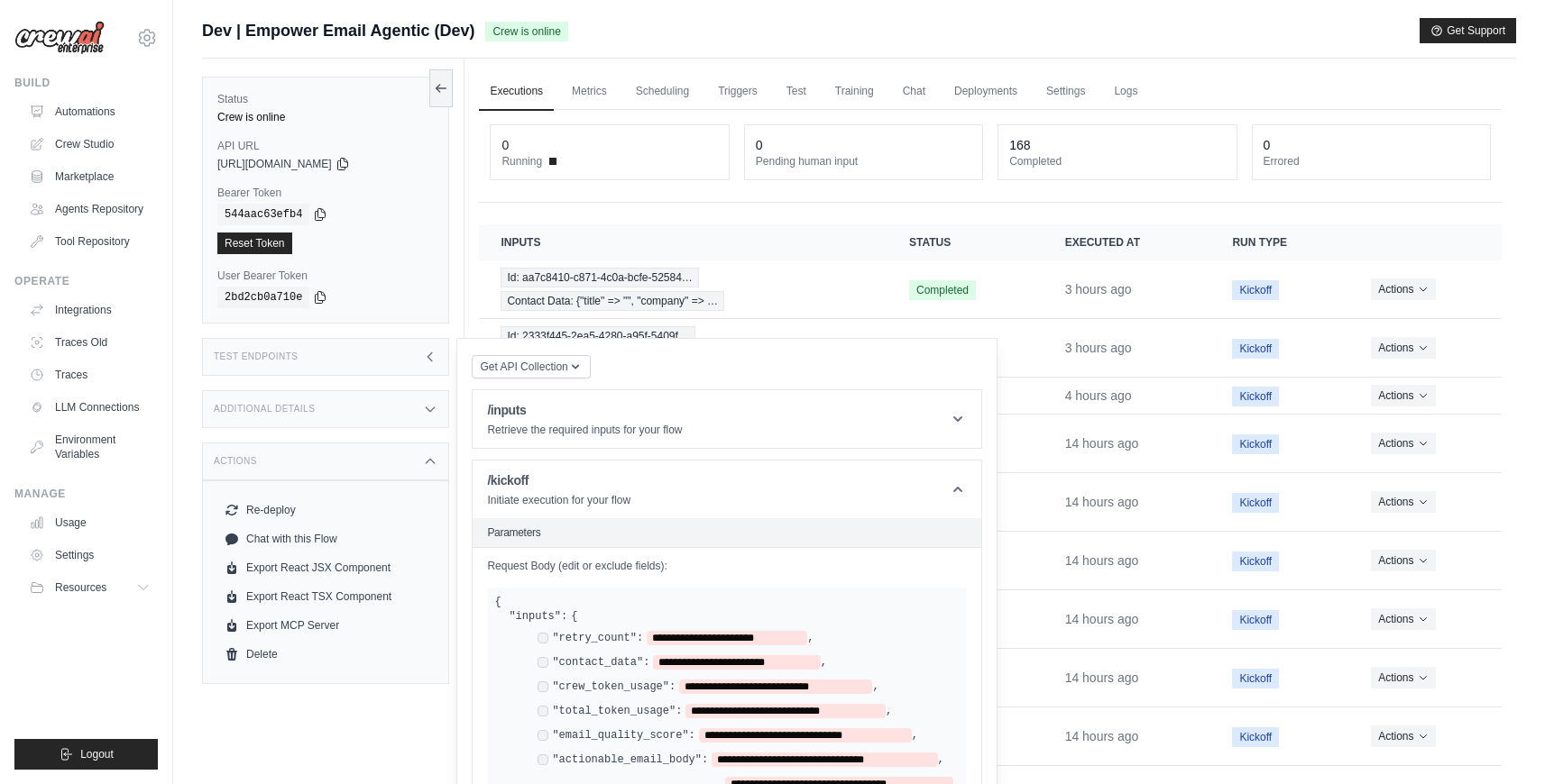
scroll to position [346, 0]
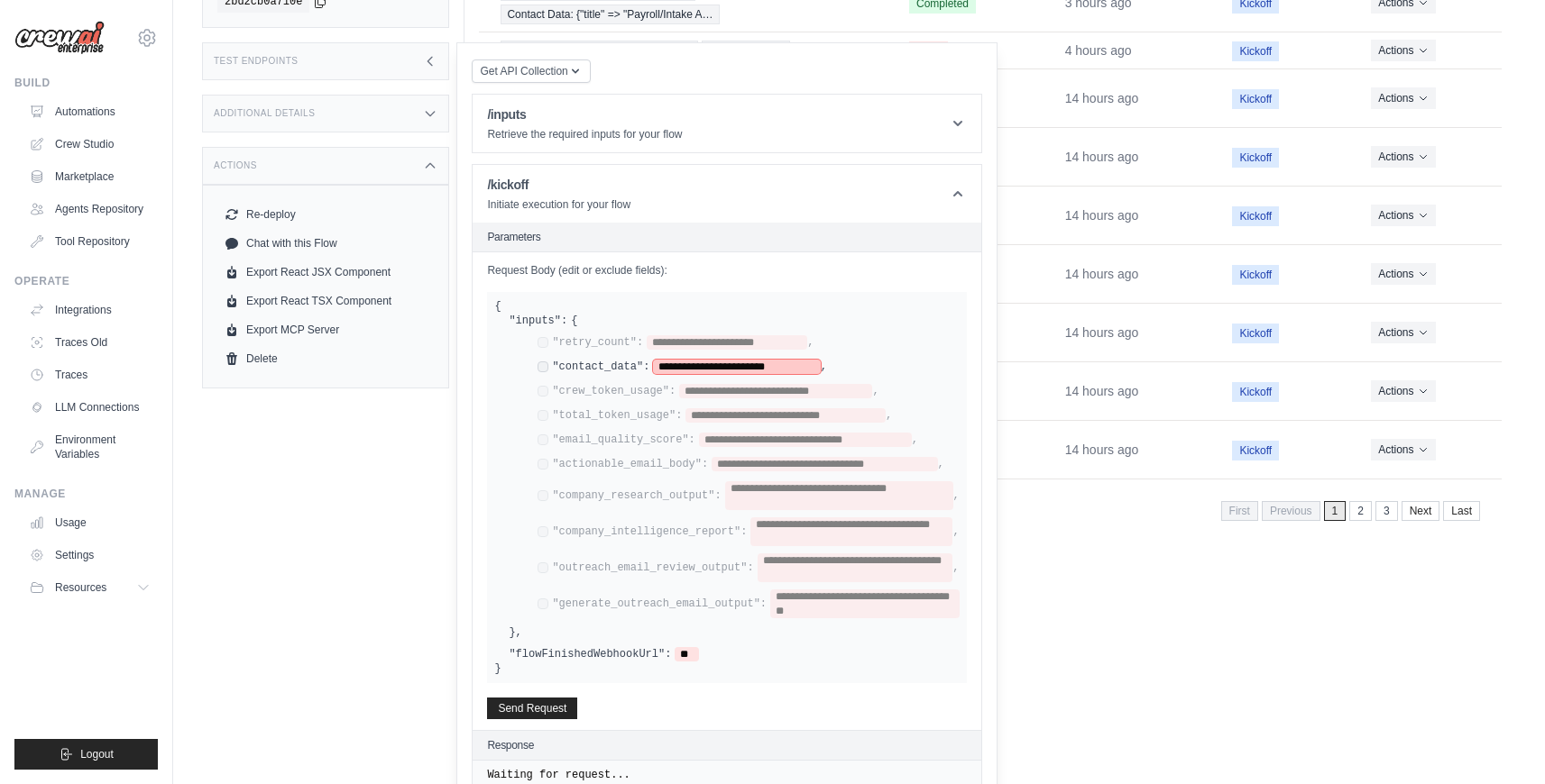
click at [753, 361] on span "**********" at bounding box center [736, 367] width 167 height 14
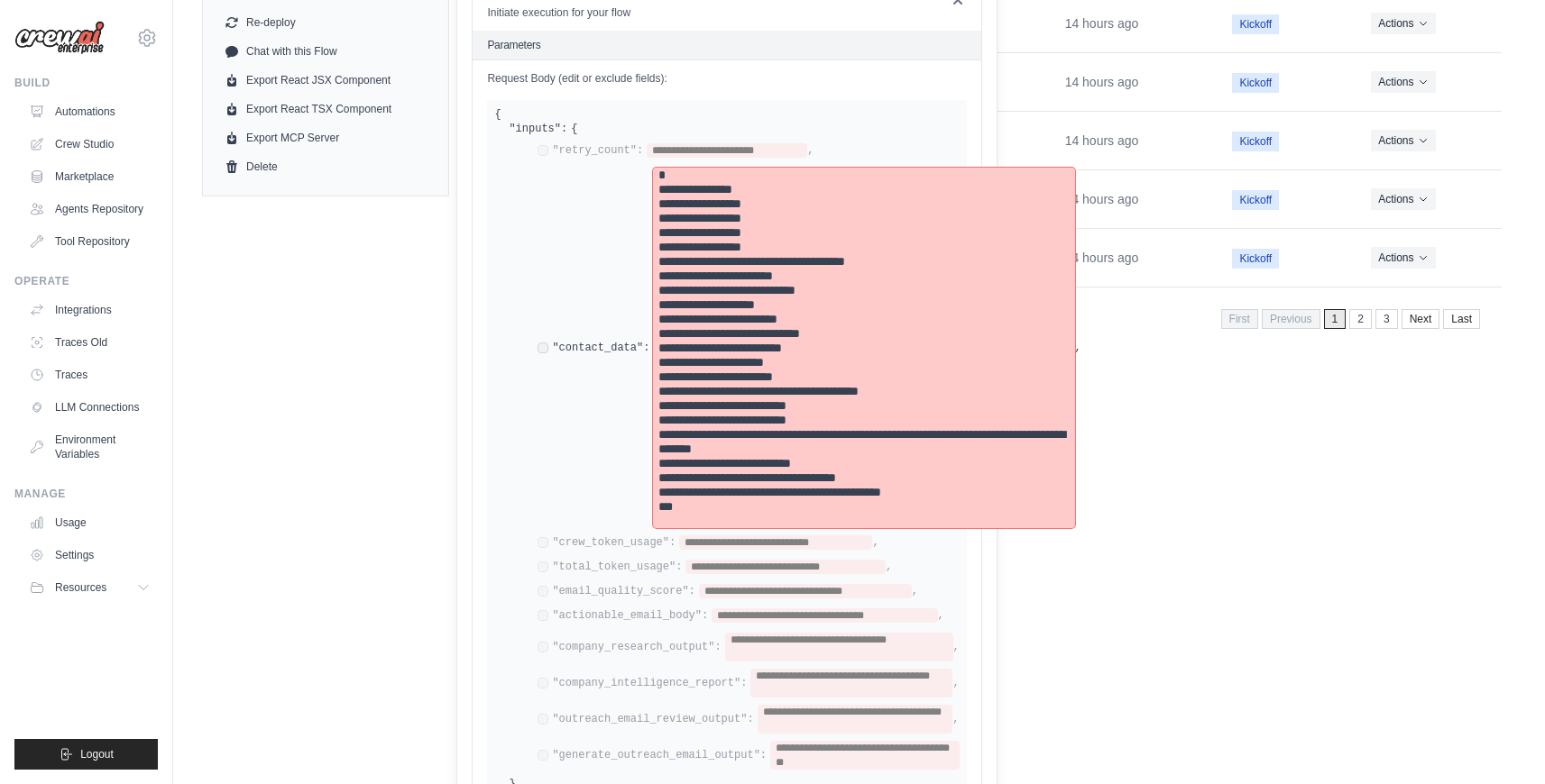
scroll to position [729, 0]
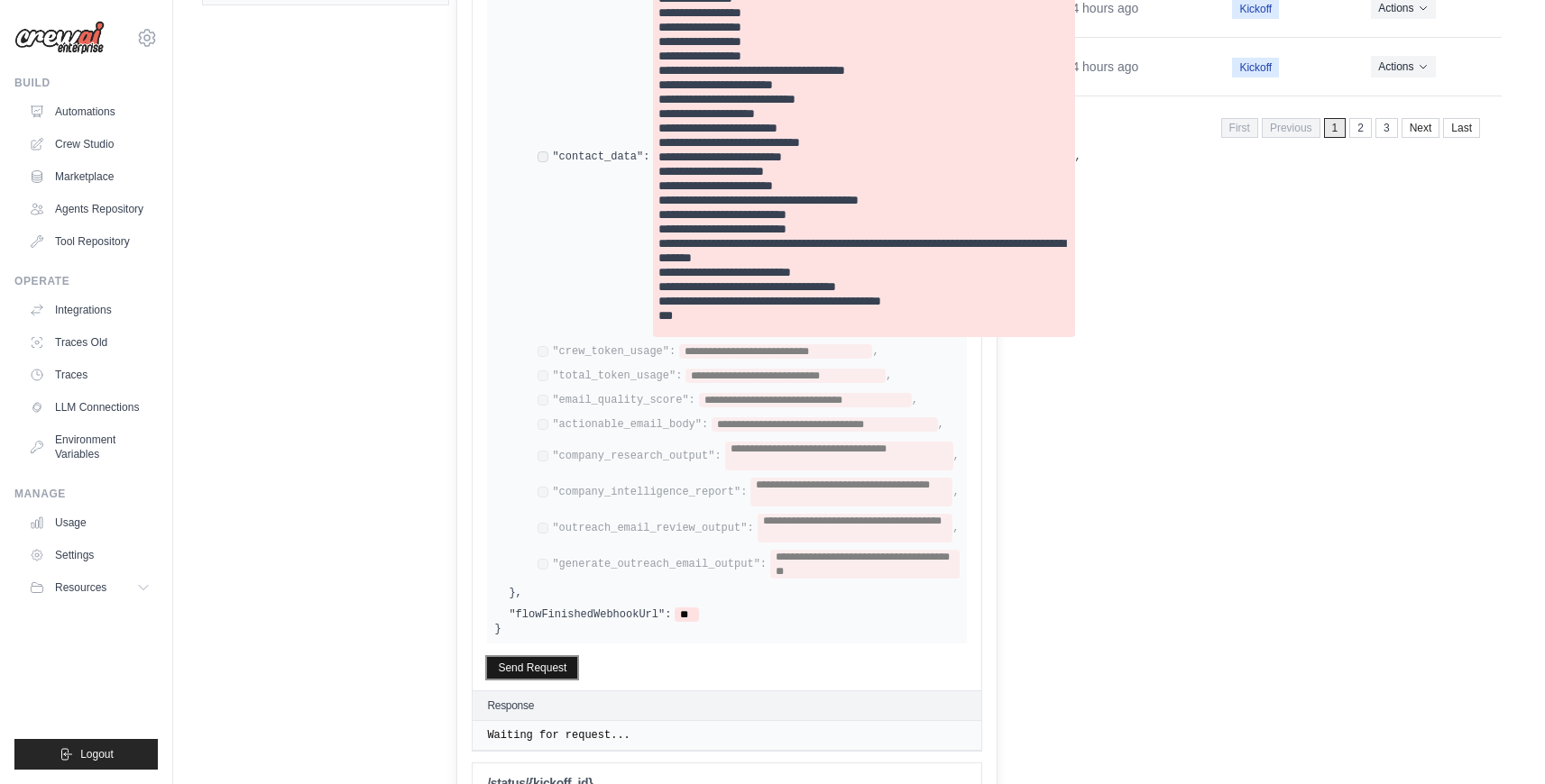
click at [545, 672] on button "Send Request" at bounding box center [531, 668] width 90 height 21
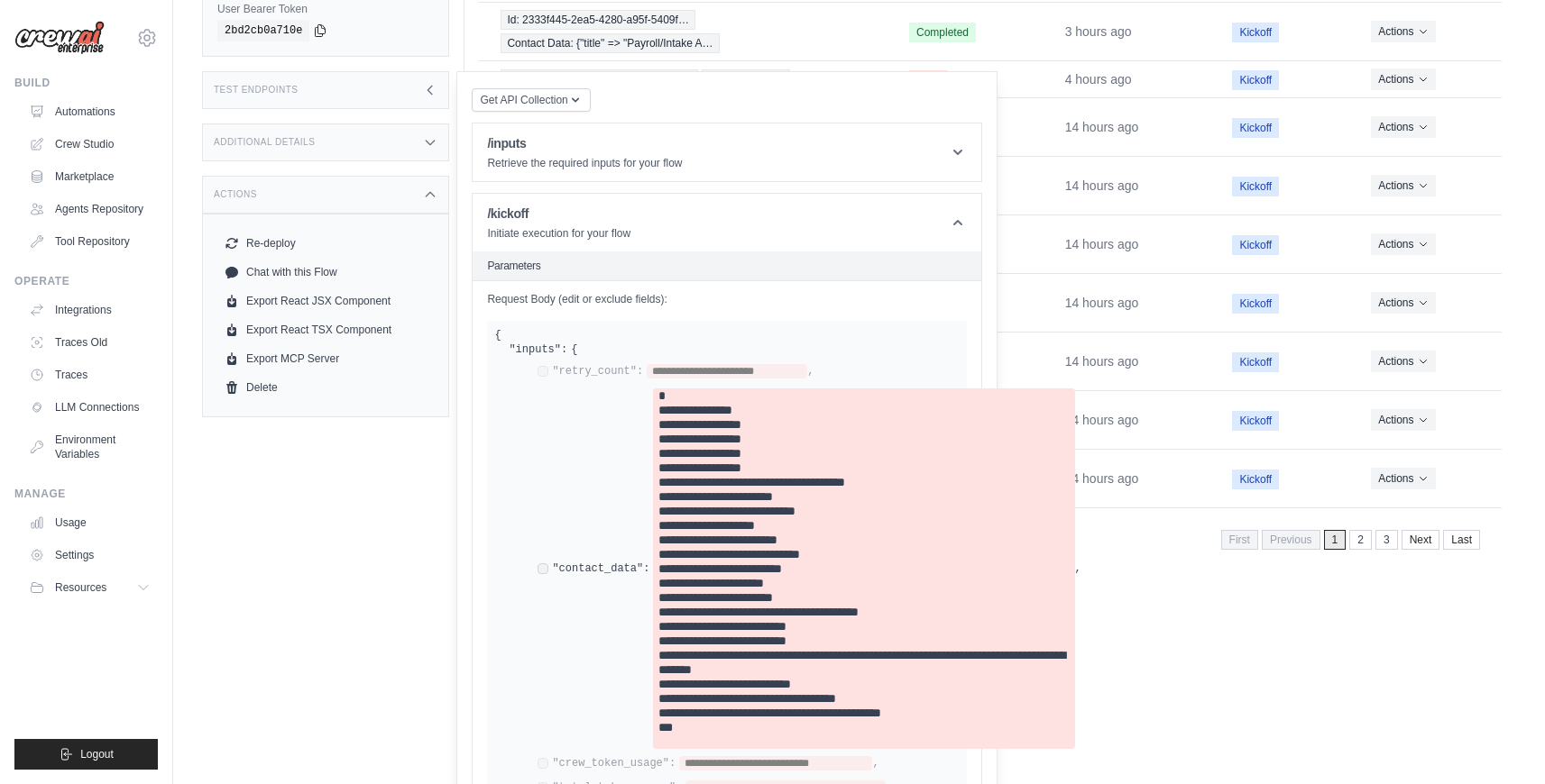
scroll to position [0, 0]
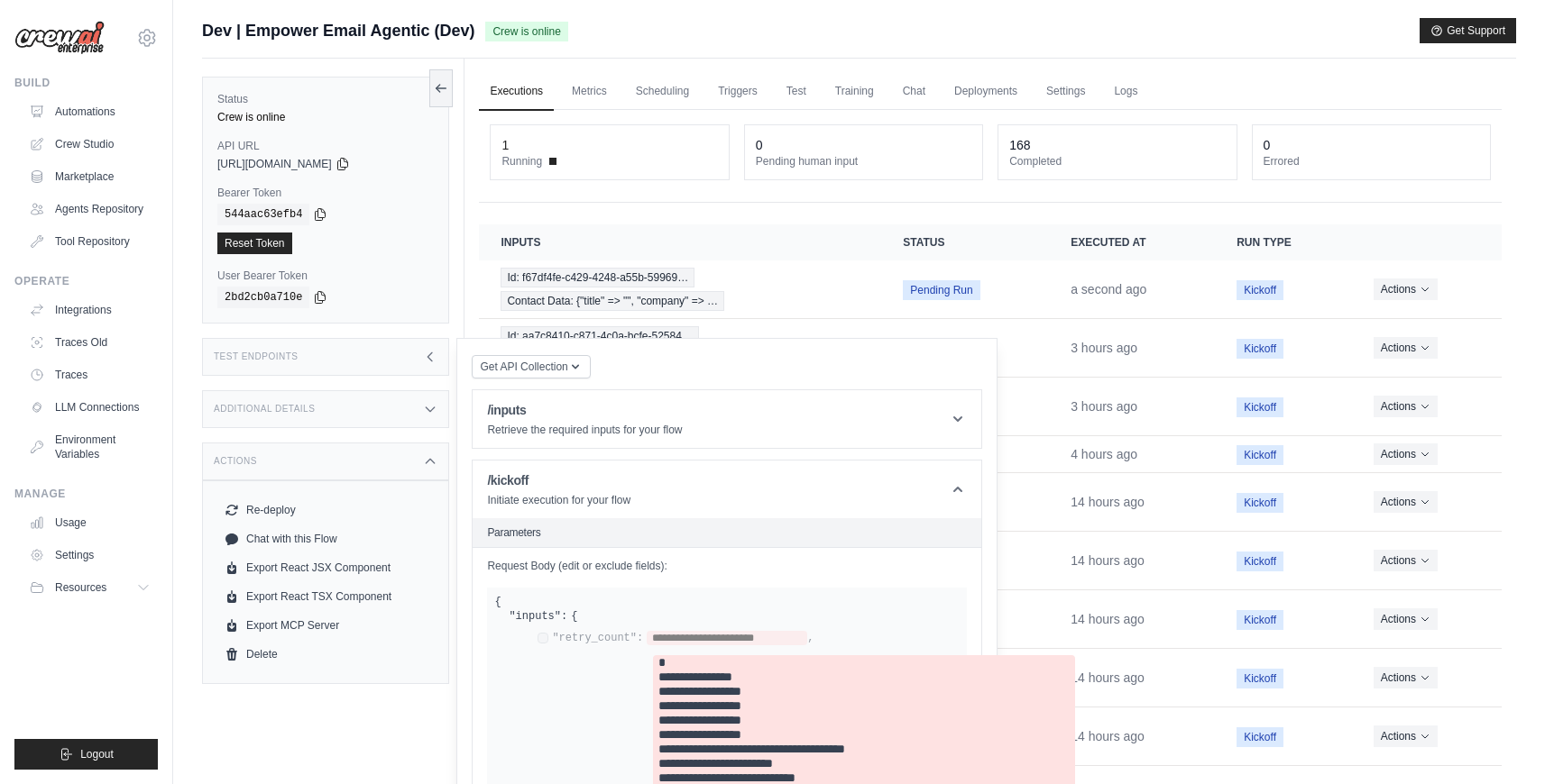
click at [540, 86] on link "Executions" at bounding box center [517, 92] width 75 height 38
click at [433, 724] on div "Status Crew is online API URL copied https://empower-email-agentic-0ae54a8d-0a9…" at bounding box center [333, 451] width 263 height 784
click at [367, 354] on div "Test Endpoints" at bounding box center [325, 356] width 247 height 38
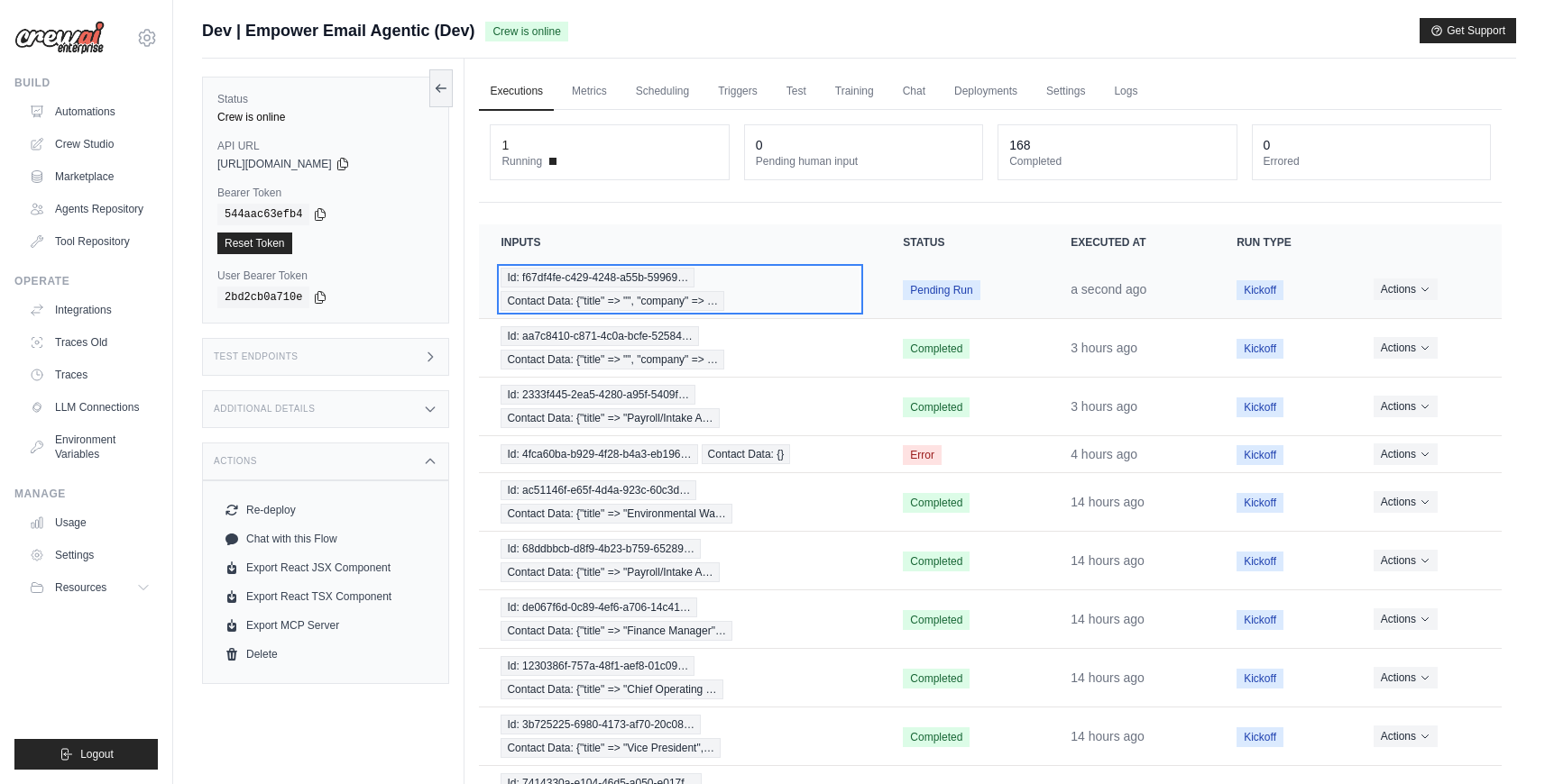
click at [644, 293] on span "Contact Data: {"title" => "", "company" => …" at bounding box center [612, 301] width 224 height 20
click at [779, 288] on div "Id: f67df4fe-c429-4248-a55b-59969… Contact Data: {"title" => "", "company" => …" at bounding box center [683, 289] width 365 height 43
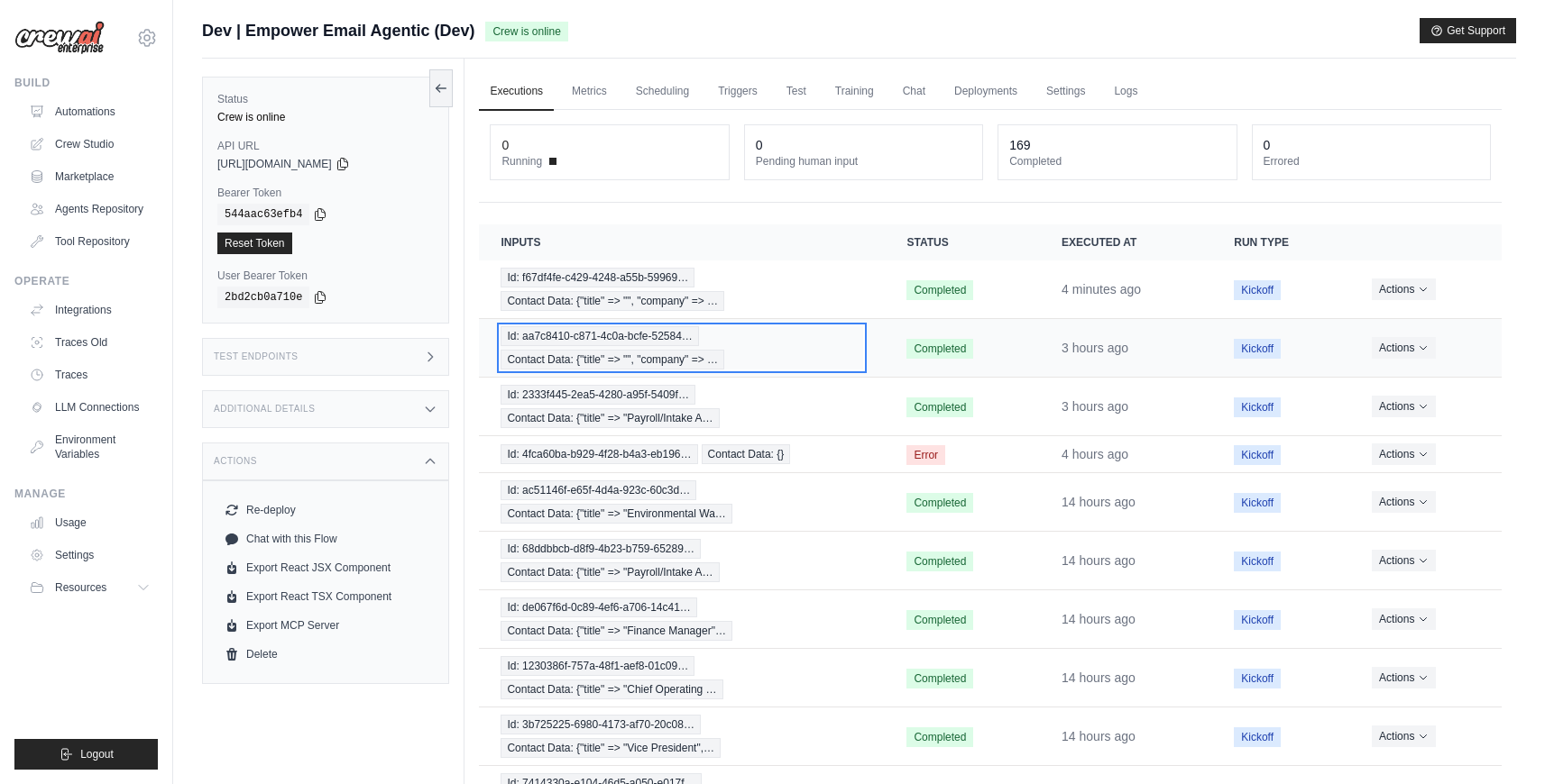
click at [825, 354] on div "Id: aa7c8410-c871-4c0a-bcfe-52584… Contact Data: {"title" => "", "company" => …" at bounding box center [681, 348] width 362 height 43
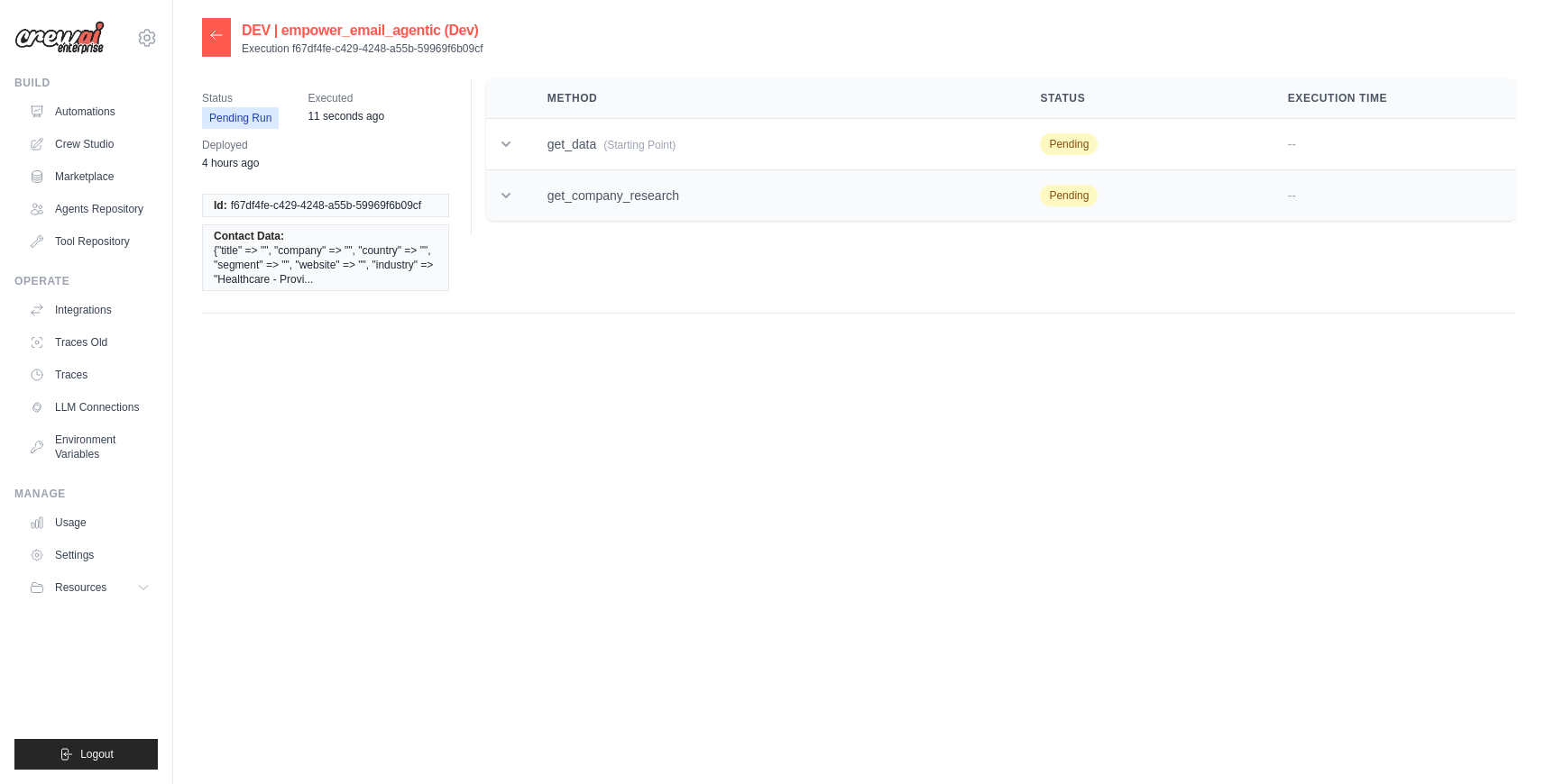
click at [596, 203] on td "get_company_research" at bounding box center [772, 195] width 493 height 51
click at [609, 154] on td "get_data (Starting Point)" at bounding box center [772, 144] width 493 height 51
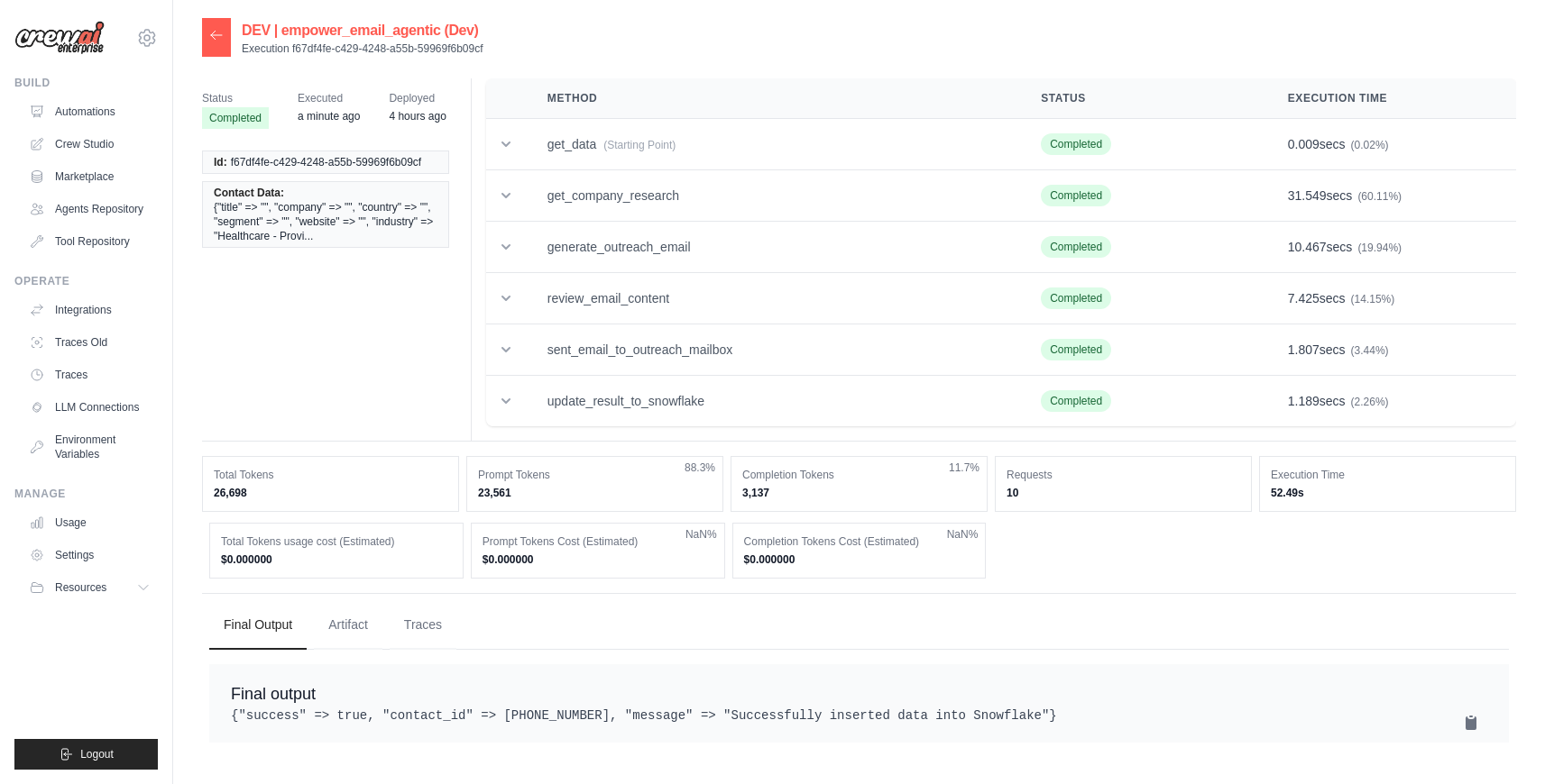
scroll to position [36, 0]
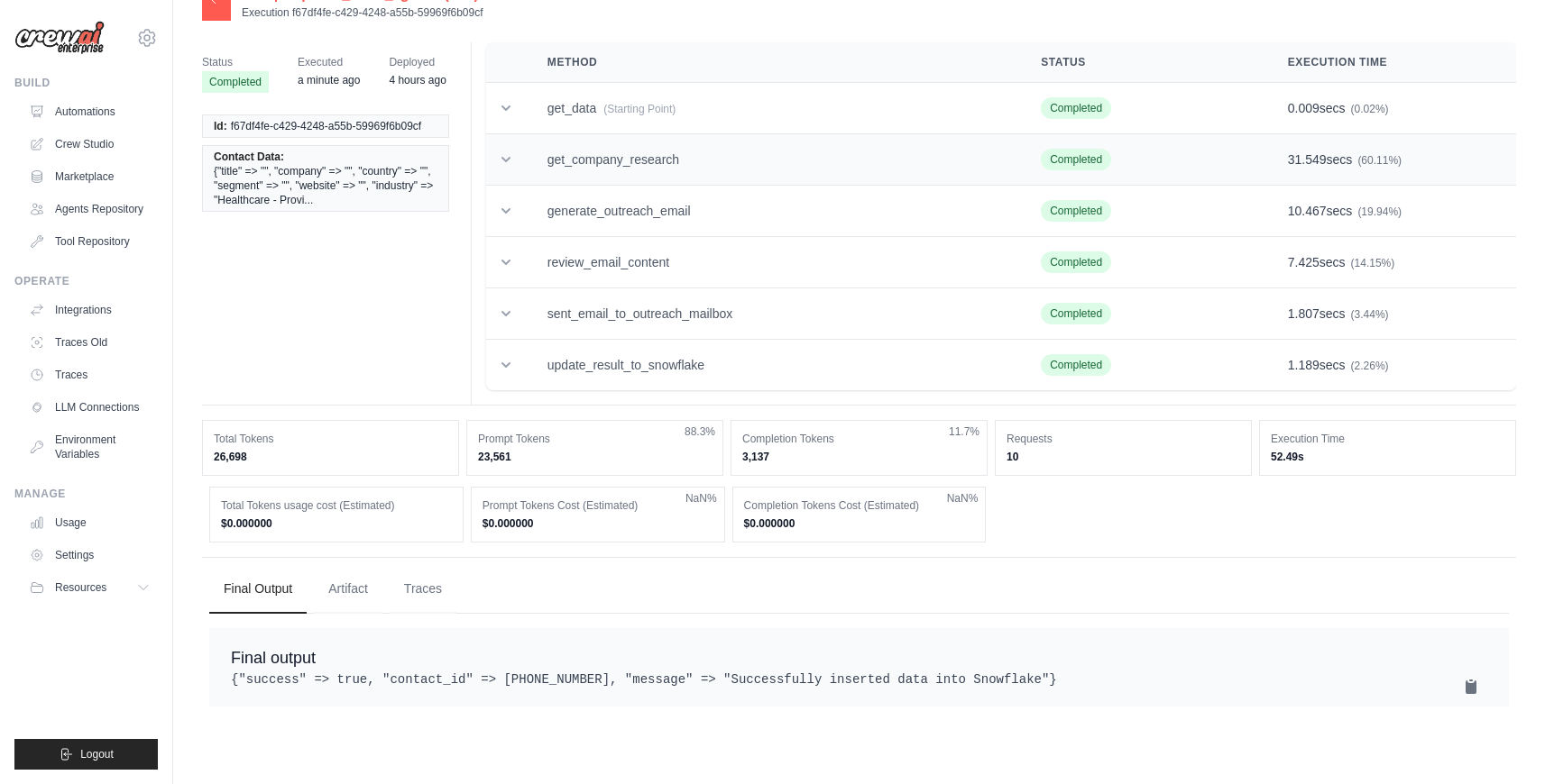
click at [699, 162] on td "get_company_research" at bounding box center [772, 159] width 493 height 51
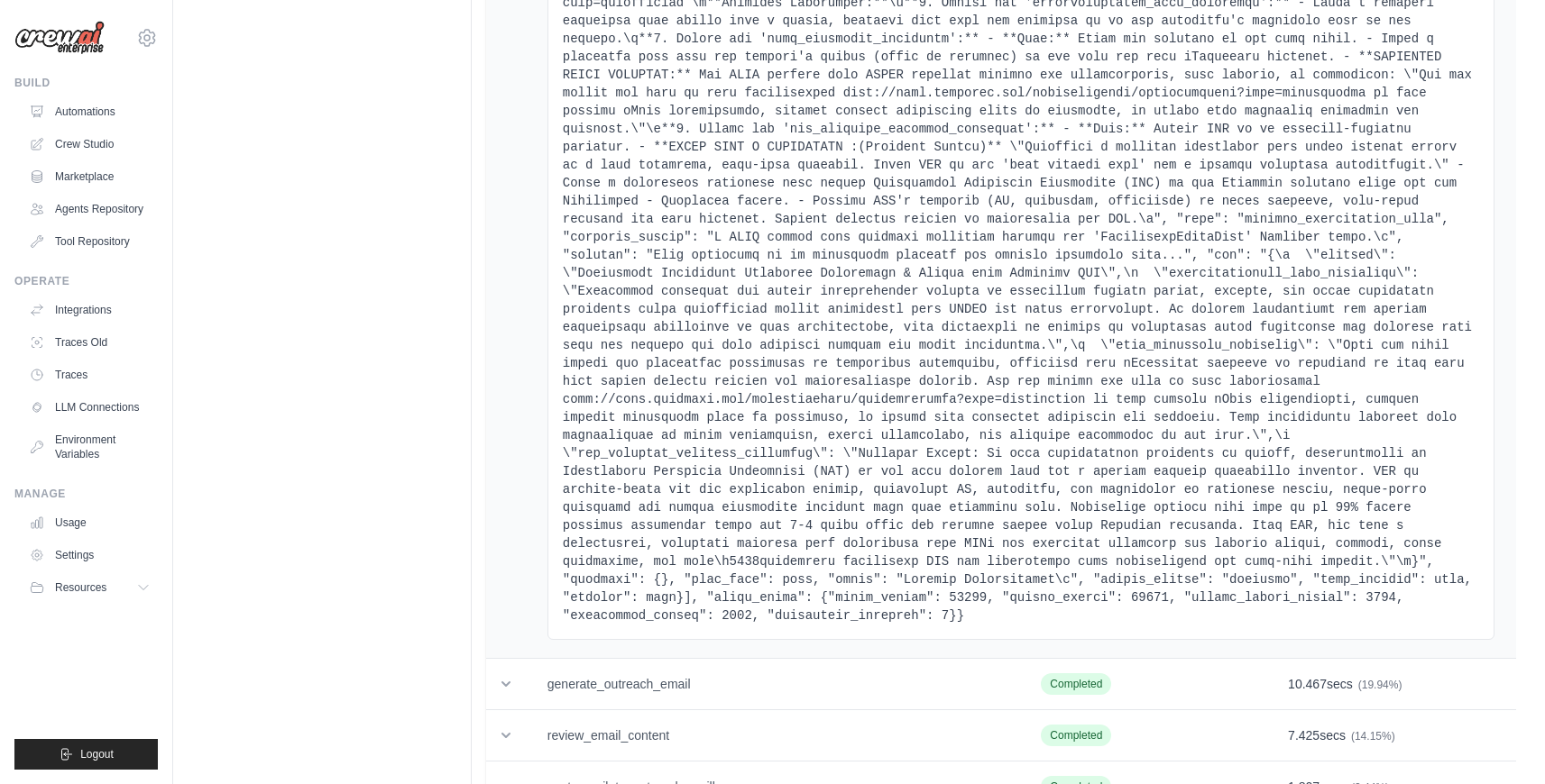
scroll to position [9464, 0]
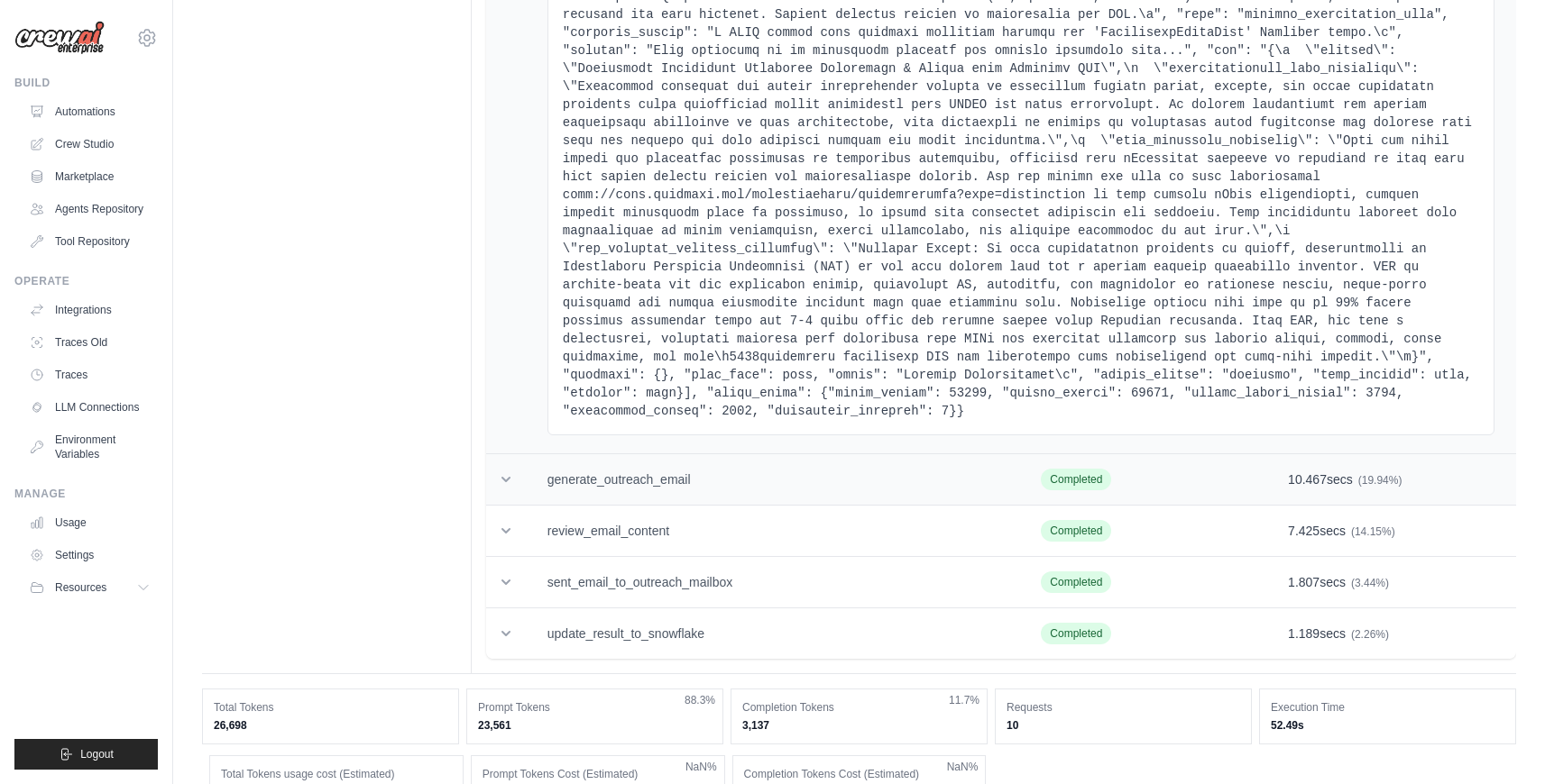
click at [752, 489] on td "generate_outreach_email" at bounding box center [772, 480] width 494 height 51
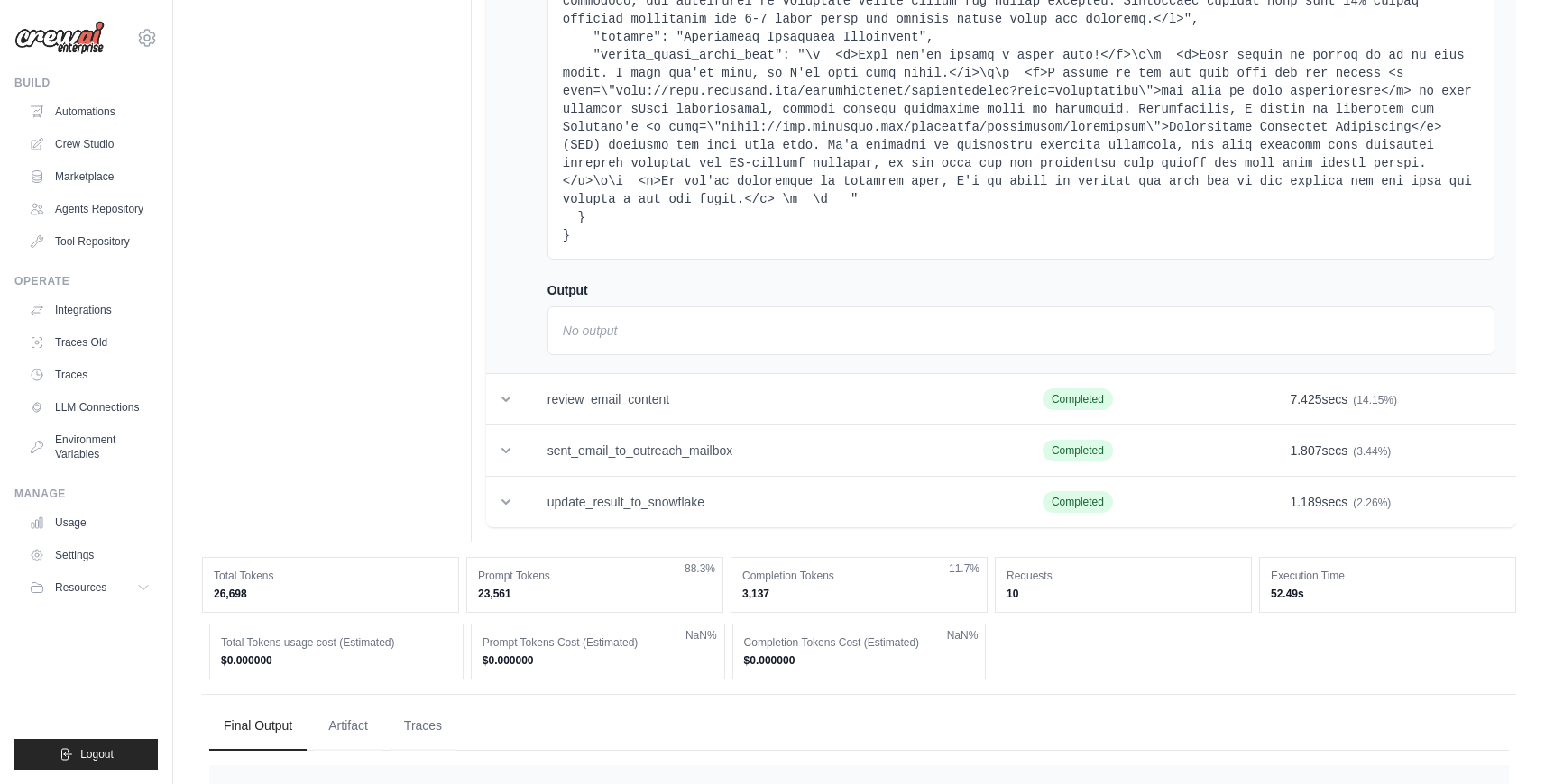
scroll to position [21311, 0]
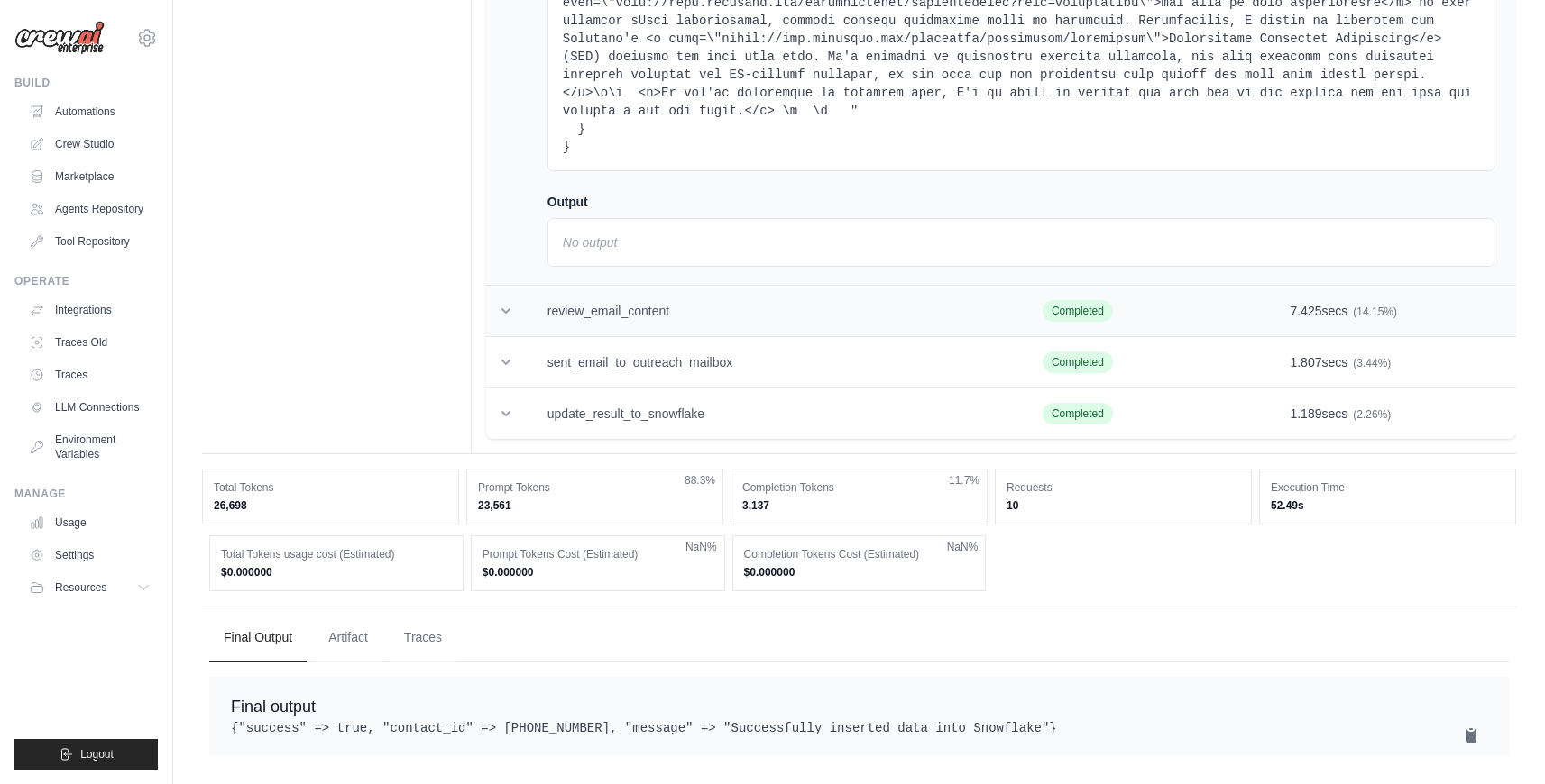
click at [731, 295] on td "review_email_content" at bounding box center [772, 311] width 495 height 51
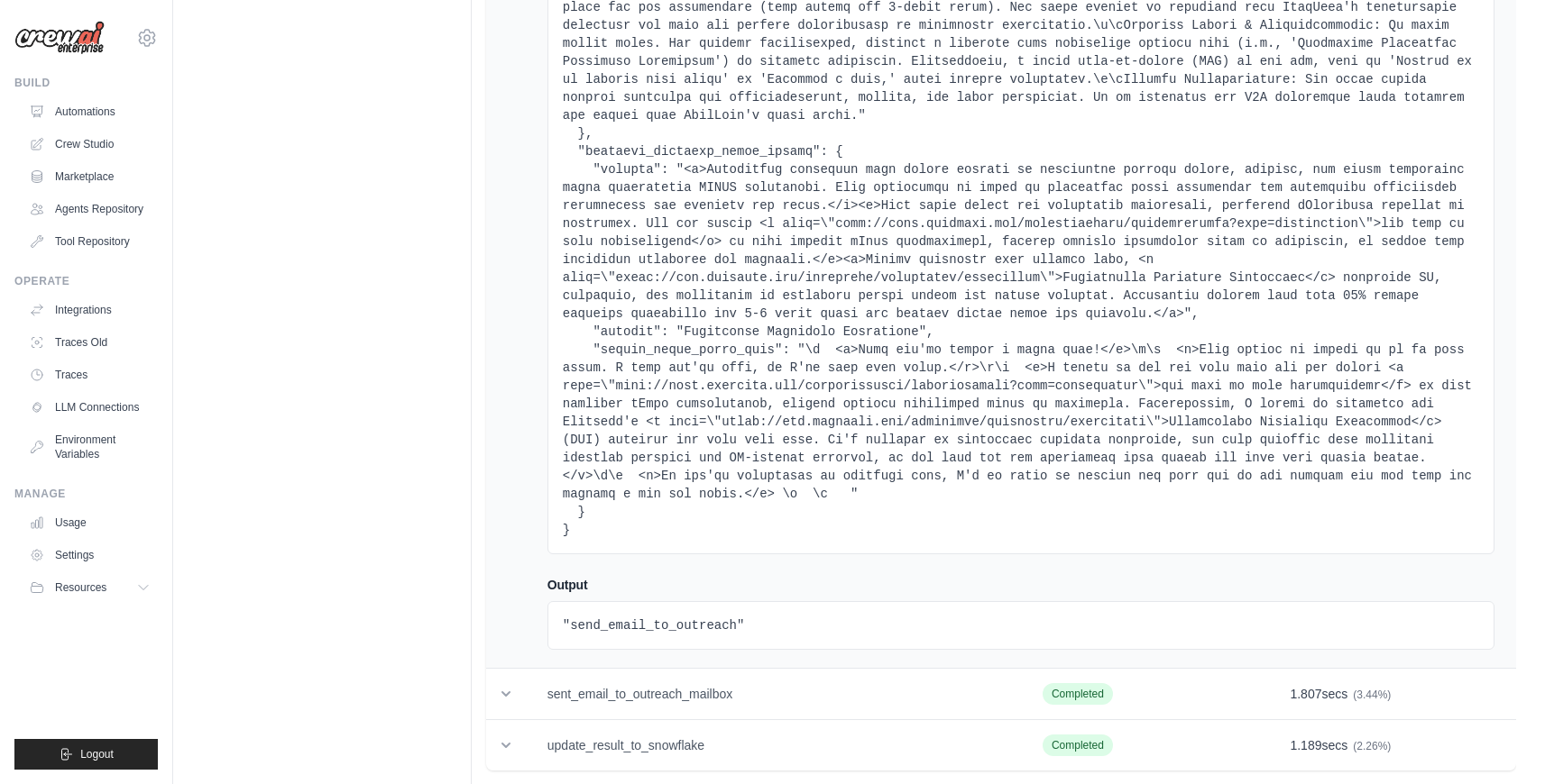
scroll to position [33166, 0]
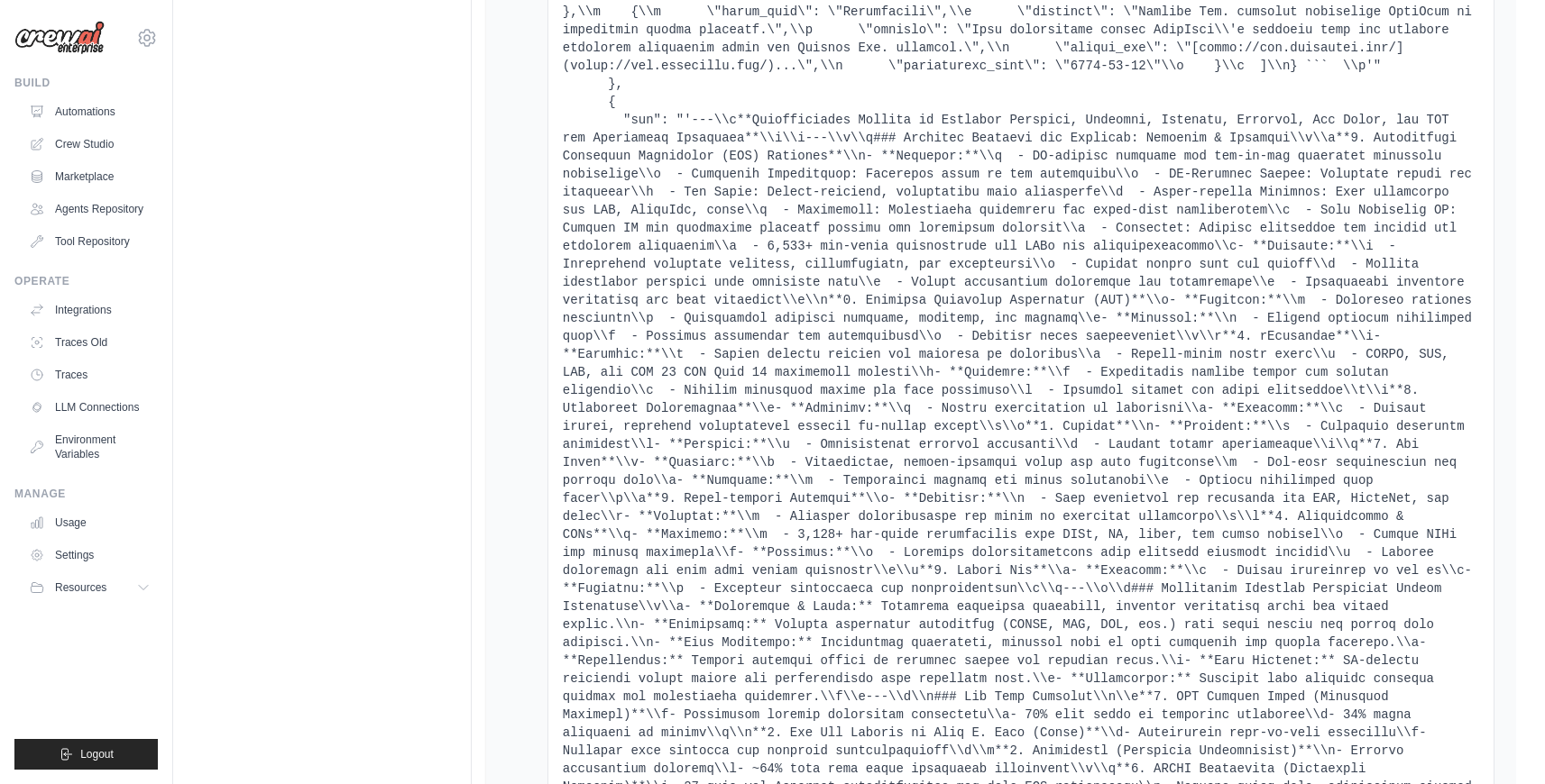
scroll to position [23708, 0]
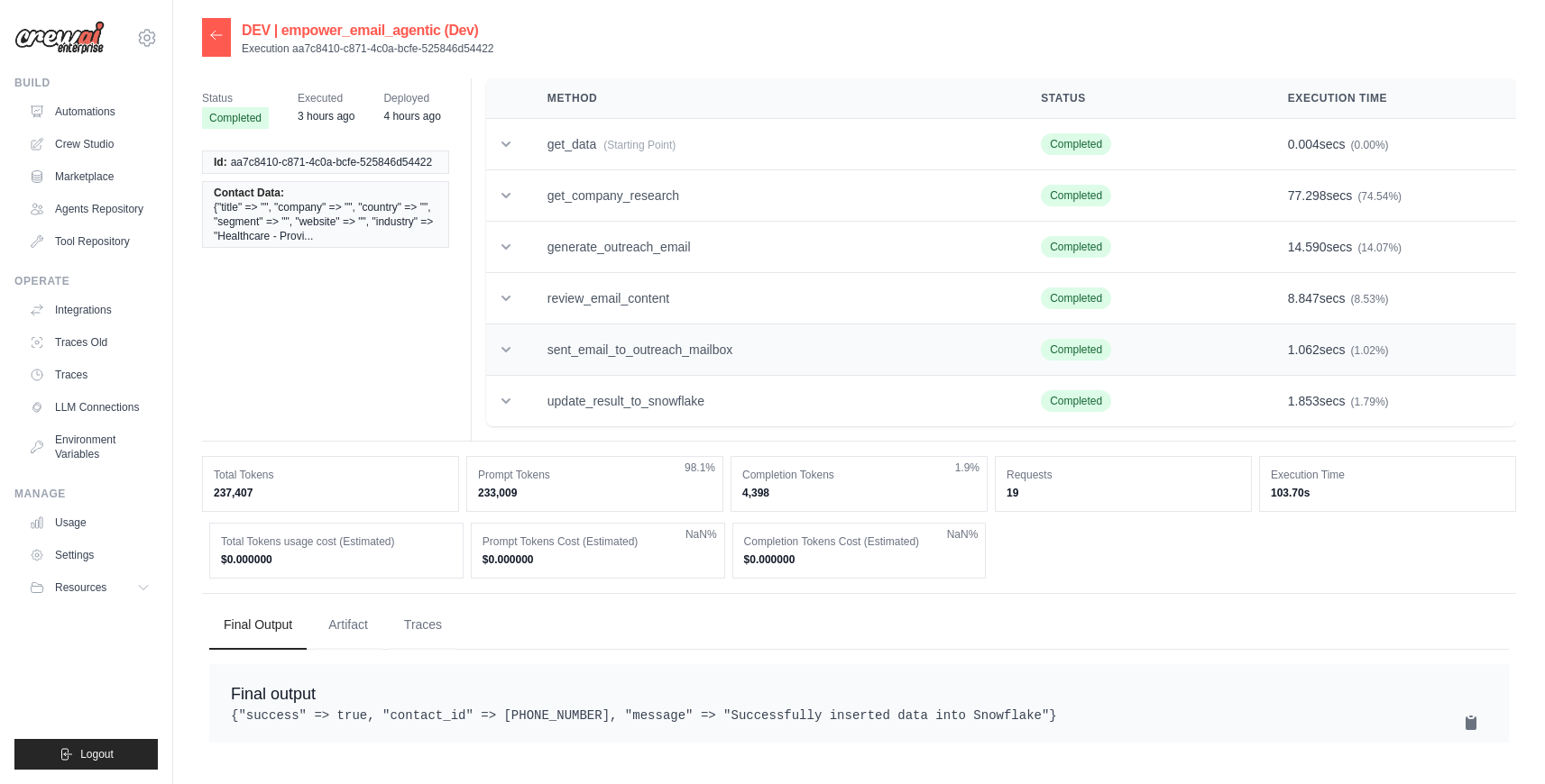
click at [677, 363] on td "sent_email_to_outreach_mailbox" at bounding box center [772, 350] width 493 height 51
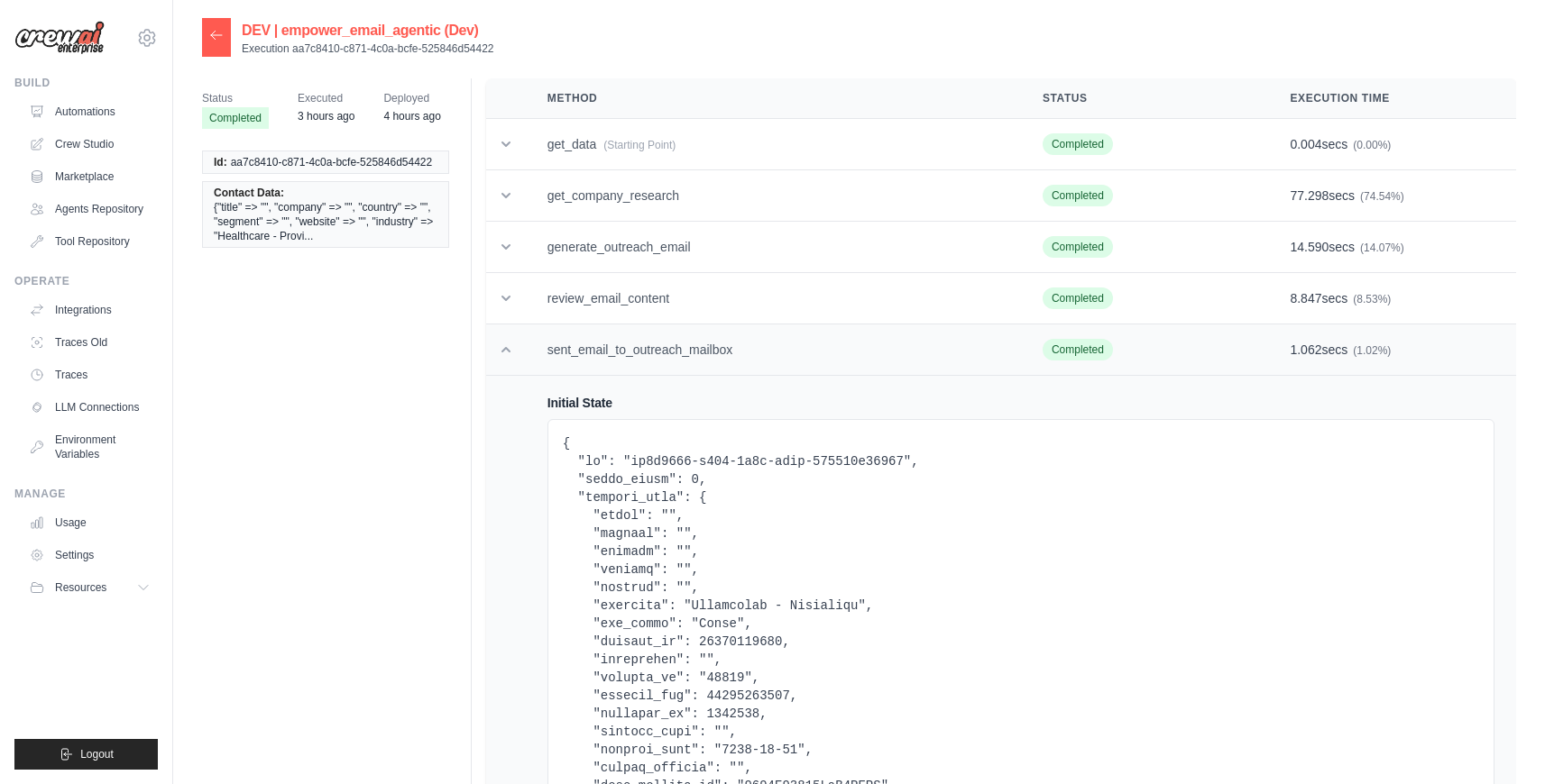
click at [677, 363] on td "sent_email_to_outreach_mailbox" at bounding box center [772, 350] width 495 height 51
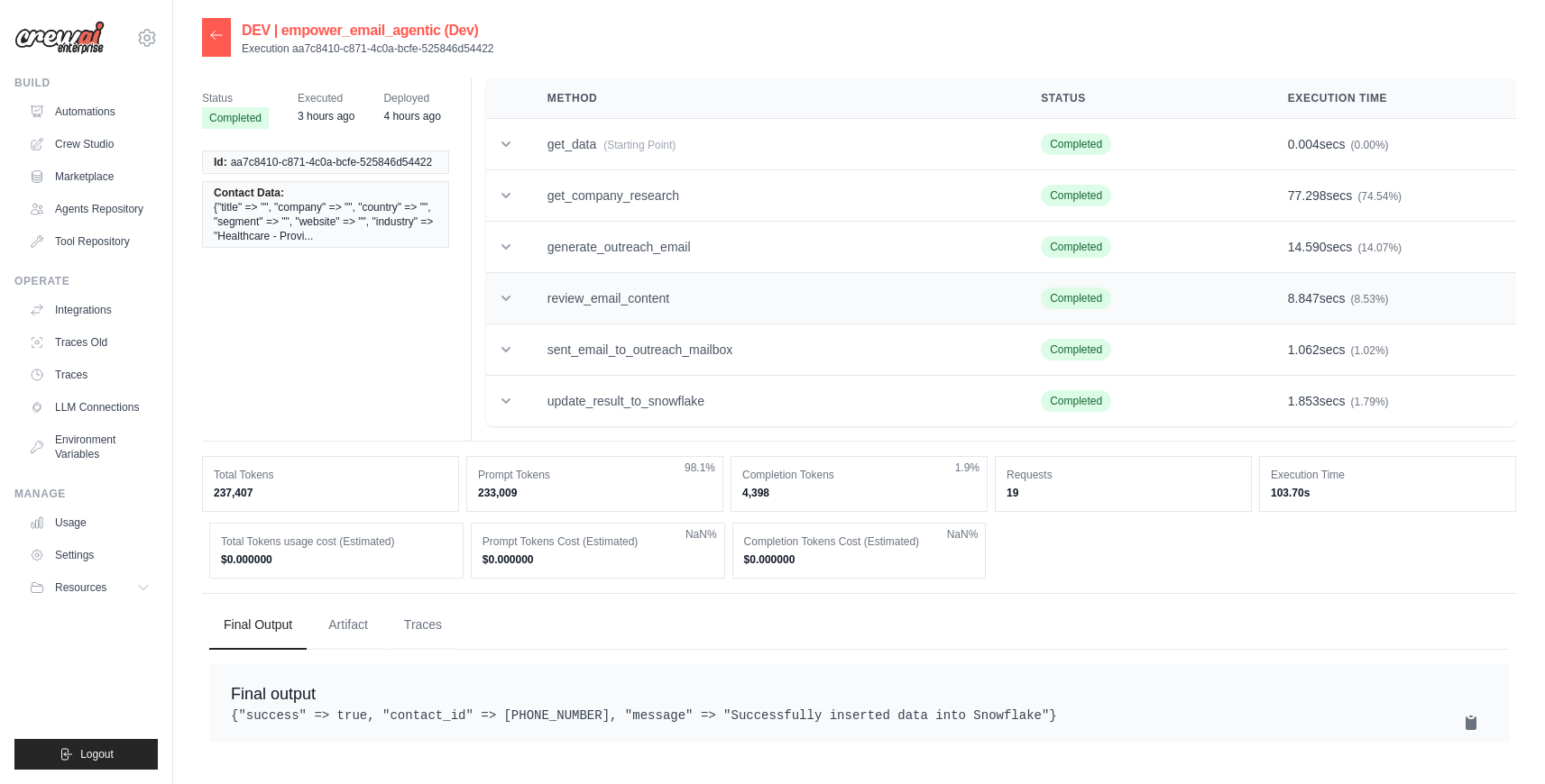
click at [669, 321] on td "review_email_content" at bounding box center [772, 298] width 493 height 51
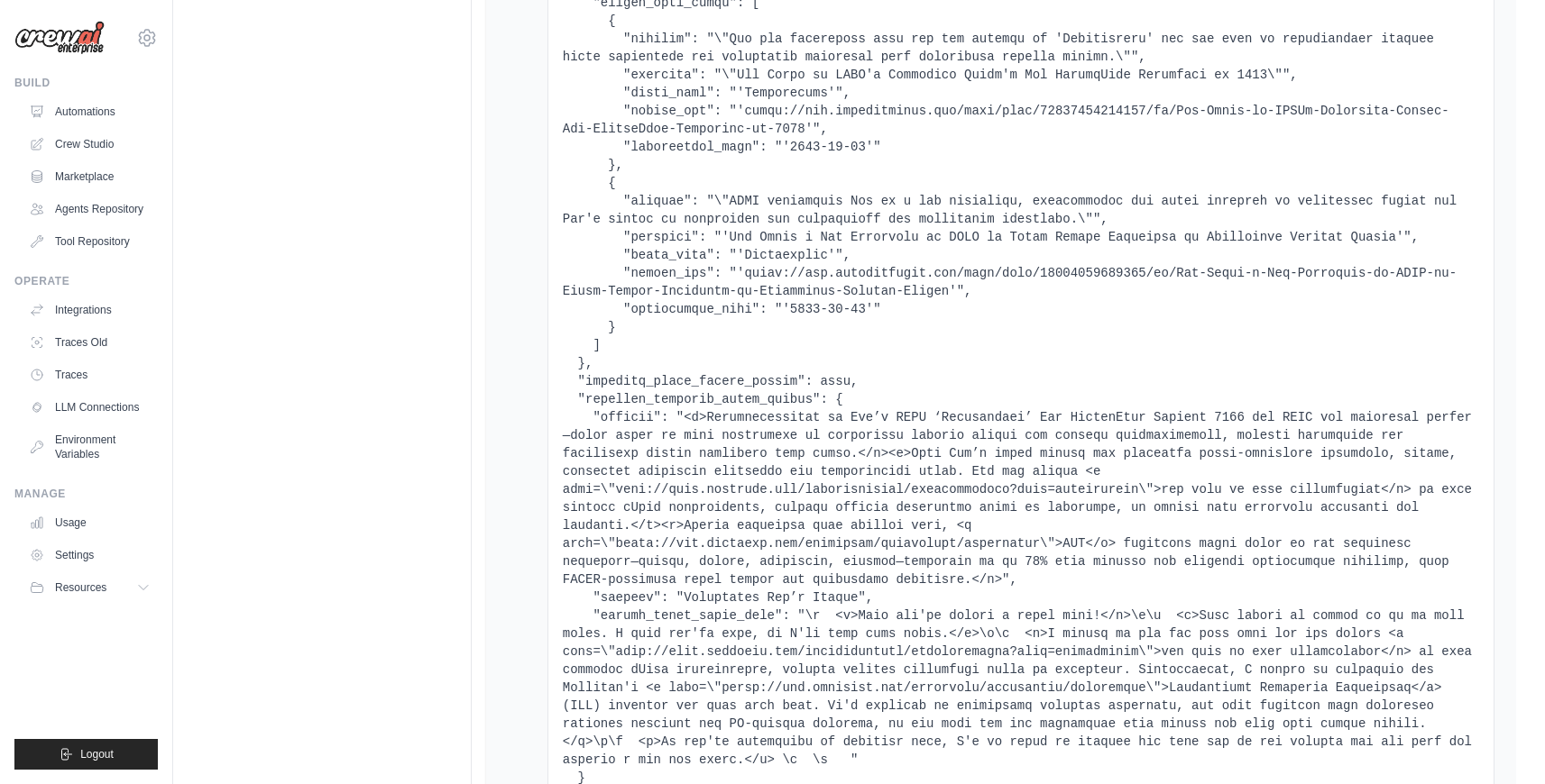
scroll to position [6717, 0]
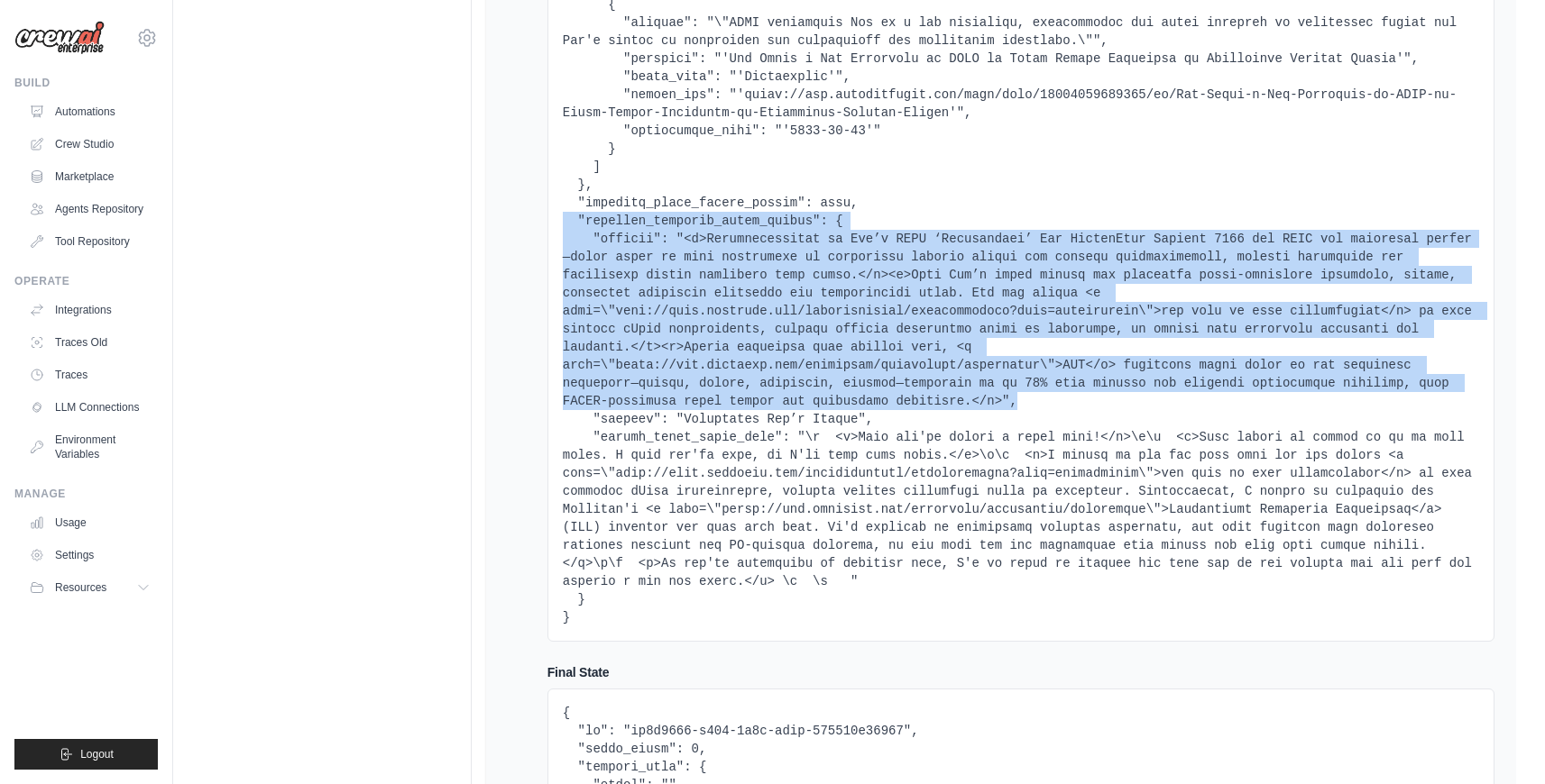
drag, startPoint x: 1029, startPoint y: 401, endPoint x: 538, endPoint y: 227, distance: 520.9
copy pre ""loremips_dolorsit_ametc_adipis": { "elitsed": "<d>Eiusmodtemporin ut Lab’e DOL…"
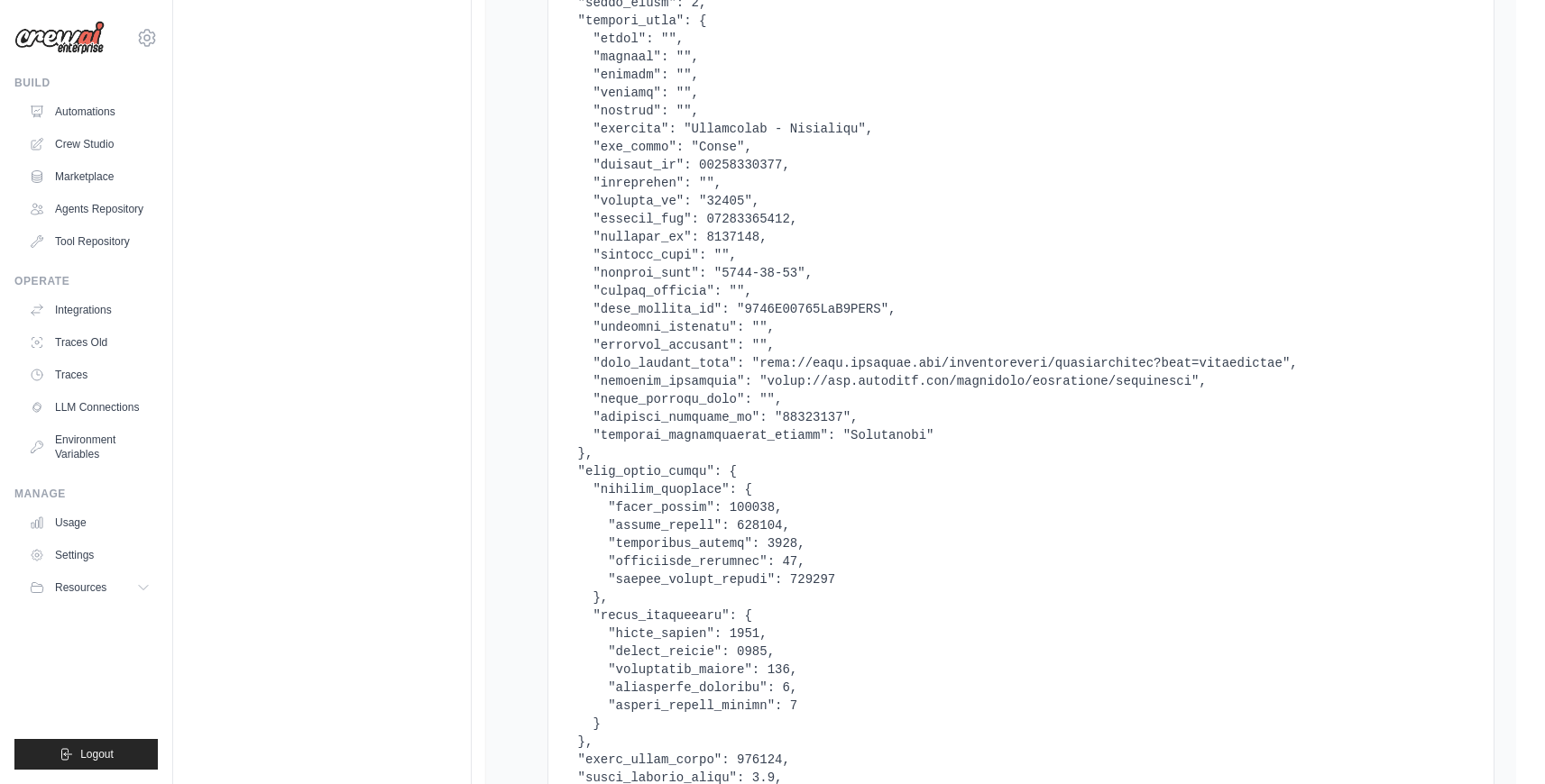
scroll to position [297, 0]
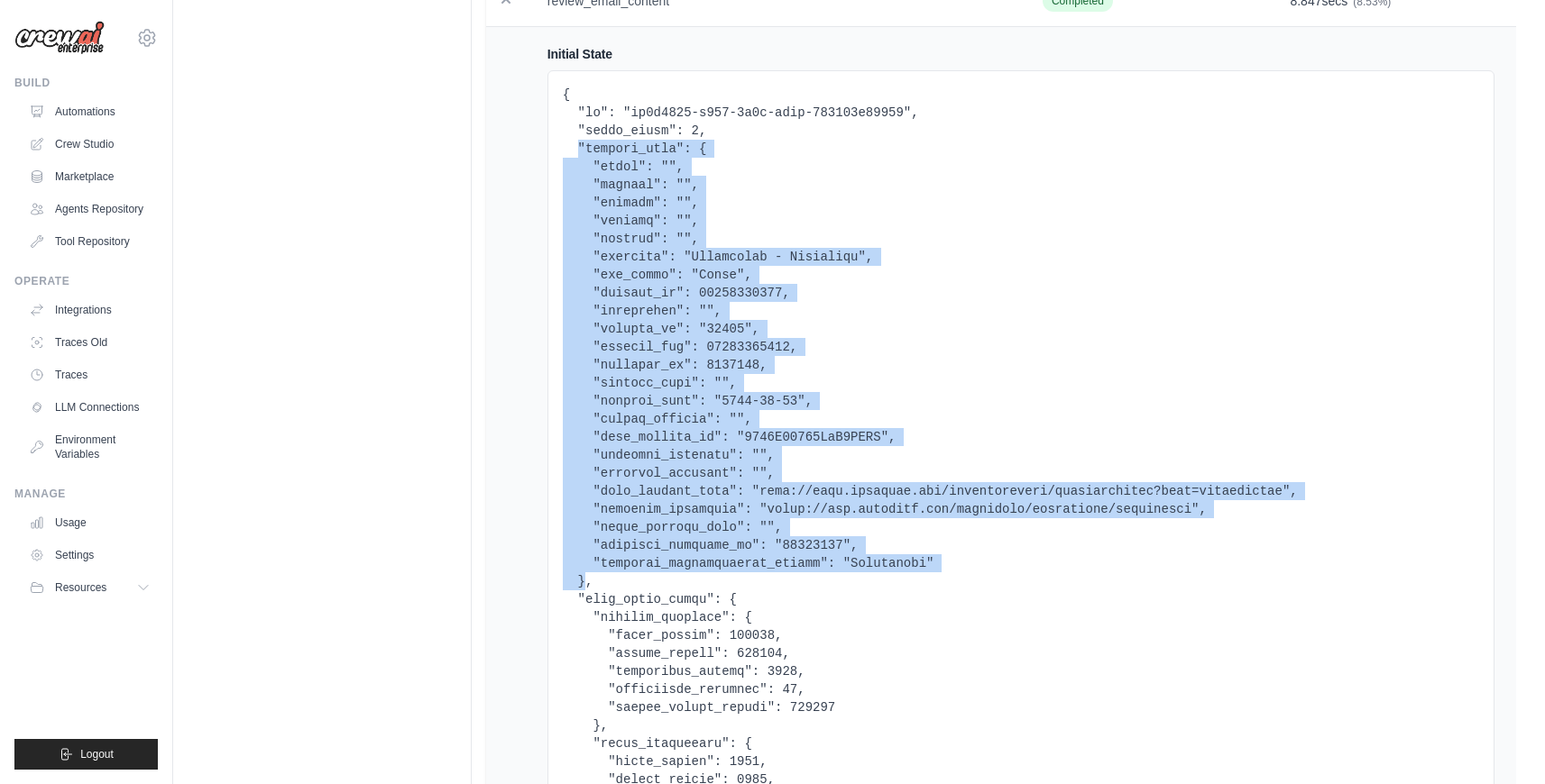
drag, startPoint x: 579, startPoint y: 146, endPoint x: 587, endPoint y: 575, distance: 429.1
copy pre ""contact_data": { "title": "", "company": "", "country": "", "segment": "", "we…"
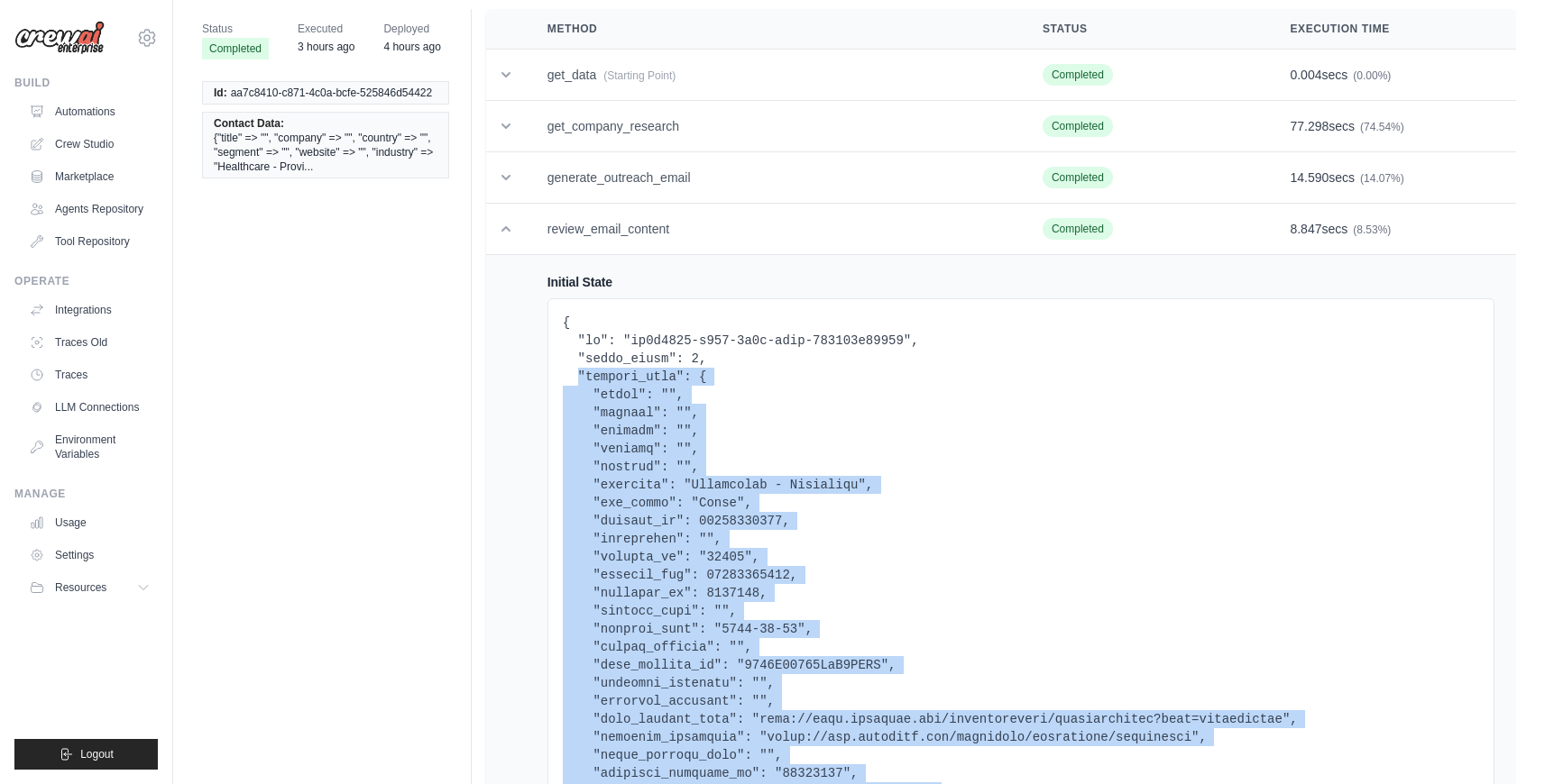
scroll to position [0, 0]
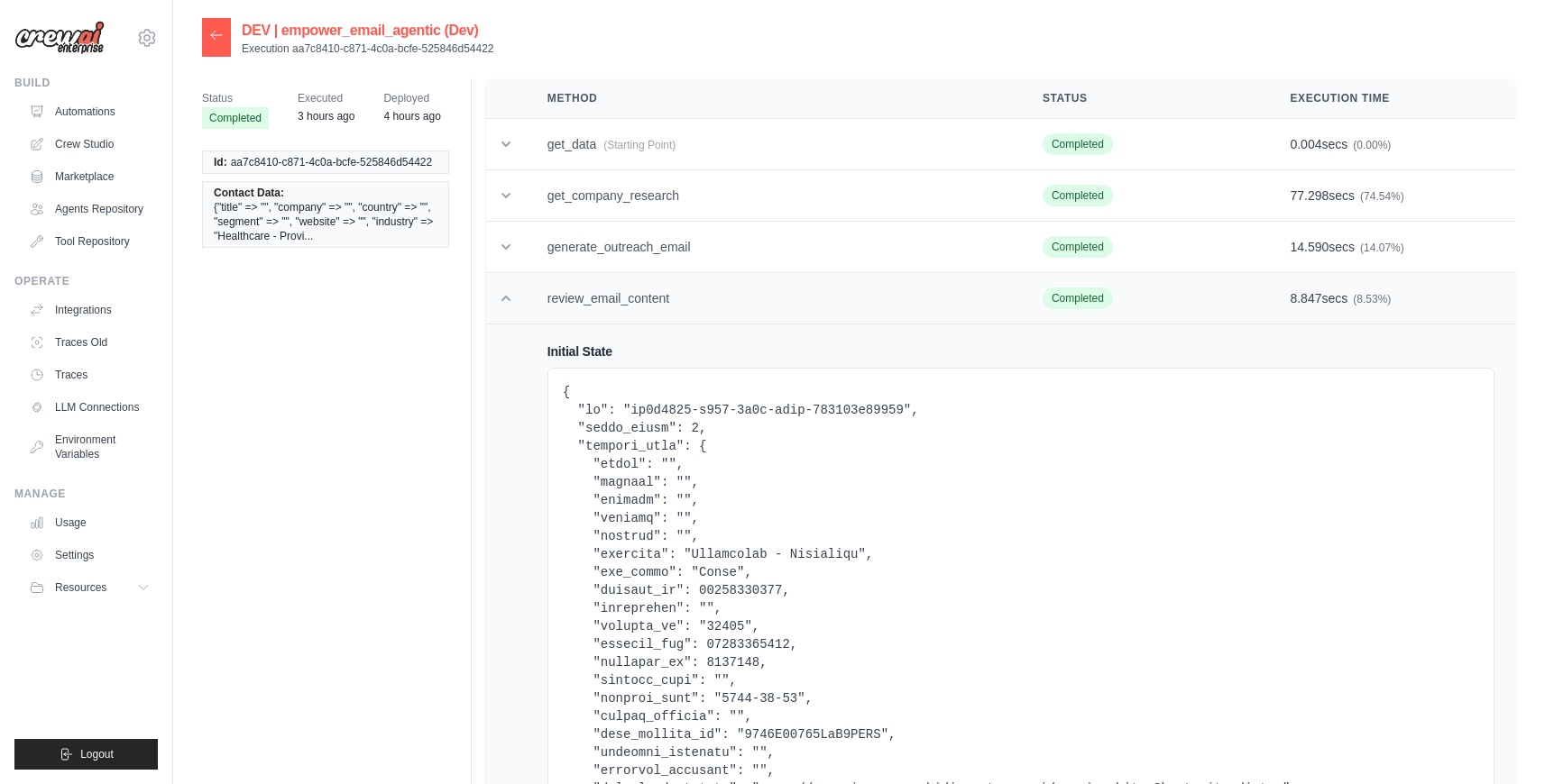
click at [503, 303] on icon at bounding box center [506, 298] width 18 height 18
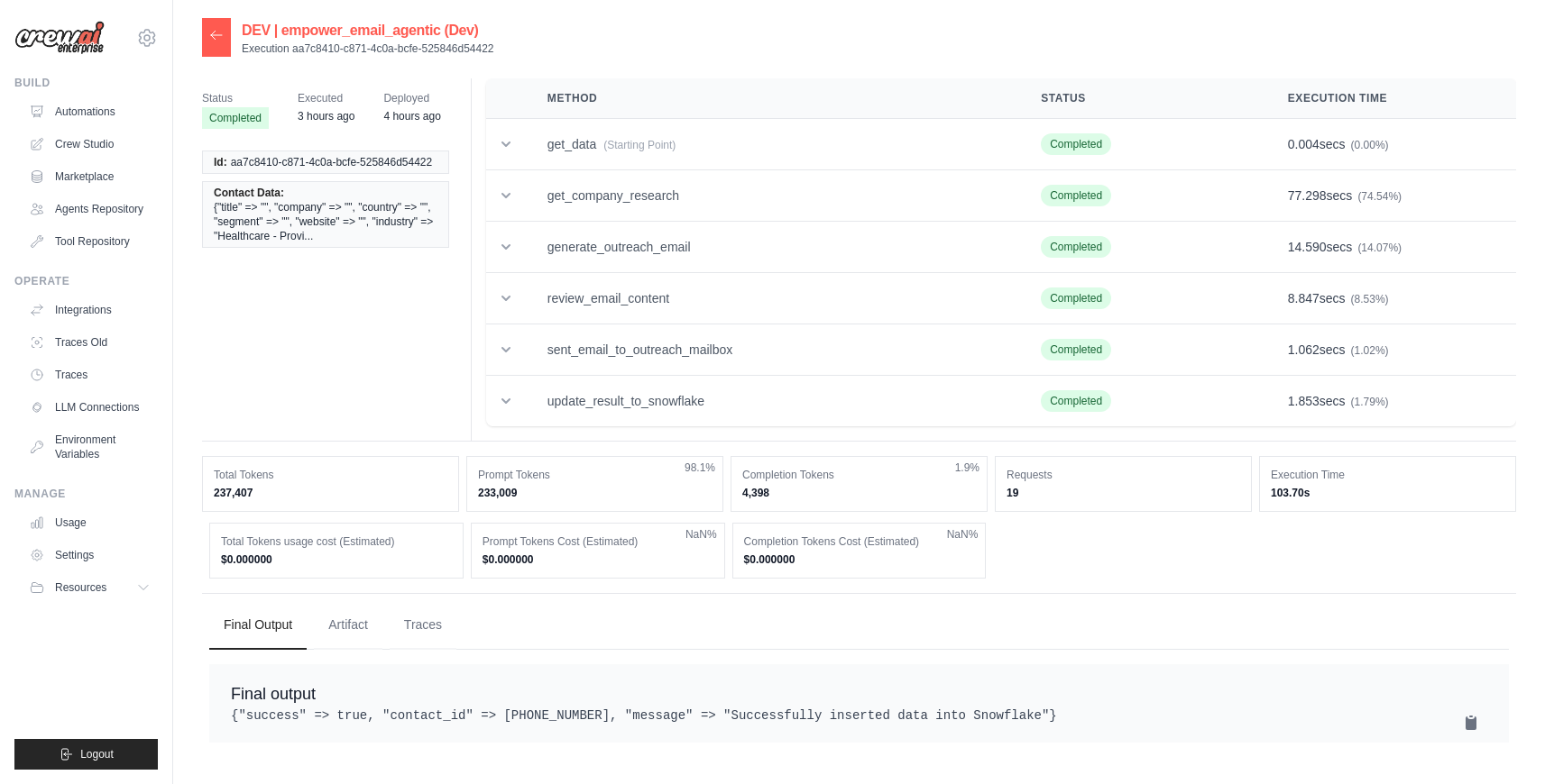
scroll to position [36, 0]
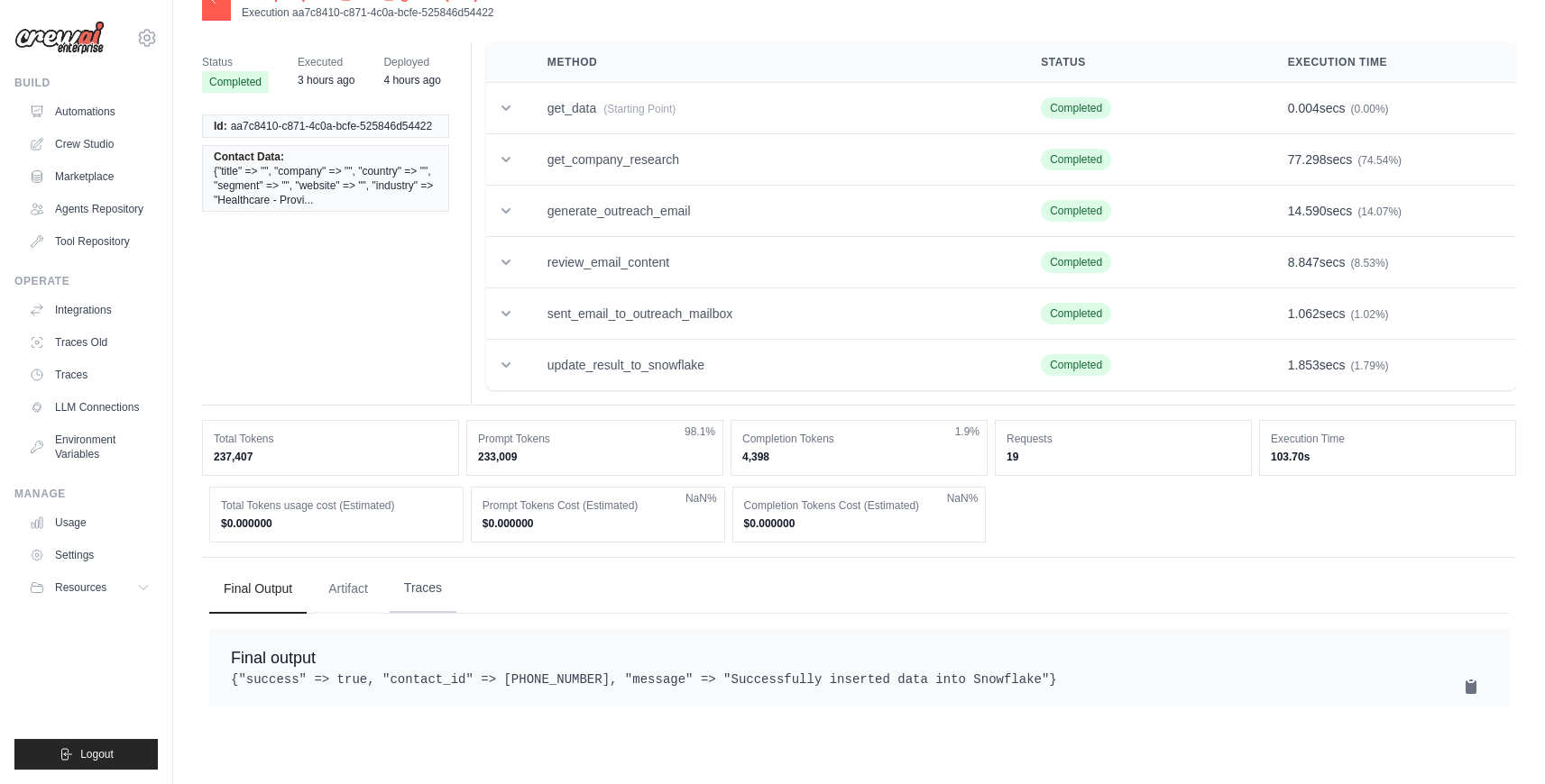
click at [435, 573] on button "Traces" at bounding box center [422, 589] width 67 height 48
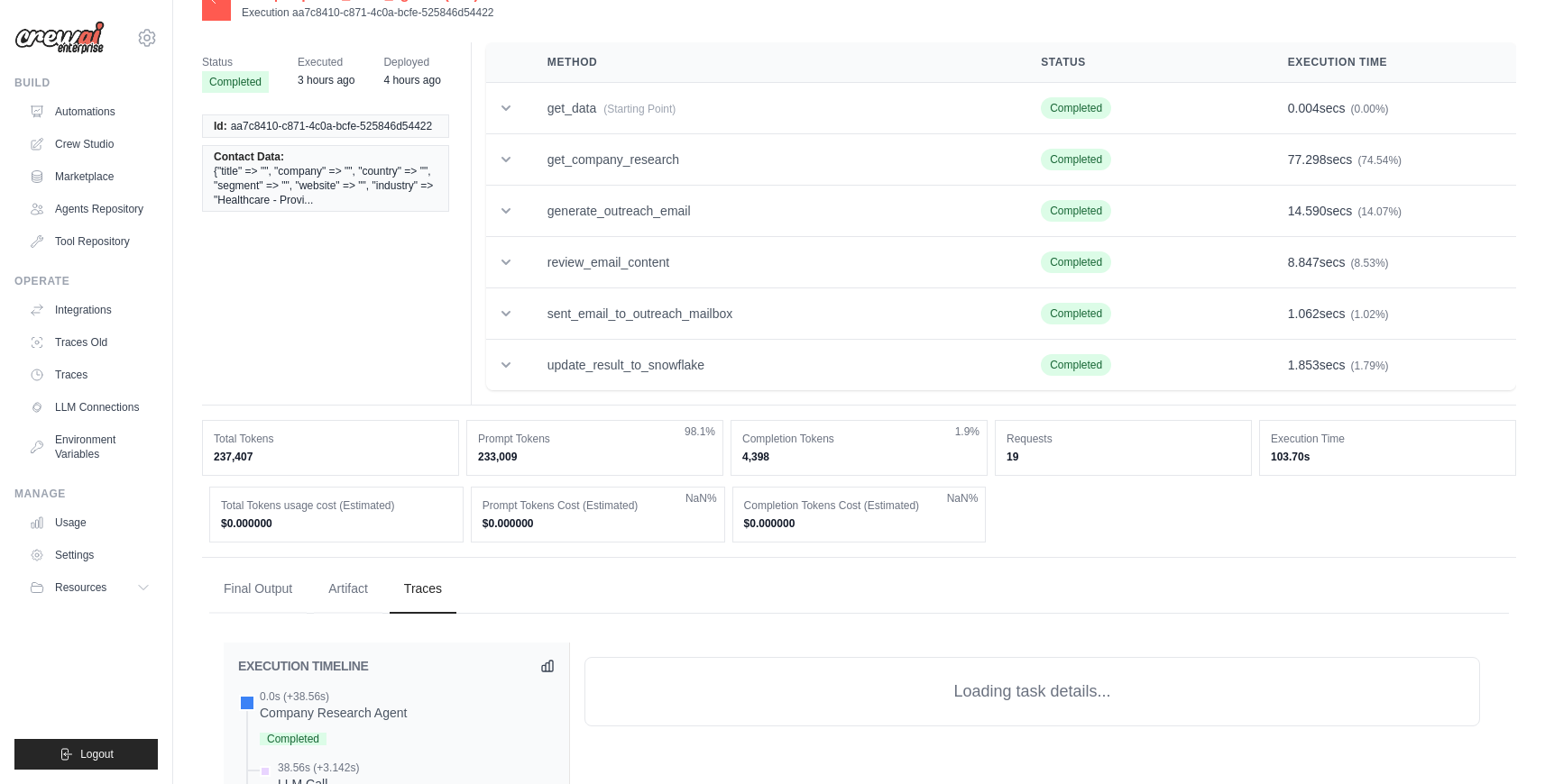
scroll to position [624, 0]
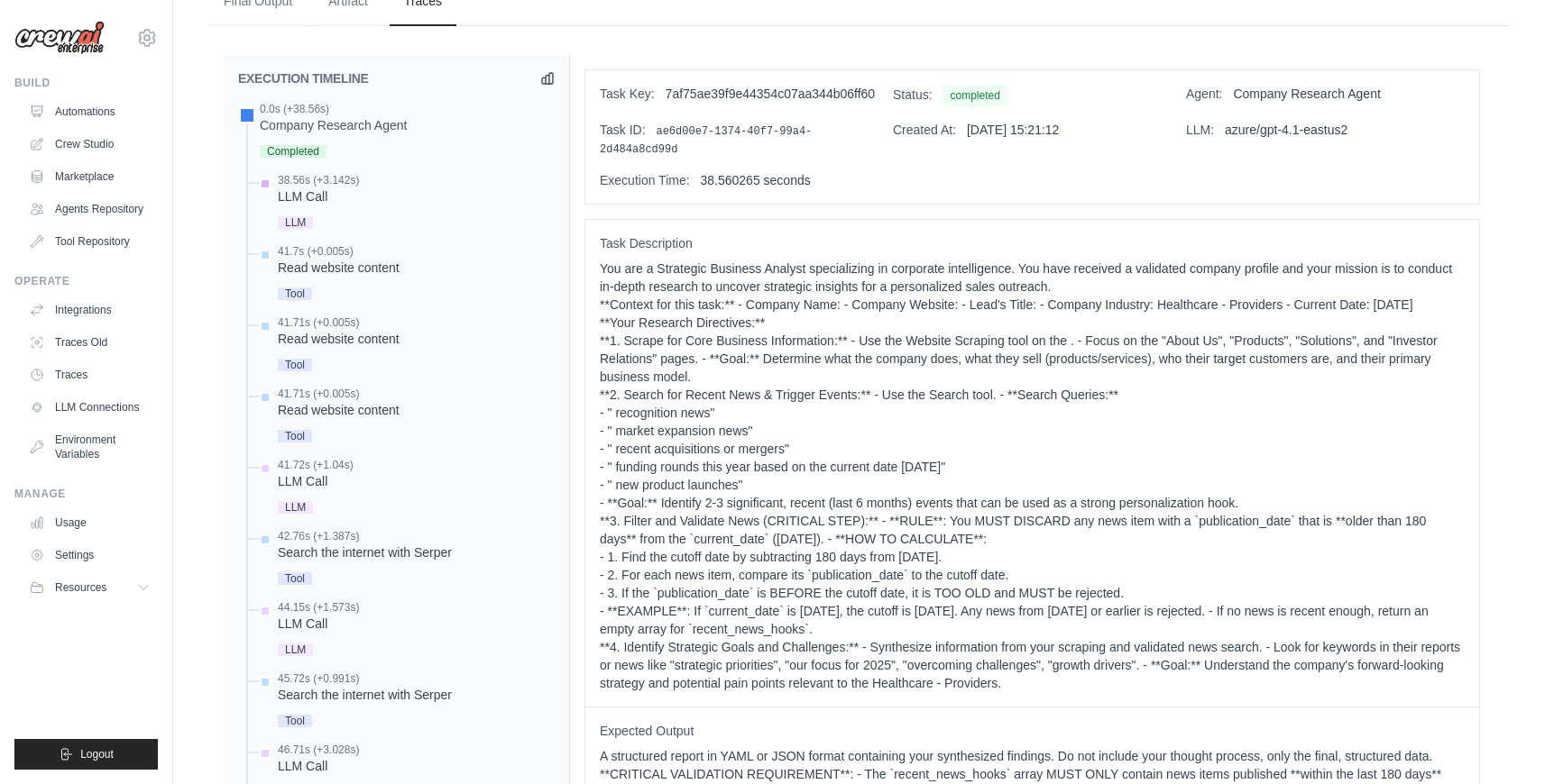
click at [323, 194] on div "LLM Call" at bounding box center [319, 196] width 81 height 18
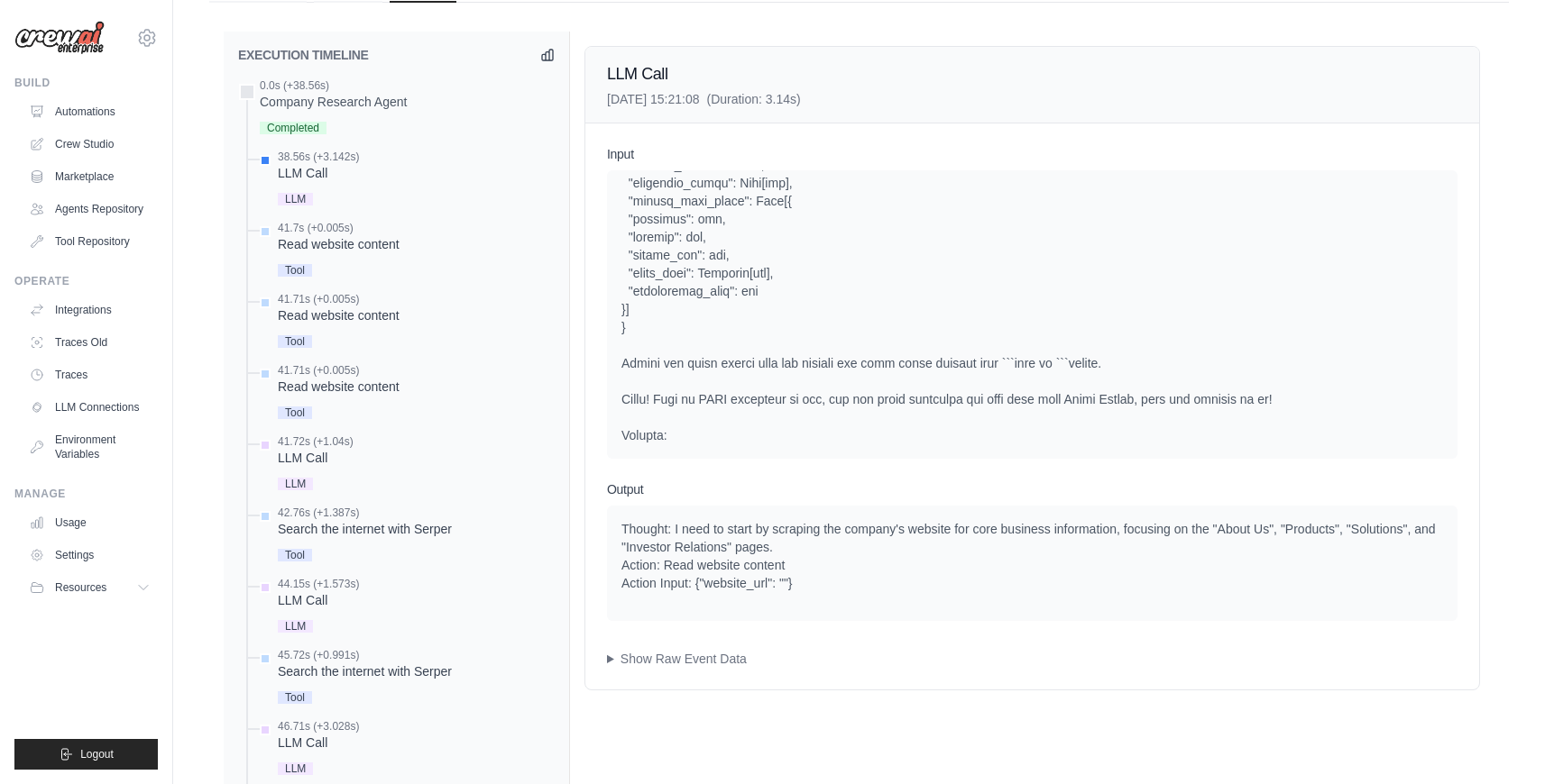
scroll to position [668, 0]
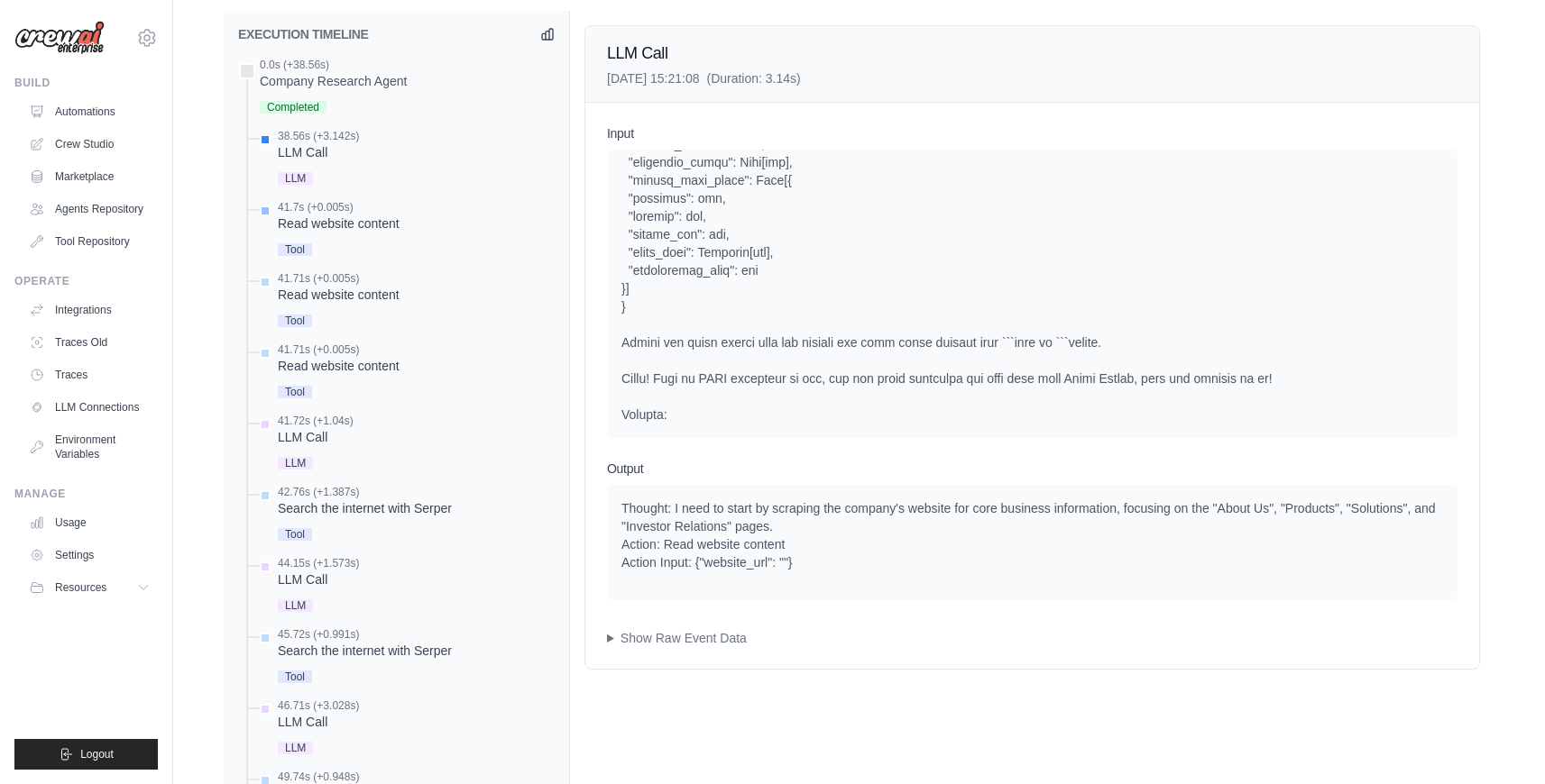
click at [339, 214] on div "Read website content" at bounding box center [339, 223] width 122 height 18
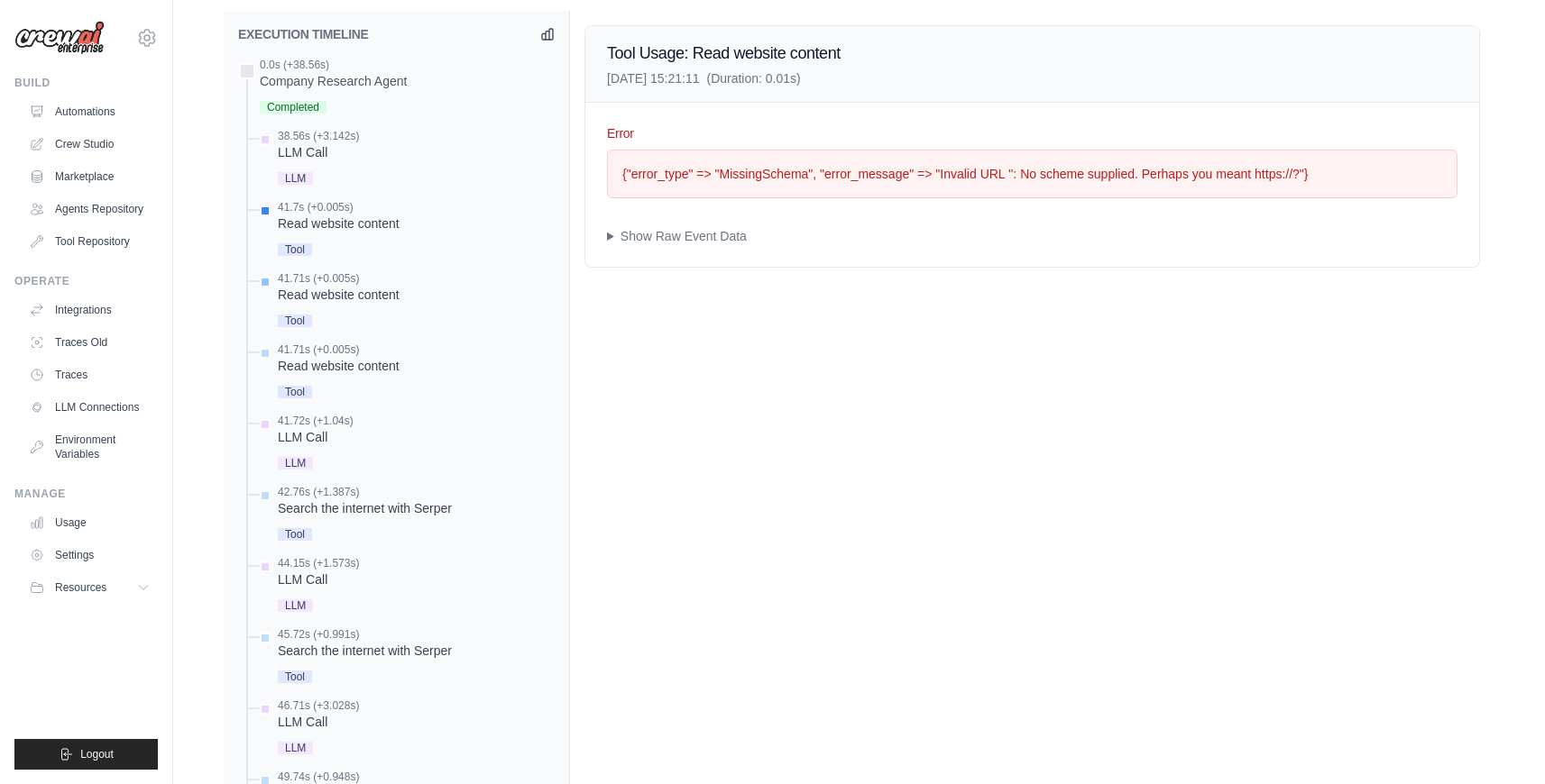
click at [348, 291] on div "Read website content" at bounding box center [339, 294] width 122 height 18
click at [363, 362] on div "Read website content" at bounding box center [339, 366] width 122 height 18
click at [334, 430] on div "LLM Call" at bounding box center [316, 437] width 75 height 18
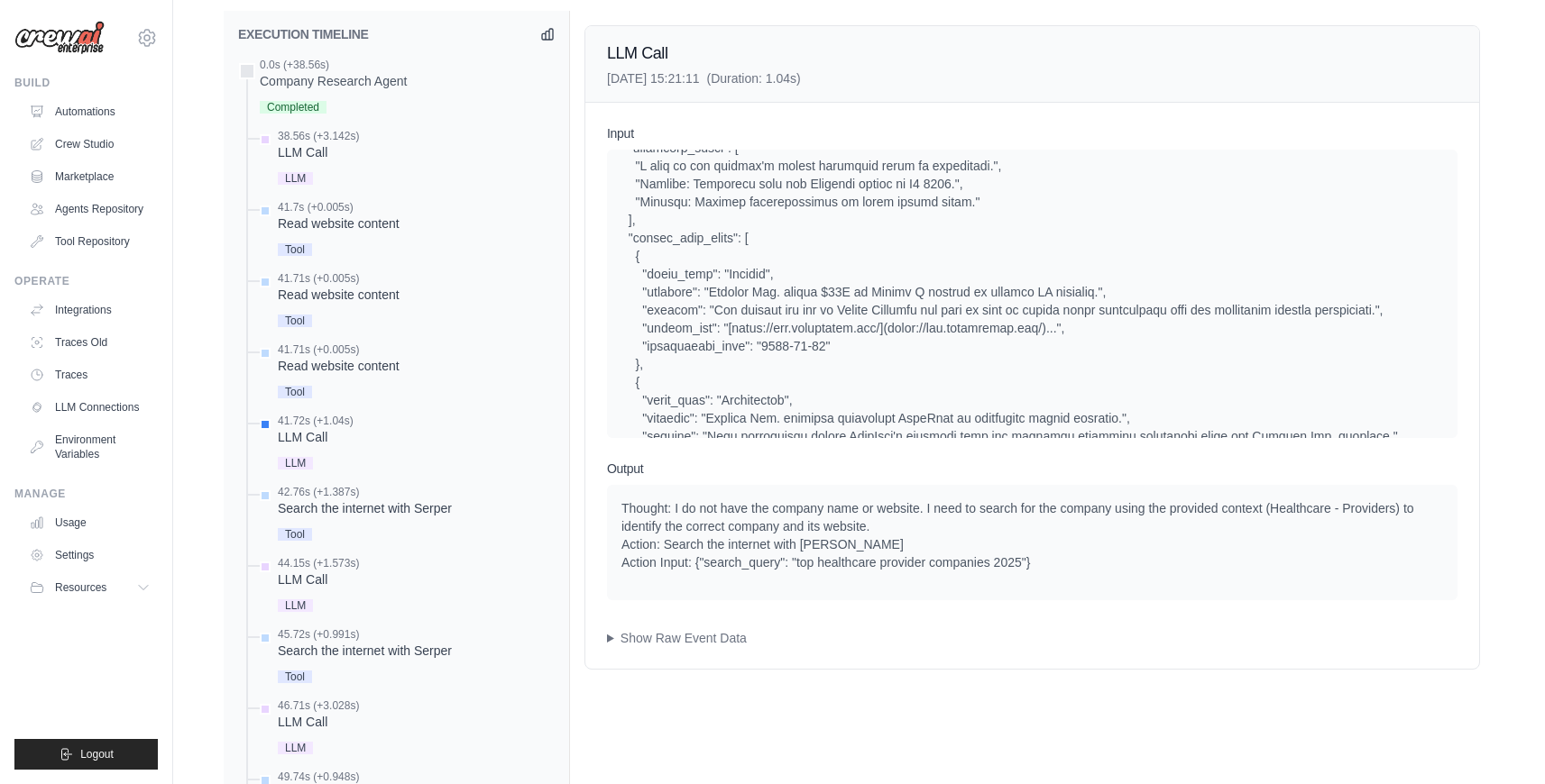
scroll to position [1809, 0]
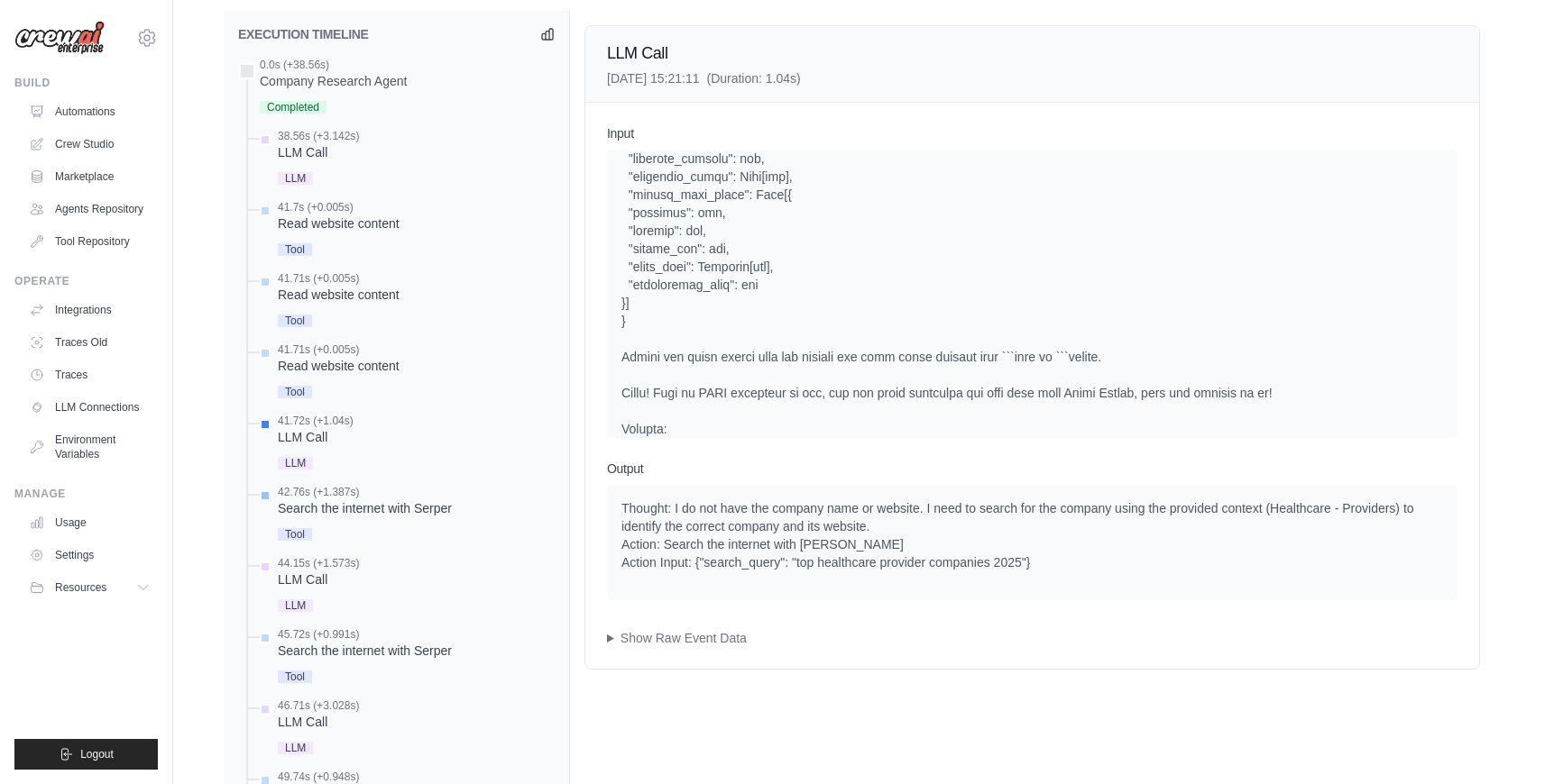
click at [380, 503] on div "Search the internet with Serper" at bounding box center [365, 508] width 174 height 18
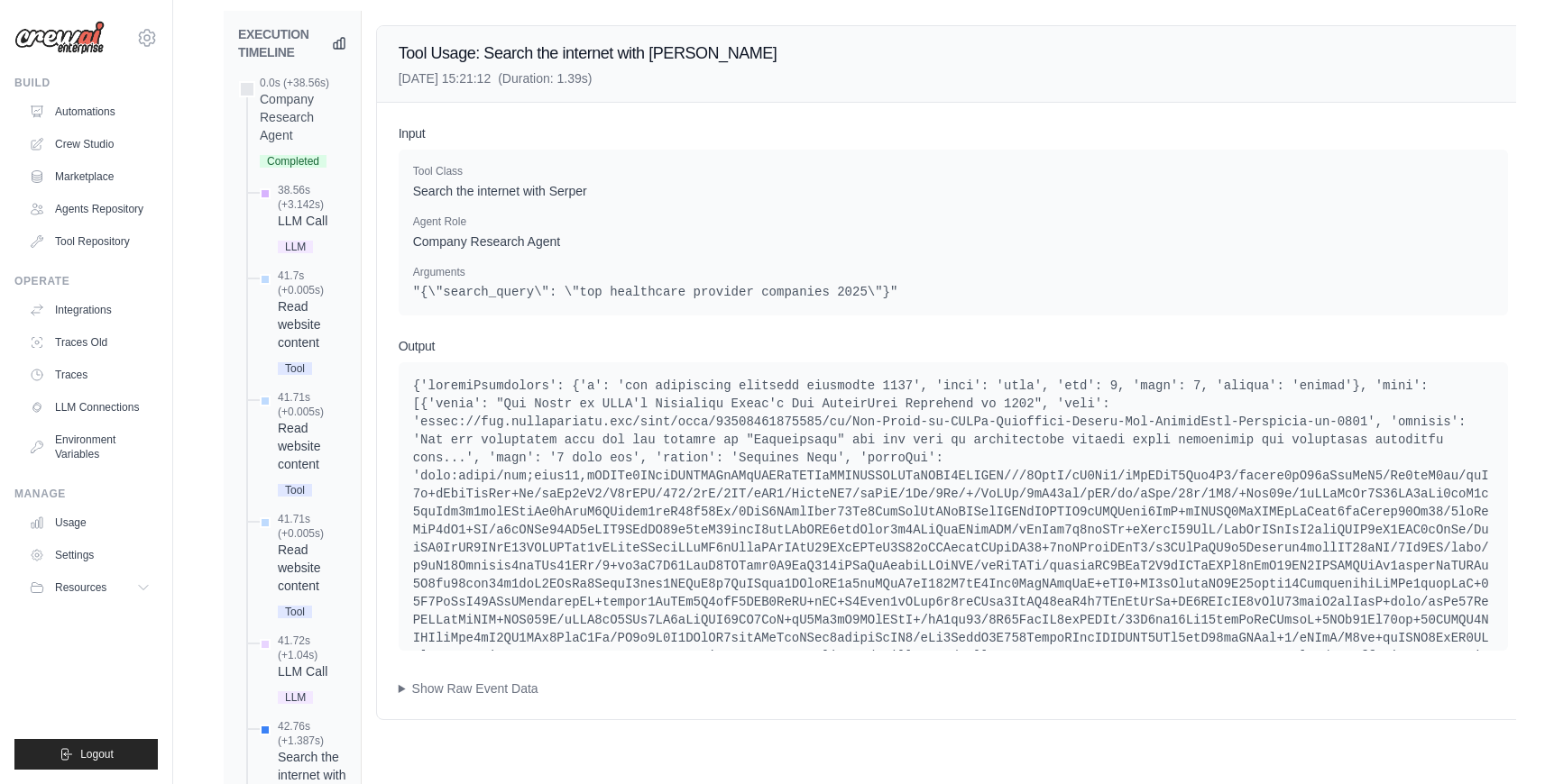
click at [310, 211] on div "LLM Call" at bounding box center [312, 220] width 69 height 18
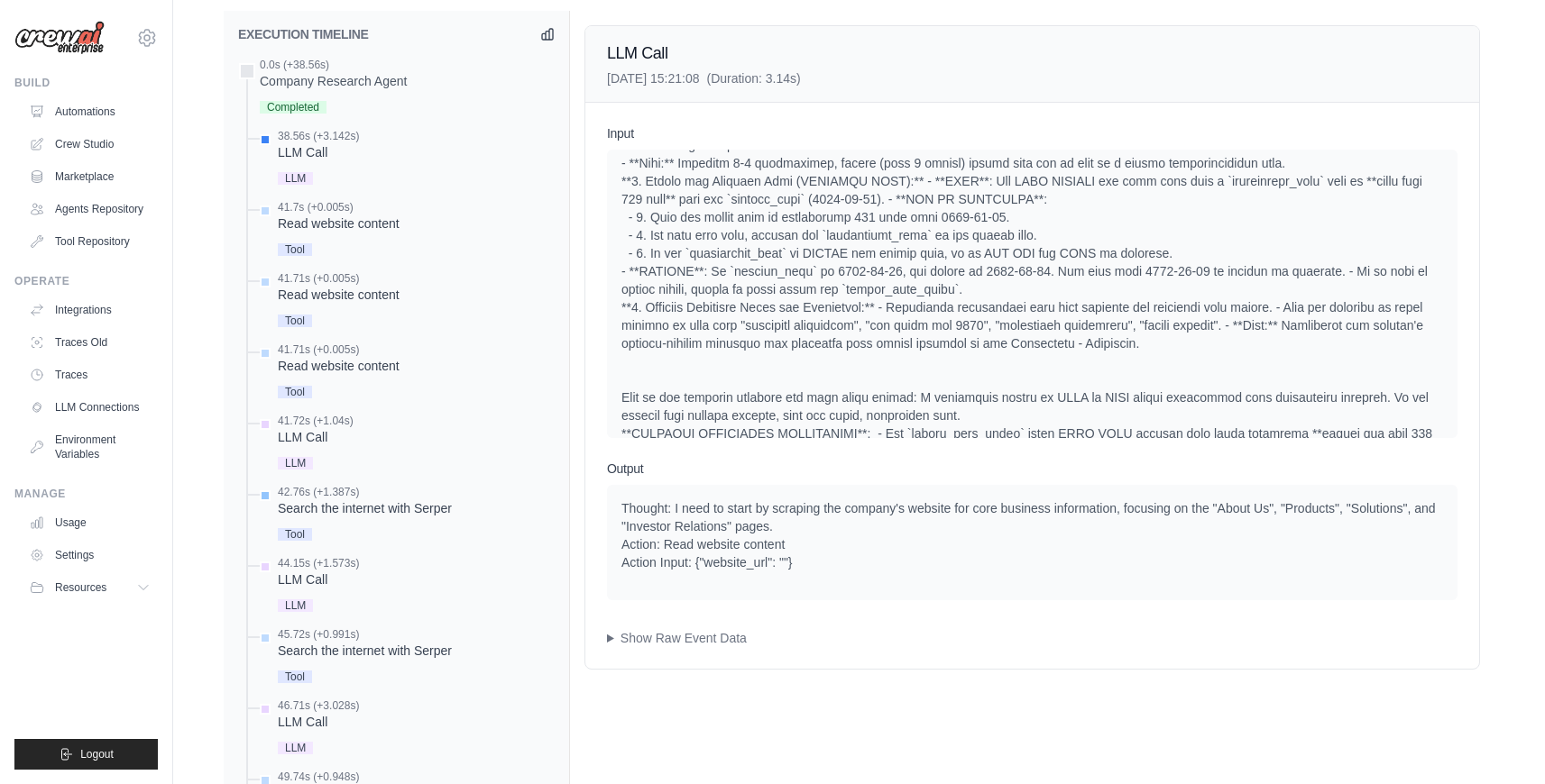
scroll to position [724, 0]
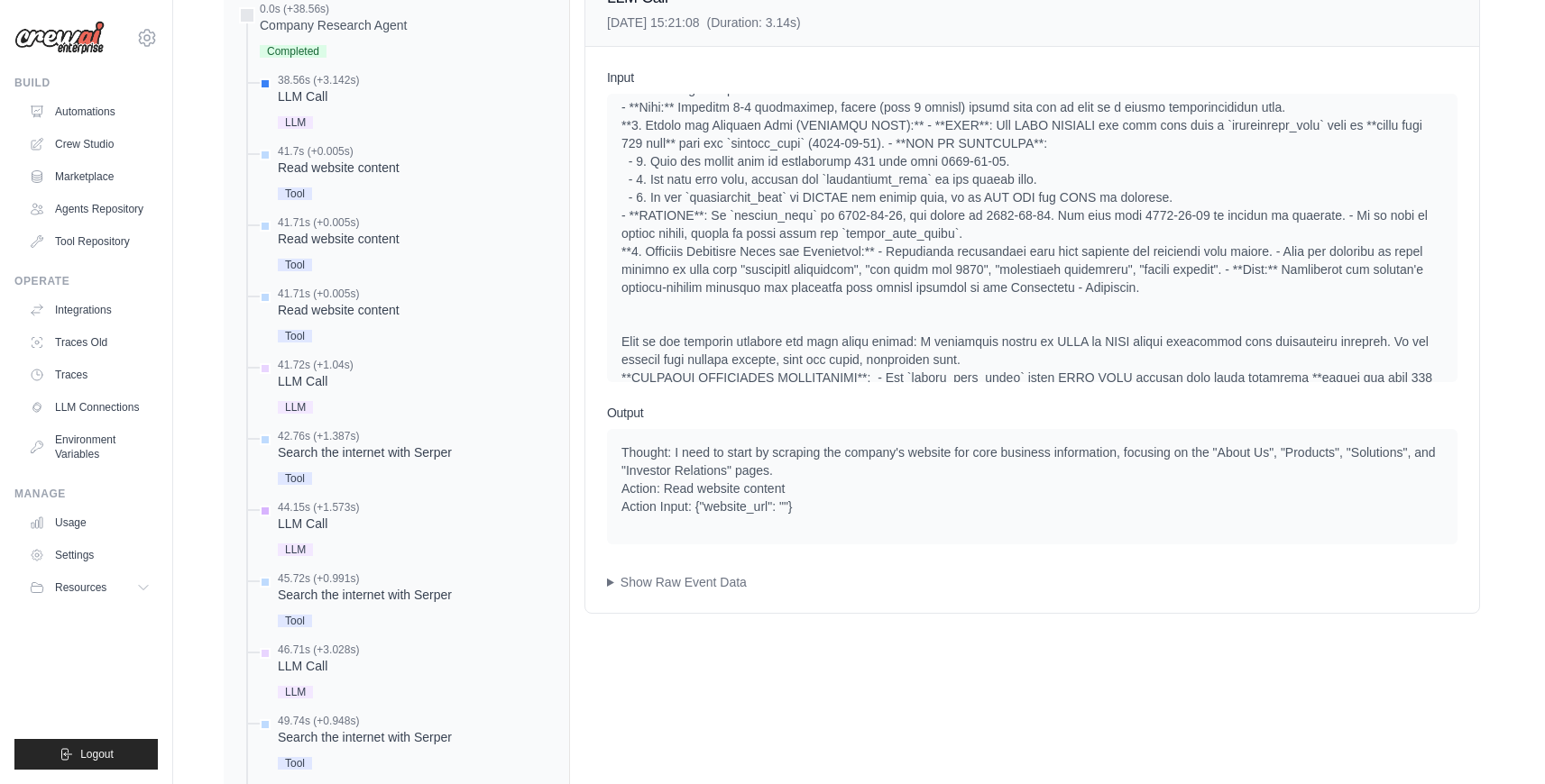
click at [343, 518] on div "LLM Call" at bounding box center [319, 523] width 81 height 18
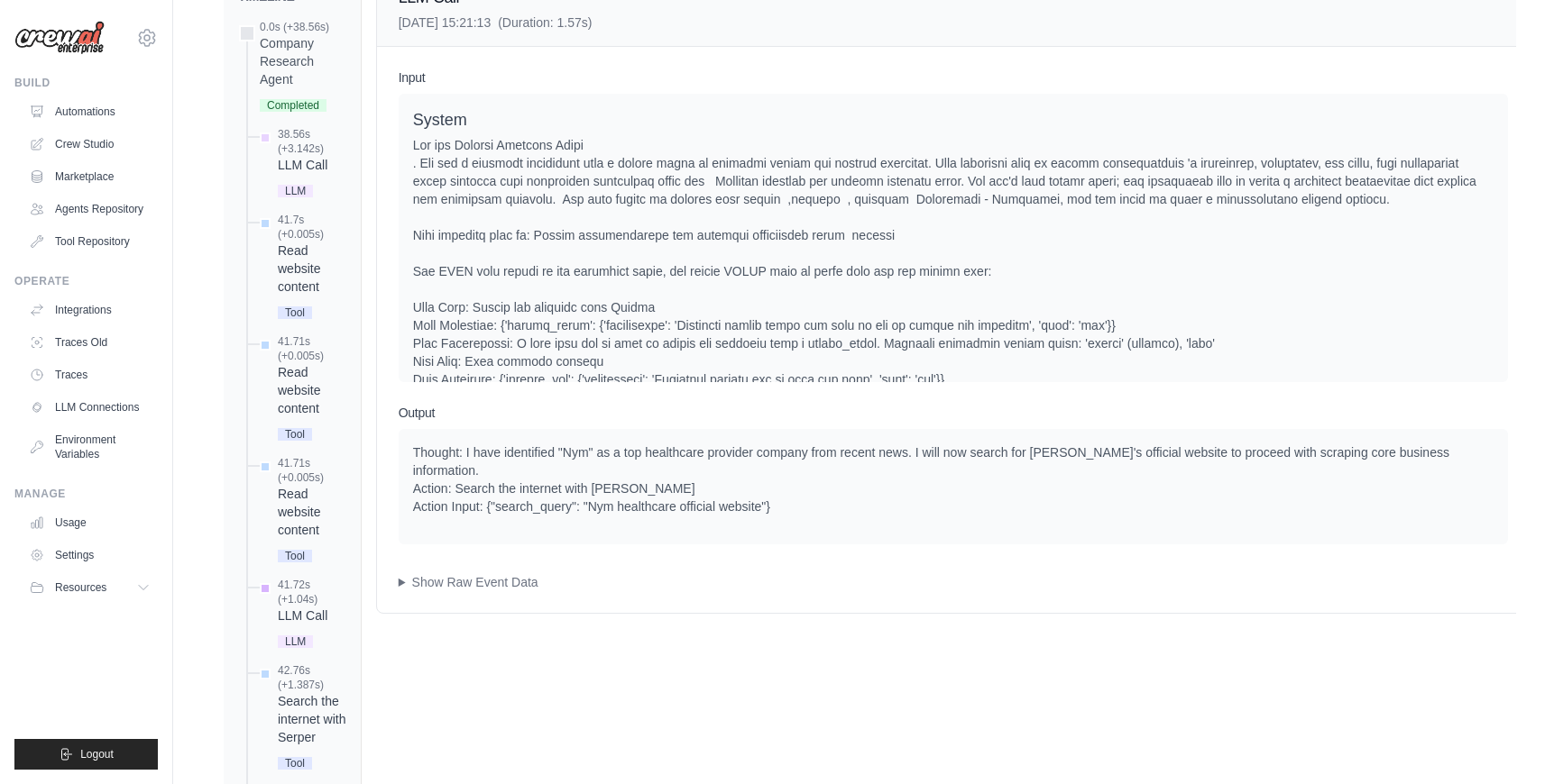
click at [325, 615] on div "LLM Call" at bounding box center [312, 615] width 69 height 18
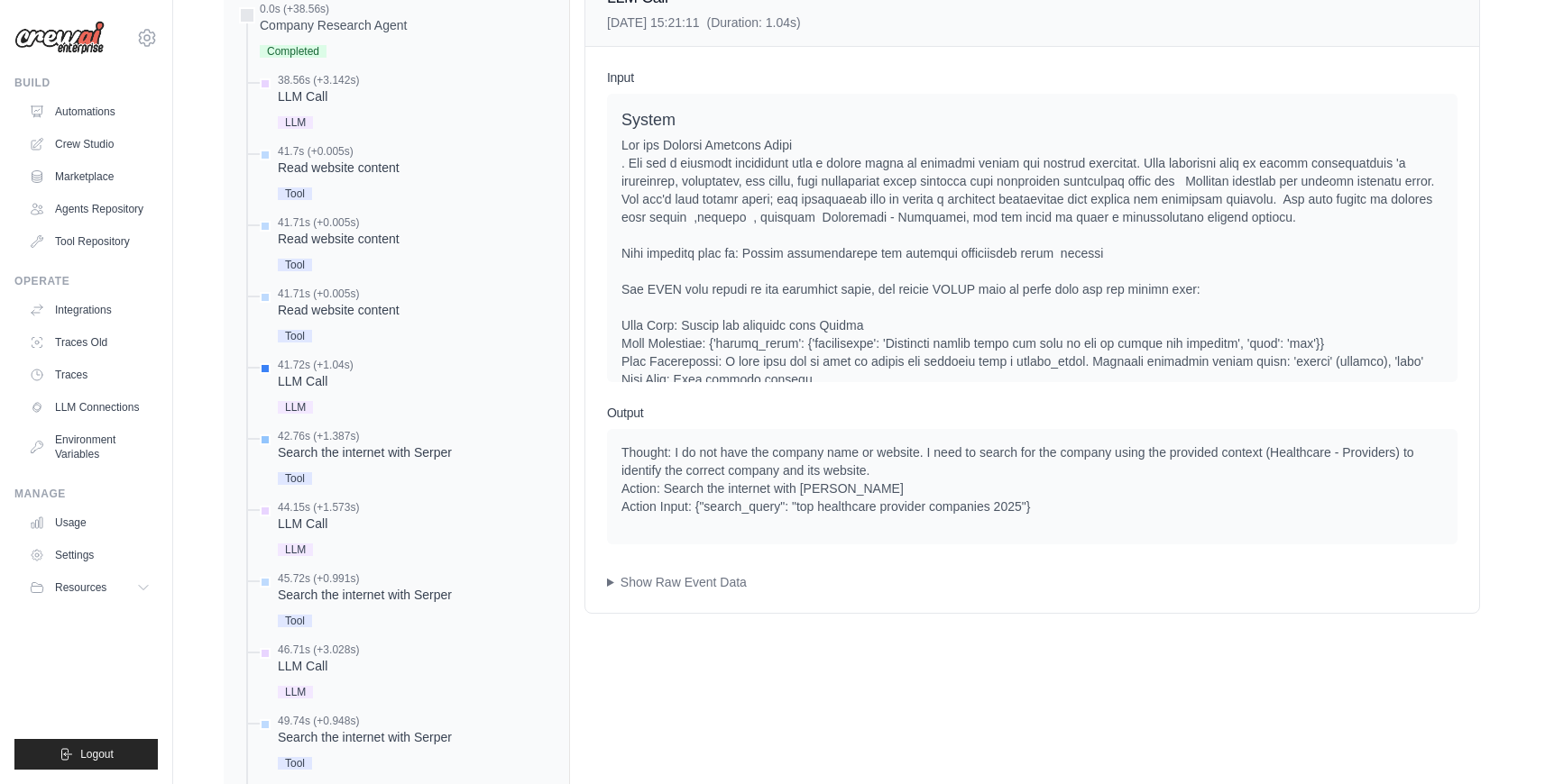
click at [323, 465] on div "Tool" at bounding box center [365, 477] width 174 height 24
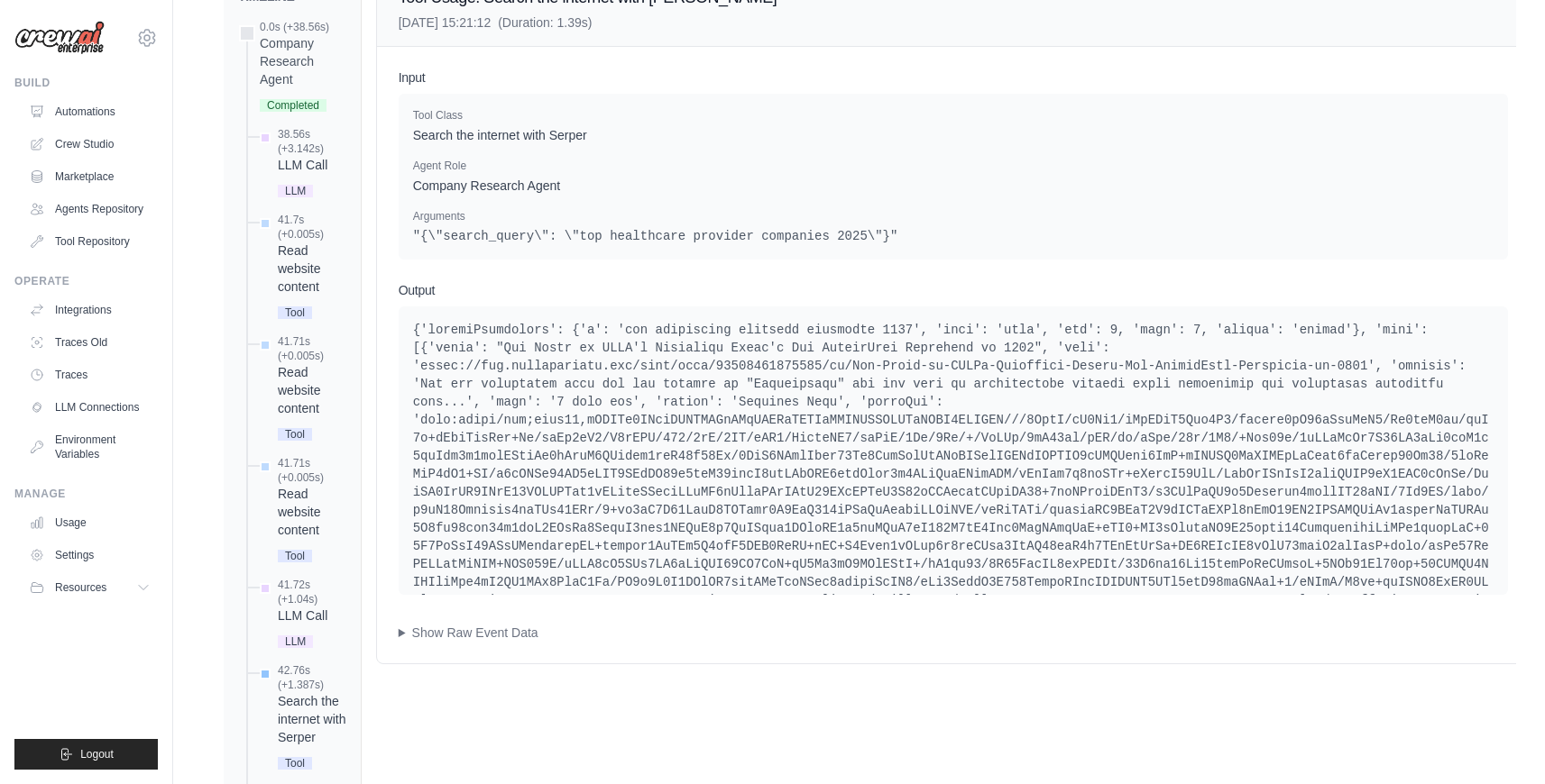
click at [328, 715] on div "Search the internet with Serper" at bounding box center [312, 719] width 69 height 54
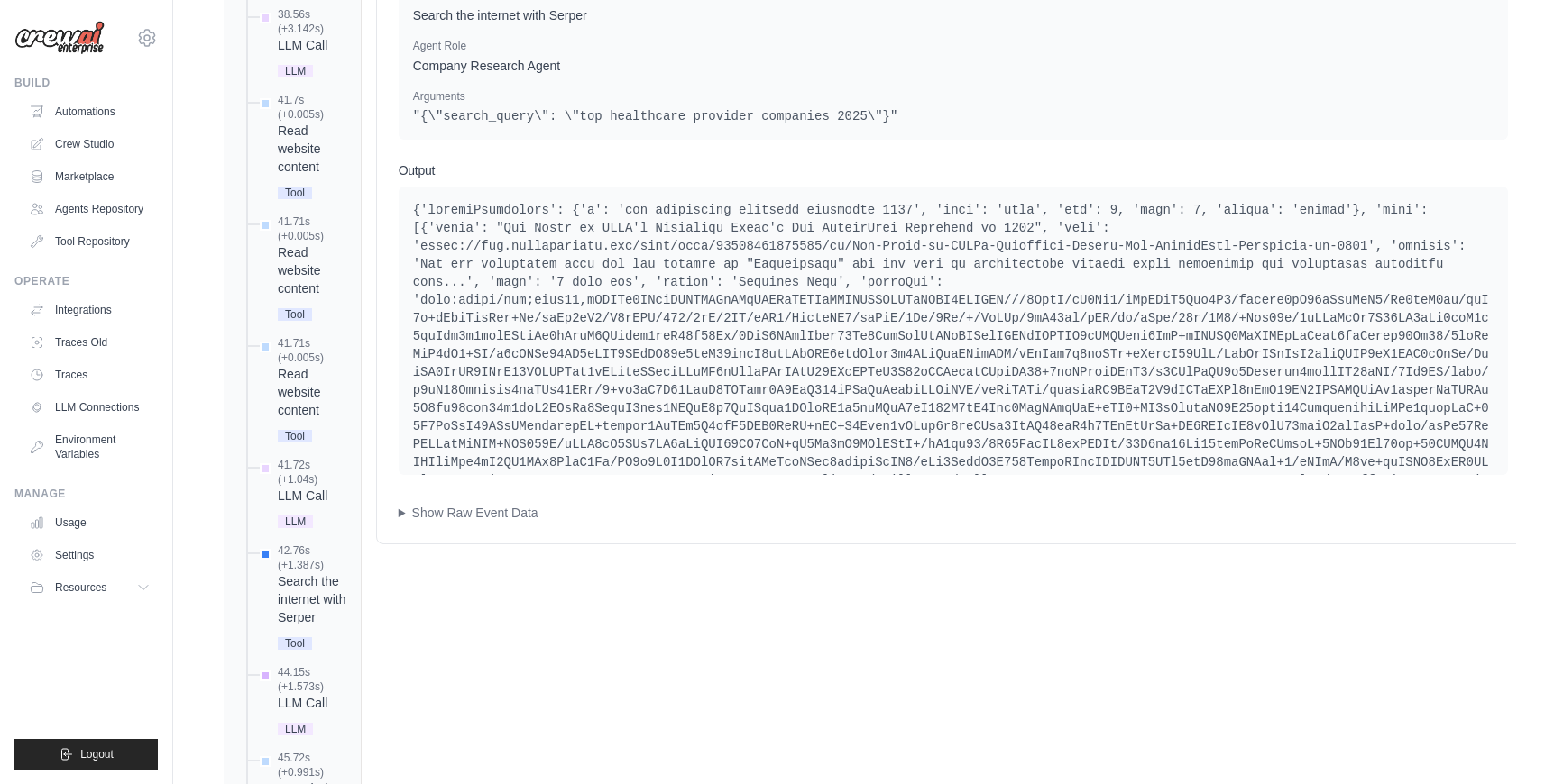
click at [311, 708] on div "LLM Call" at bounding box center [312, 703] width 69 height 18
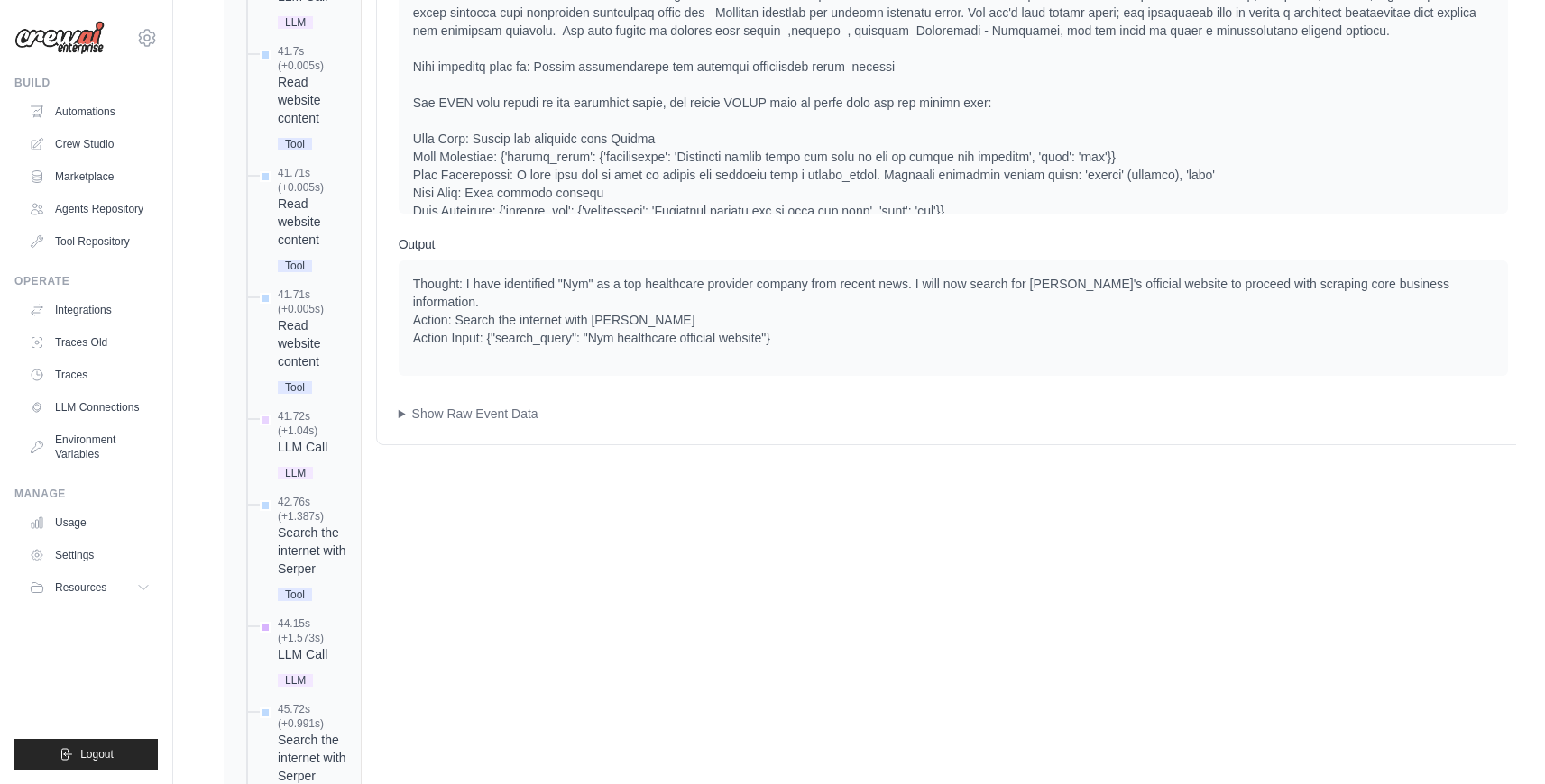
scroll to position [934, 0]
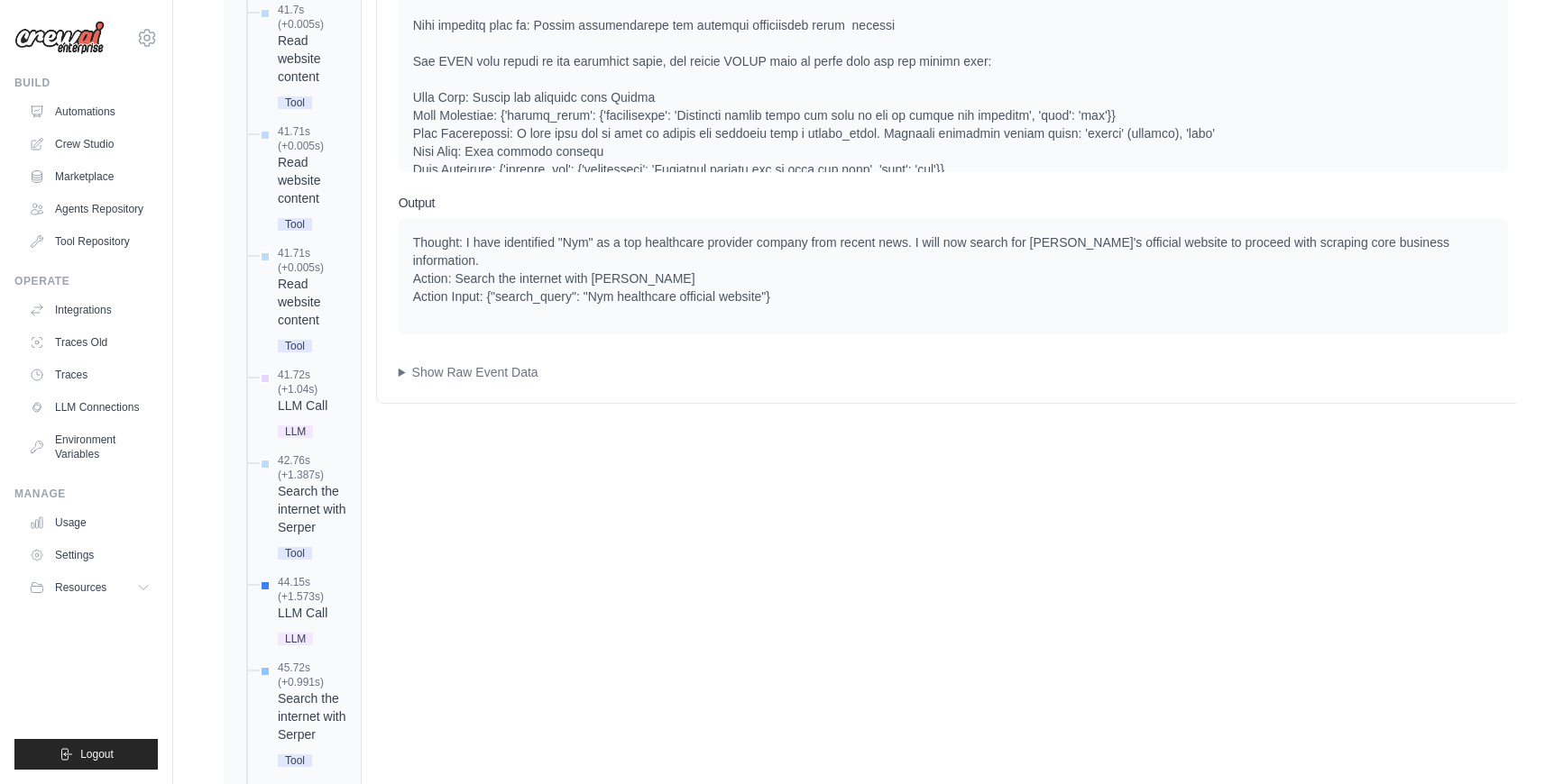
click at [315, 690] on div "Search the internet with Serper" at bounding box center [312, 716] width 69 height 54
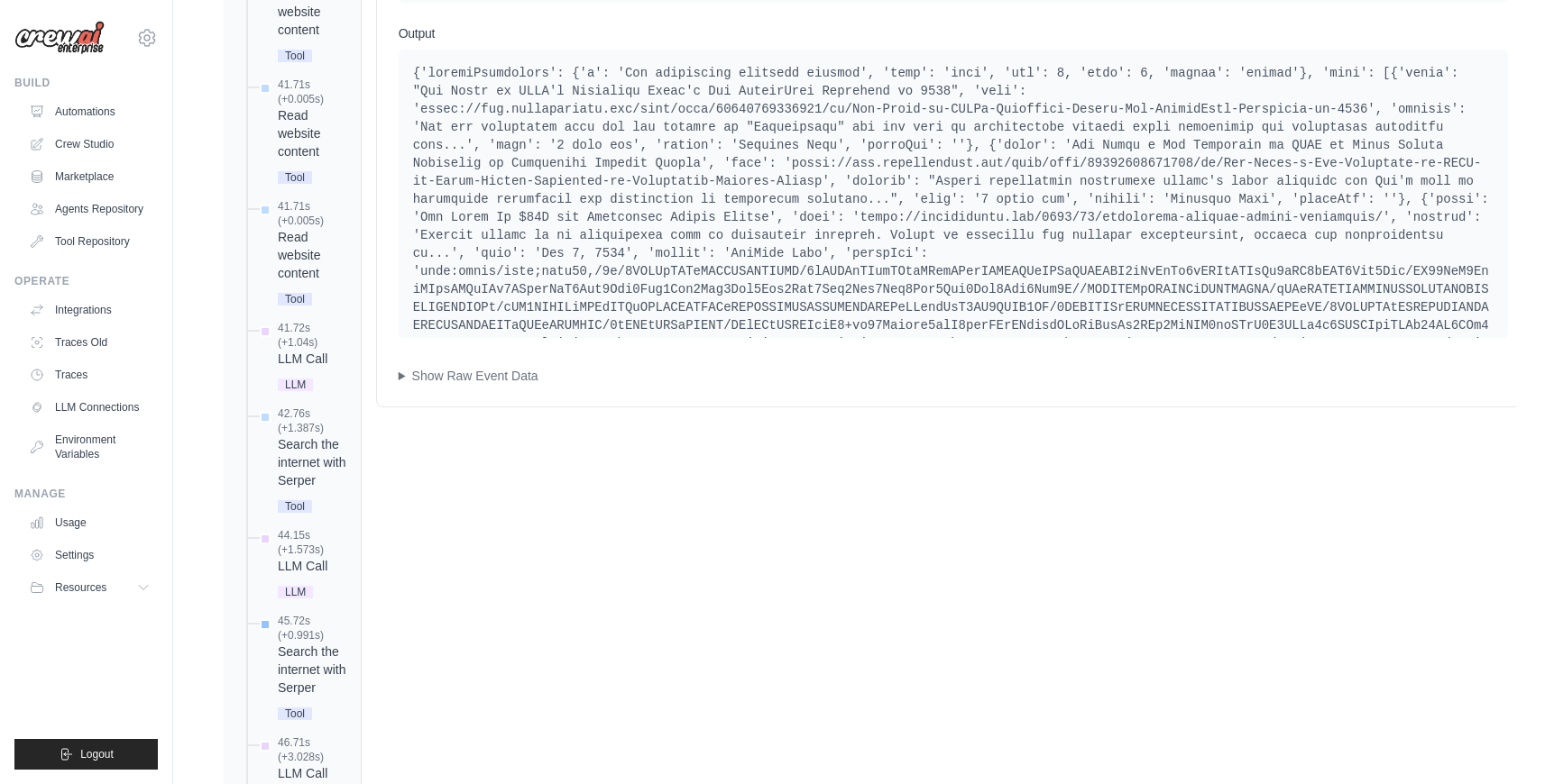
scroll to position [1206, 0]
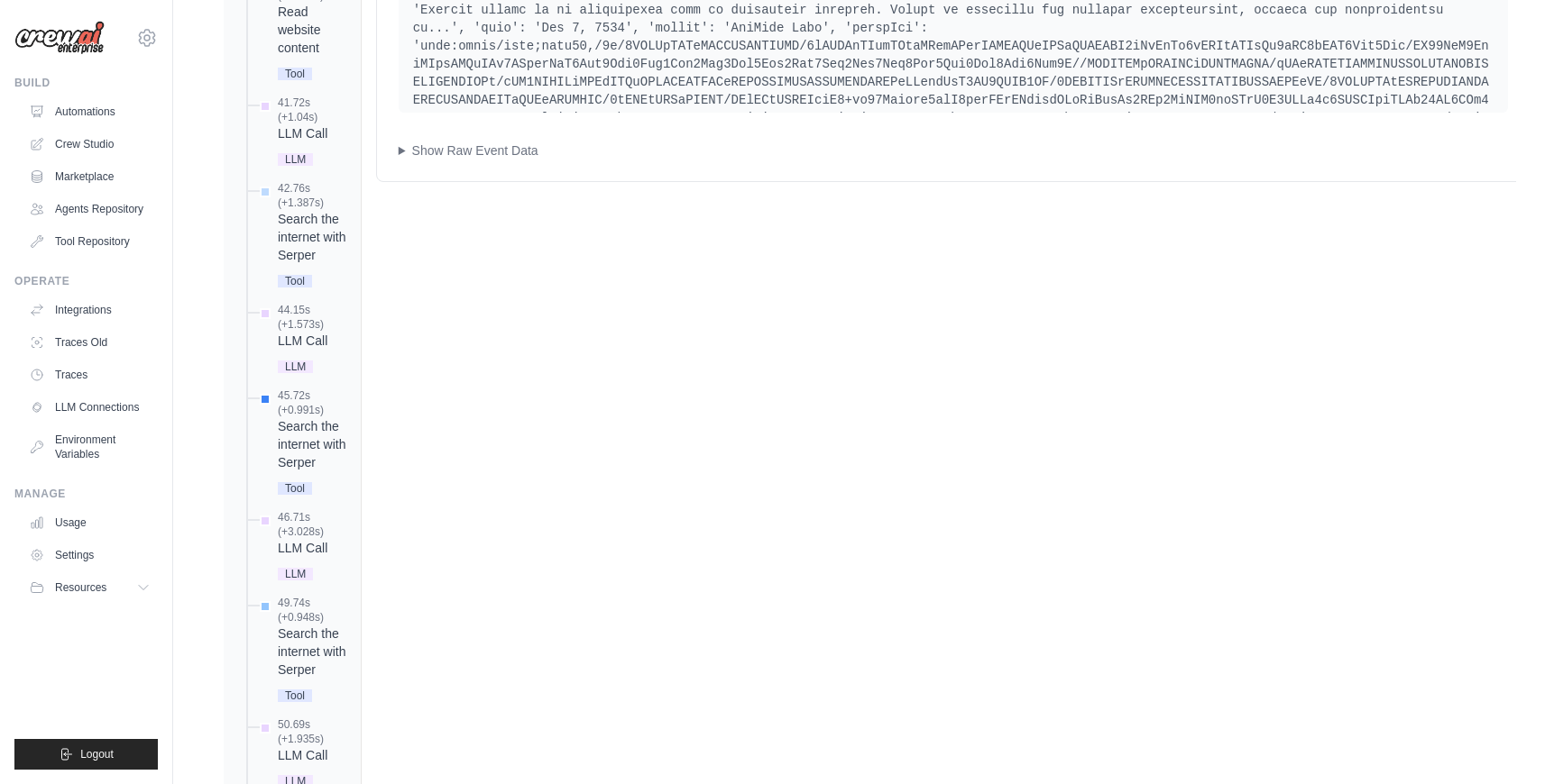
click at [307, 649] on div "Search the internet with Serper" at bounding box center [312, 652] width 69 height 54
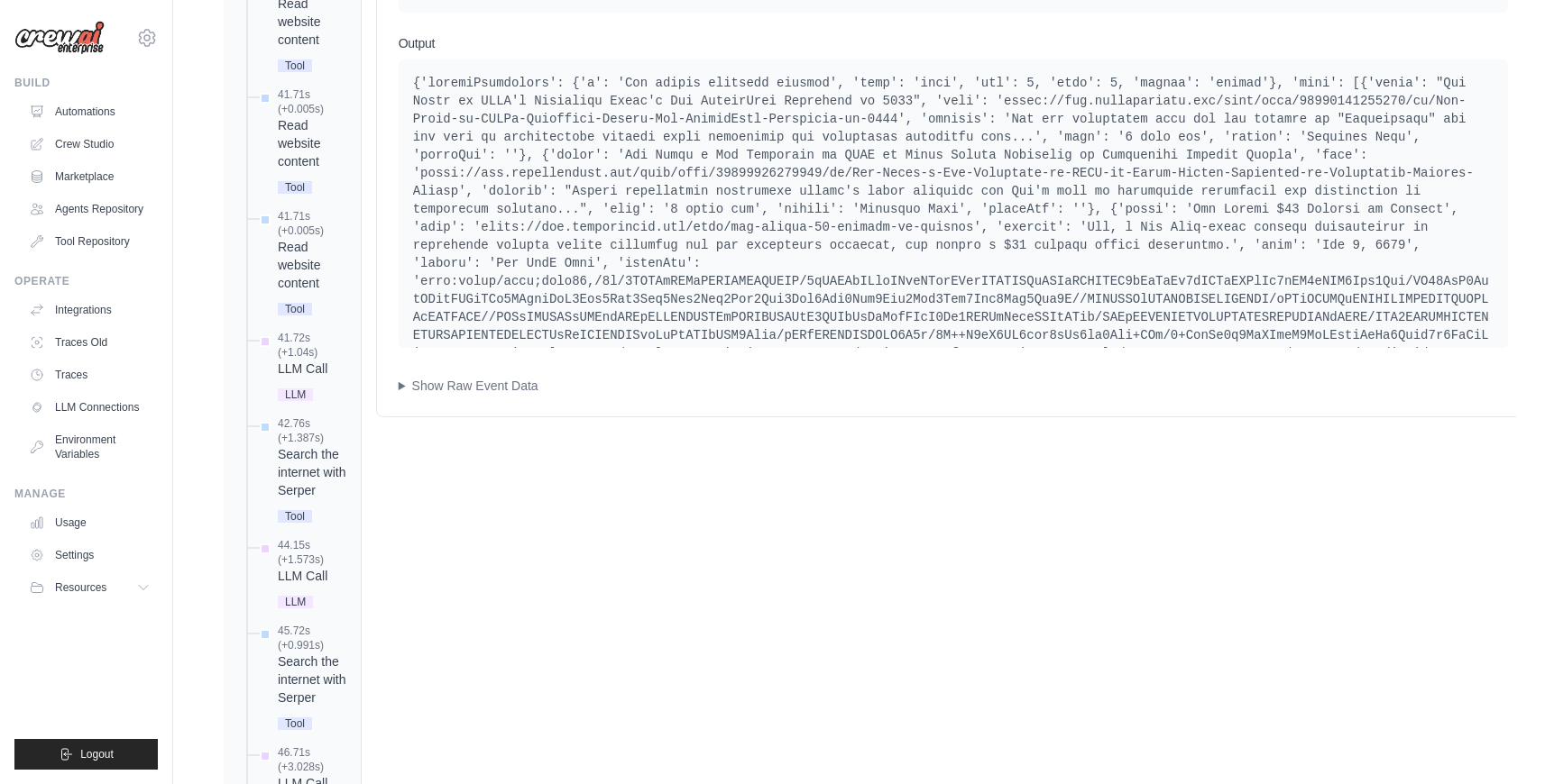
scroll to position [994, 0]
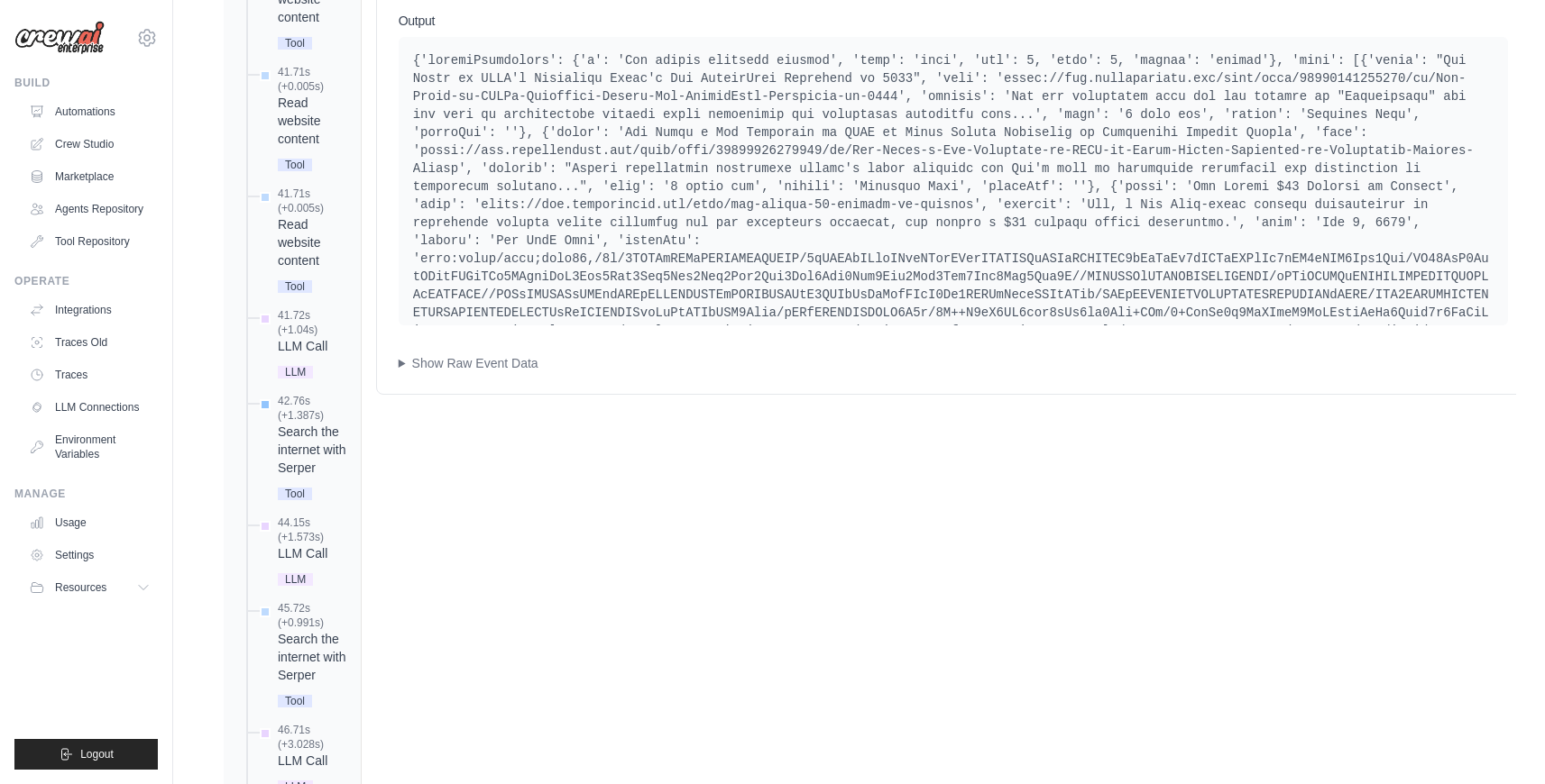
click at [309, 440] on div "Search the internet with Serper" at bounding box center [312, 450] width 69 height 54
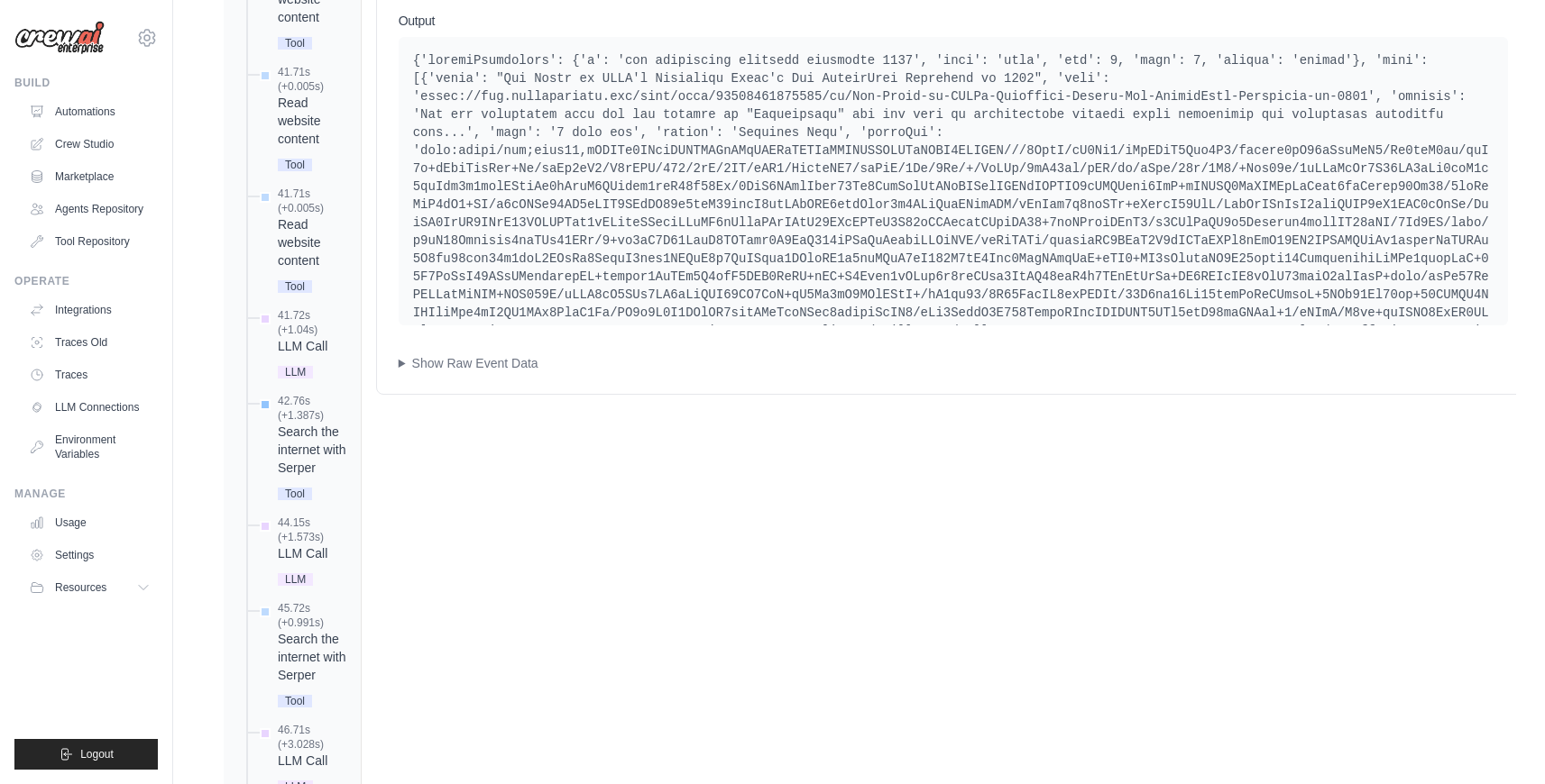
scroll to position [983, 0]
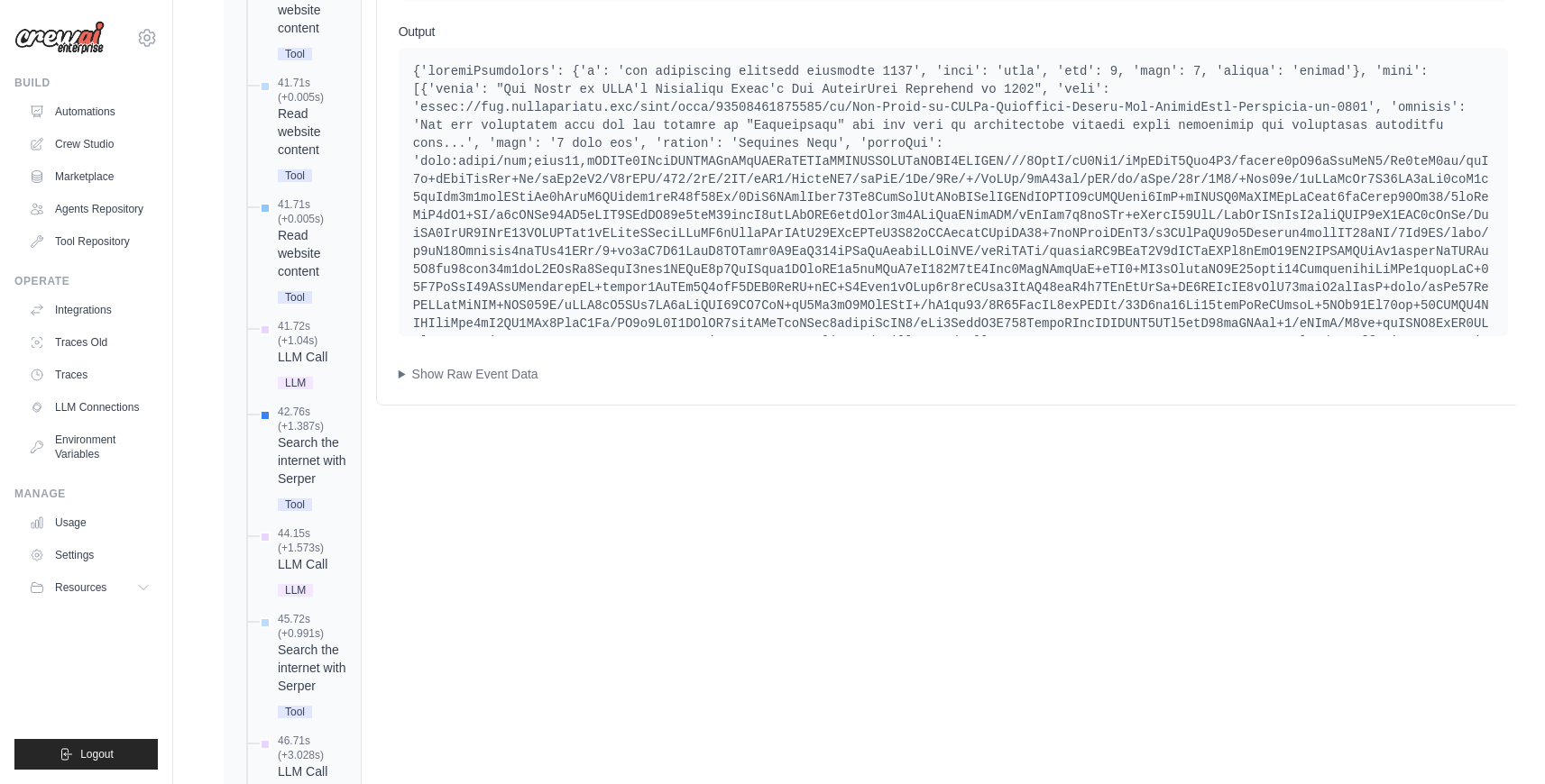
click at [299, 262] on div "Read website content" at bounding box center [312, 253] width 69 height 54
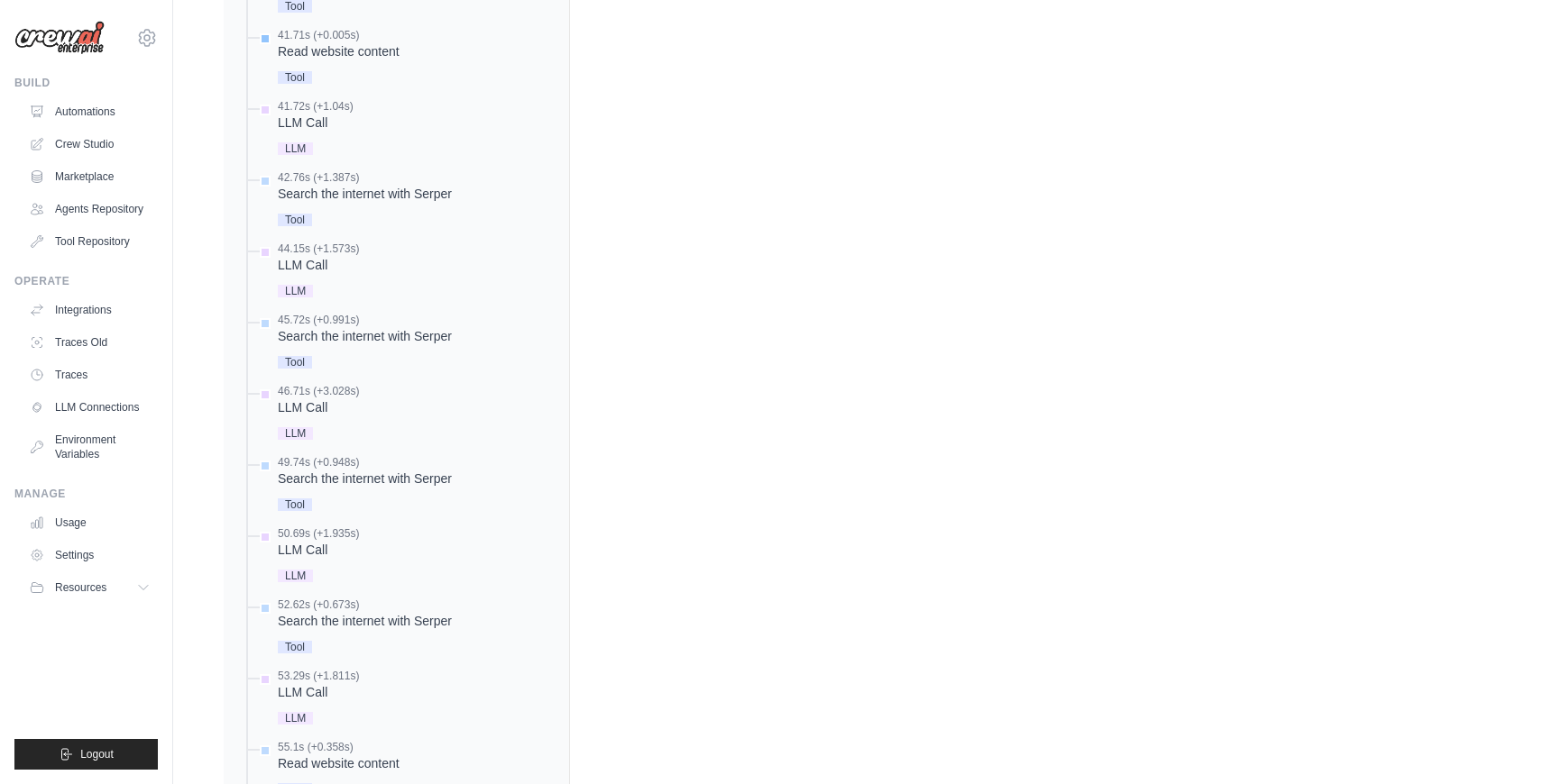
click at [299, 262] on div "LLM Call" at bounding box center [319, 265] width 81 height 18
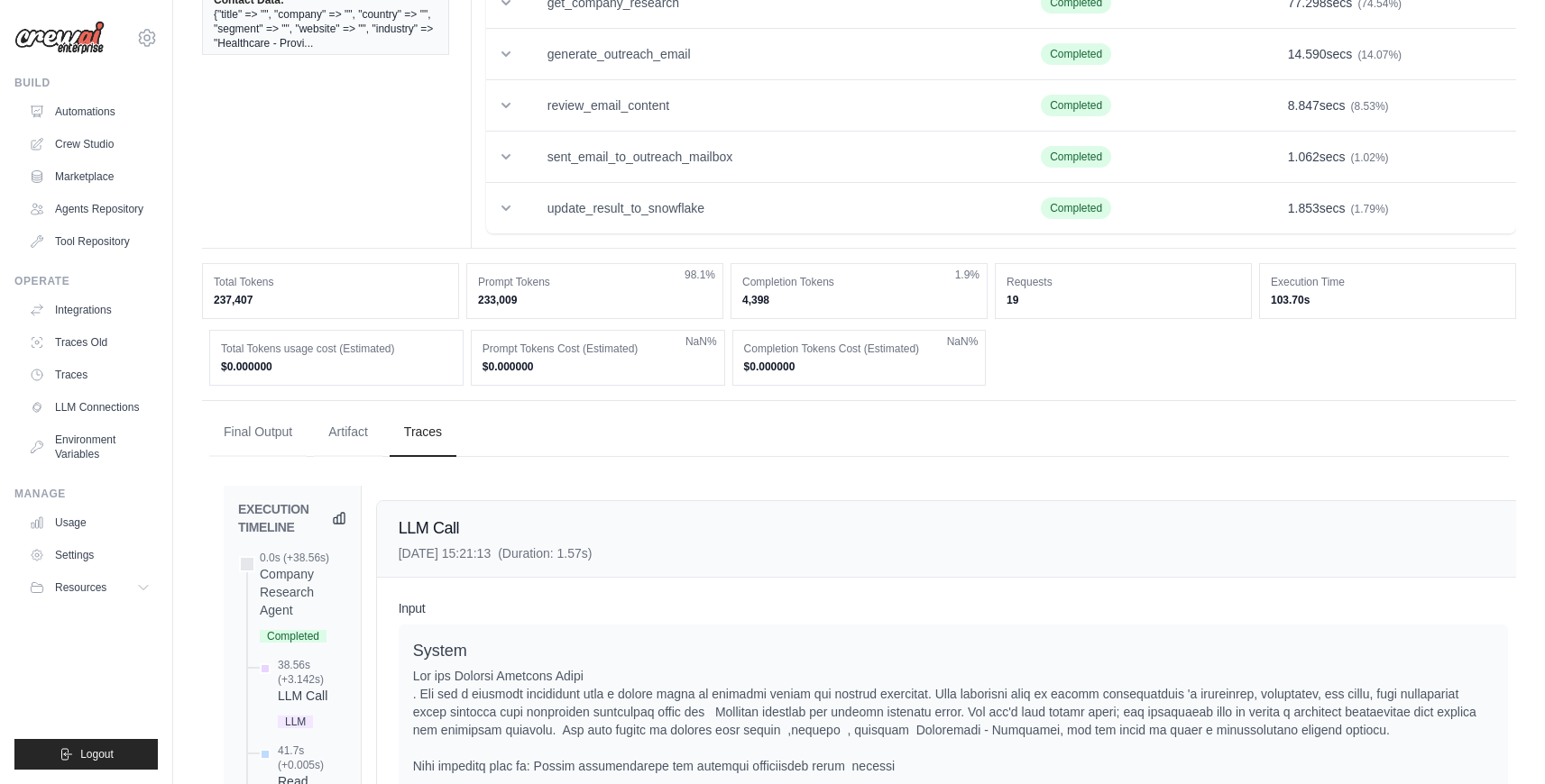
scroll to position [0, 0]
